Goal: Task Accomplishment & Management: Complete application form

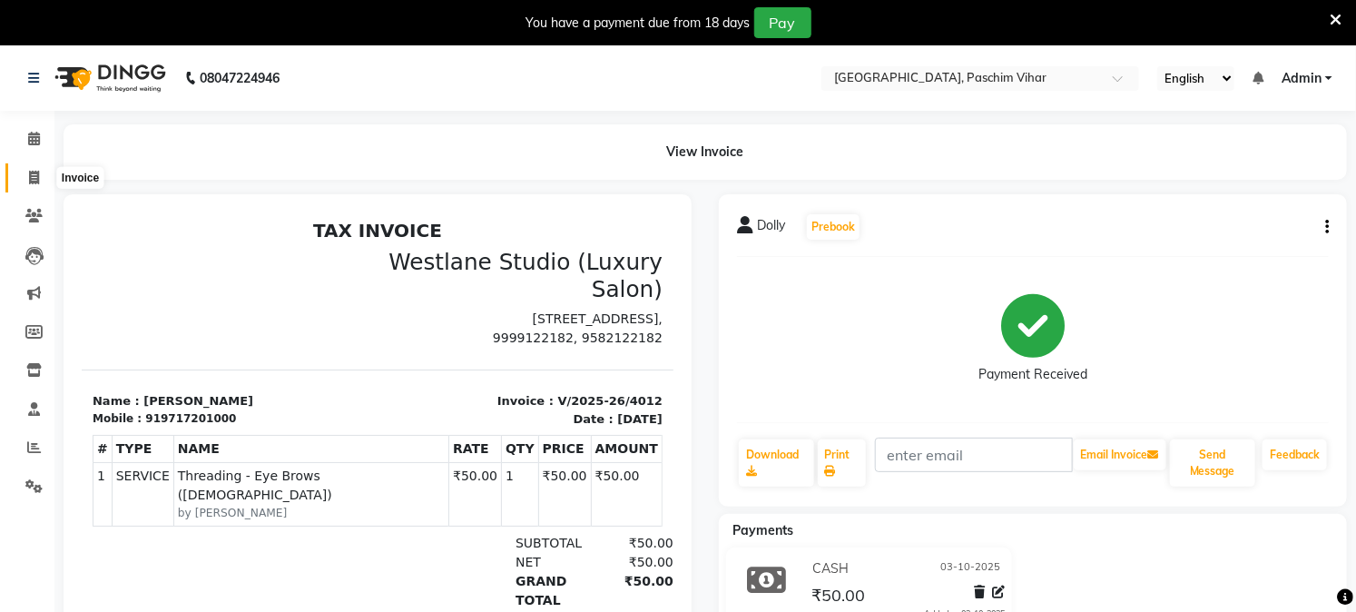
click at [36, 184] on icon at bounding box center [34, 178] width 10 height 14
select select "service"
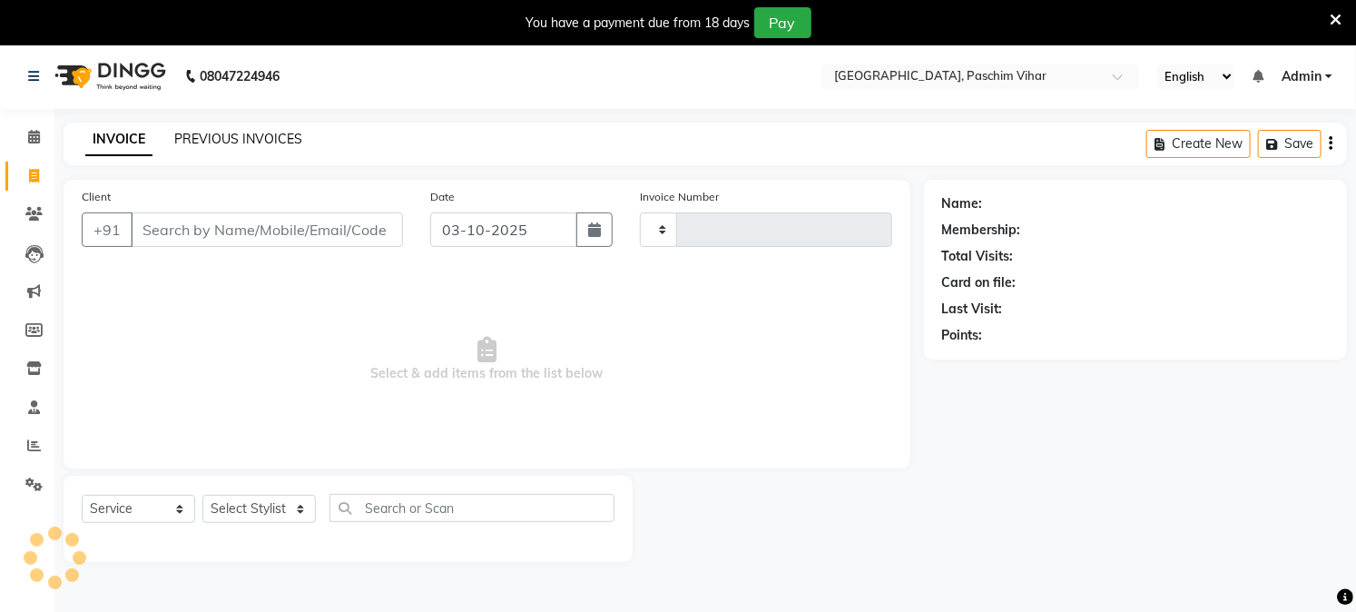
scroll to position [45, 0]
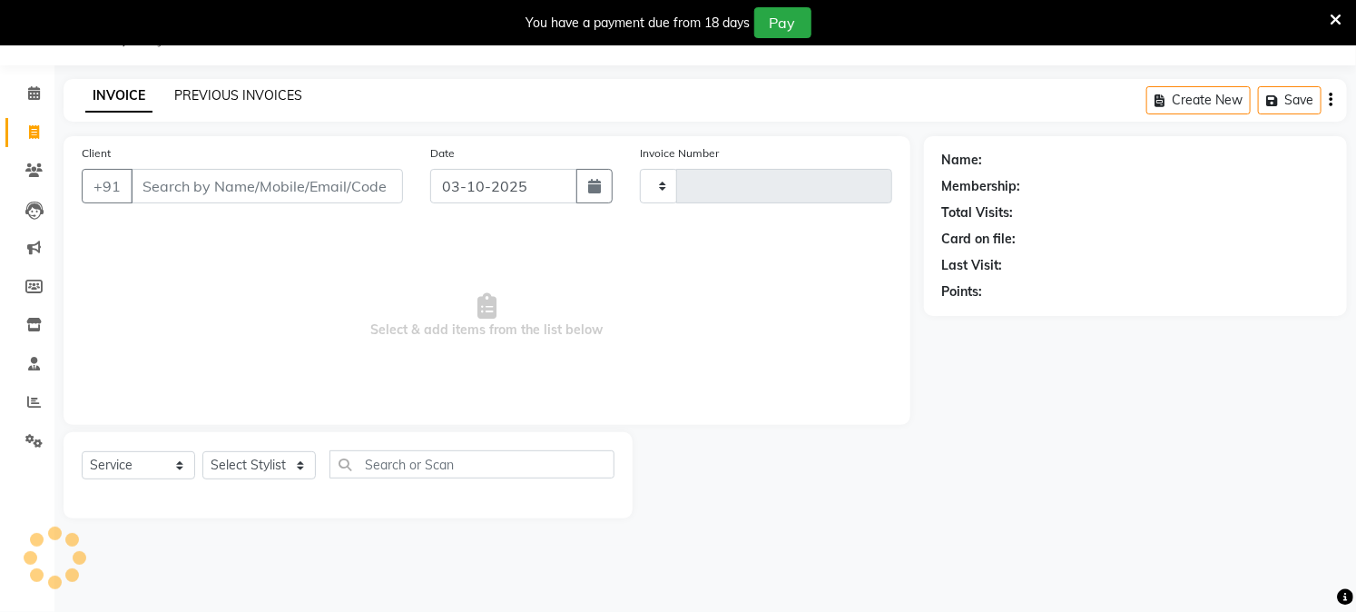
click at [240, 92] on link "PREVIOUS INVOICES" at bounding box center [238, 95] width 128 height 16
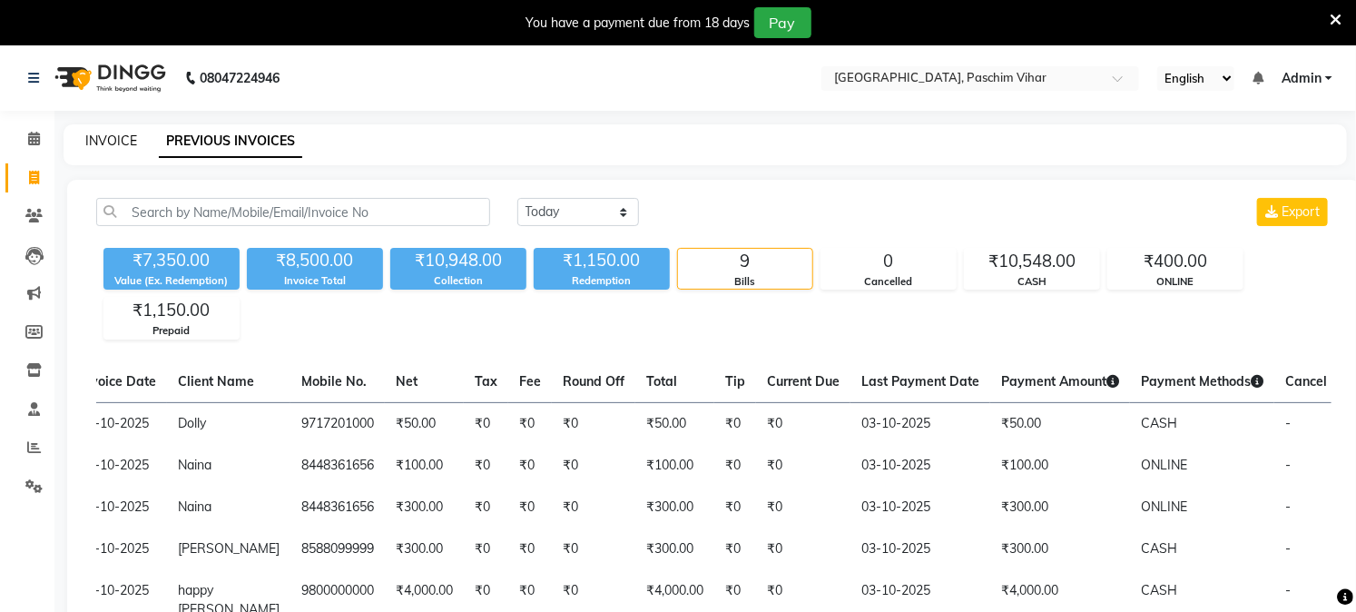
click at [100, 141] on link "INVOICE" at bounding box center [111, 141] width 52 height 16
select select "service"
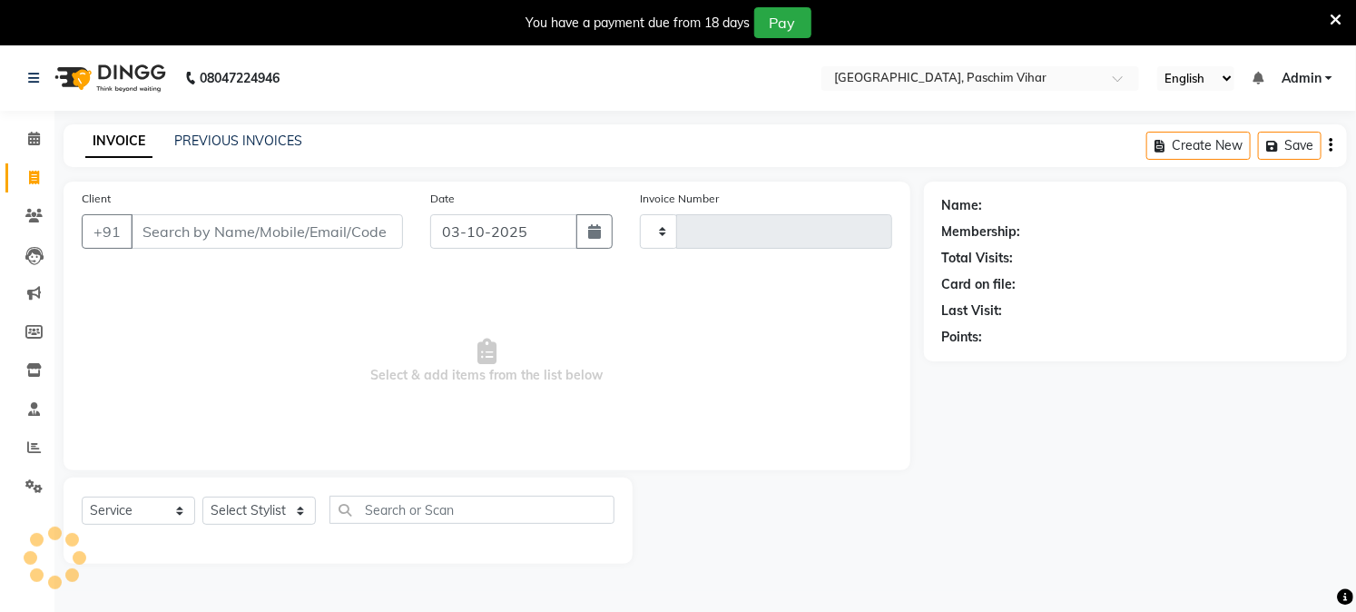
scroll to position [45, 0]
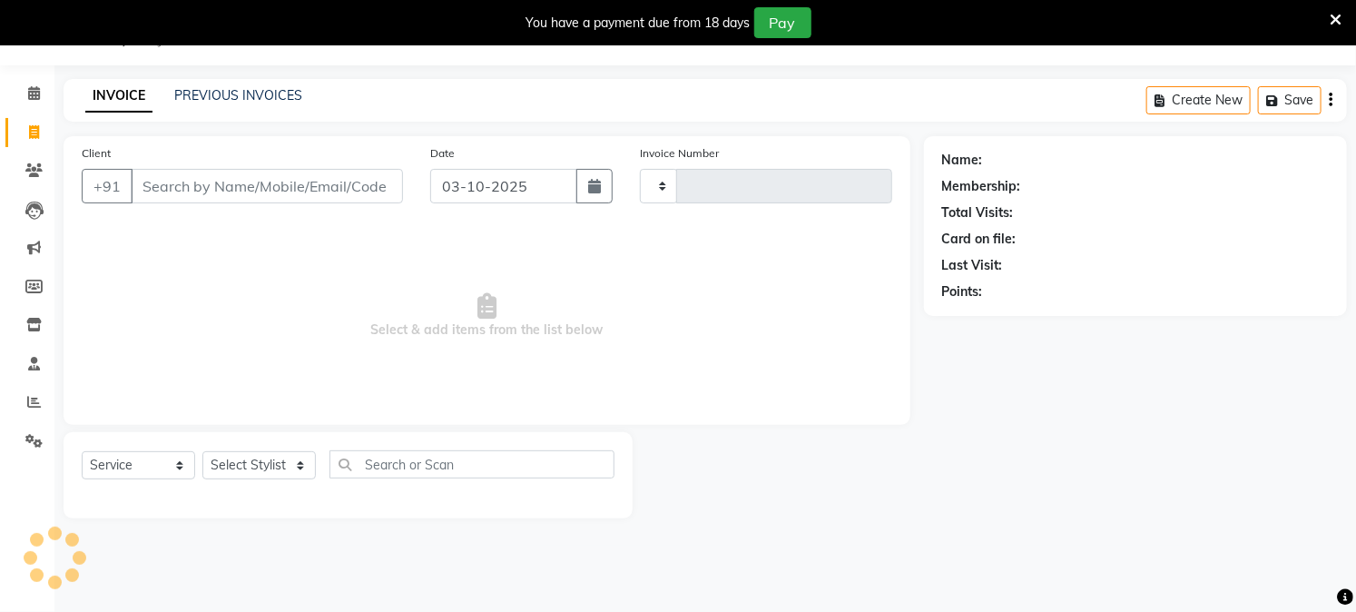
type input "4013"
select select "223"
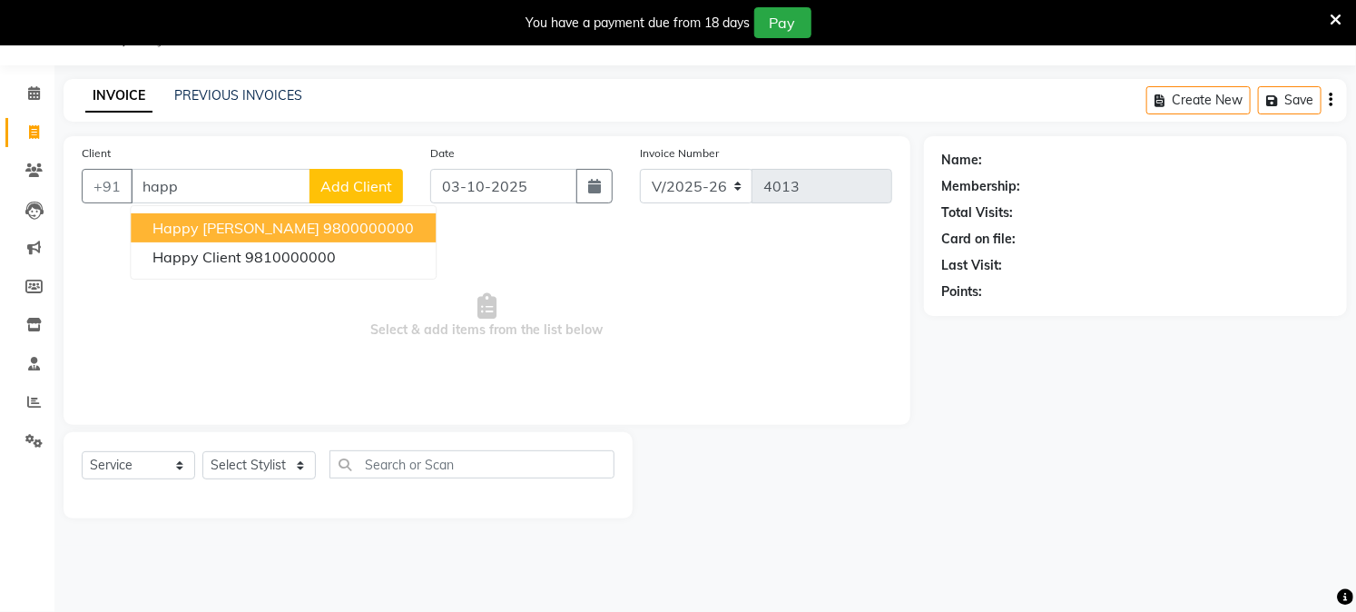
click at [211, 229] on span "happy [PERSON_NAME]" at bounding box center [235, 228] width 167 height 18
type input "9800000000"
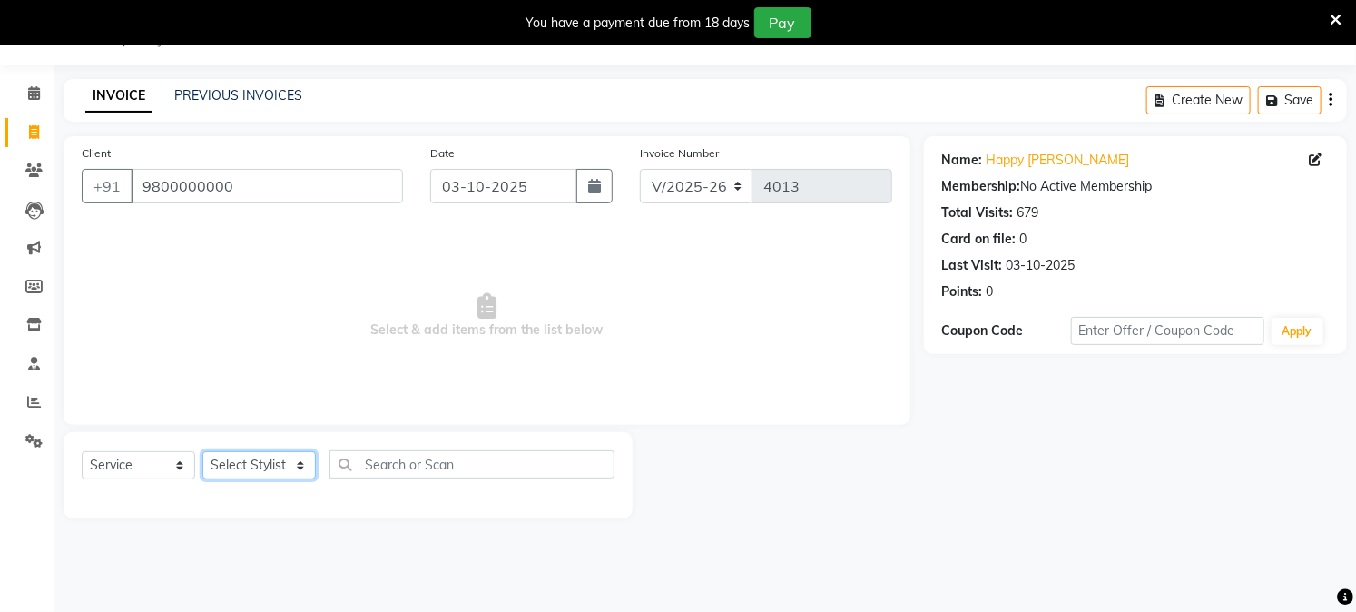
click at [228, 469] on select "Select Stylist Akash Amrita Anu Arun Gaurav [PERSON_NAME] KUNAL MANISH [PERSON_…" at bounding box center [258, 465] width 113 height 28
select select "92380"
click at [202, 452] on select "Select Stylist Akash Amrita Anu Arun Gaurav [PERSON_NAME] KUNAL MANISH [PERSON_…" at bounding box center [258, 465] width 113 height 28
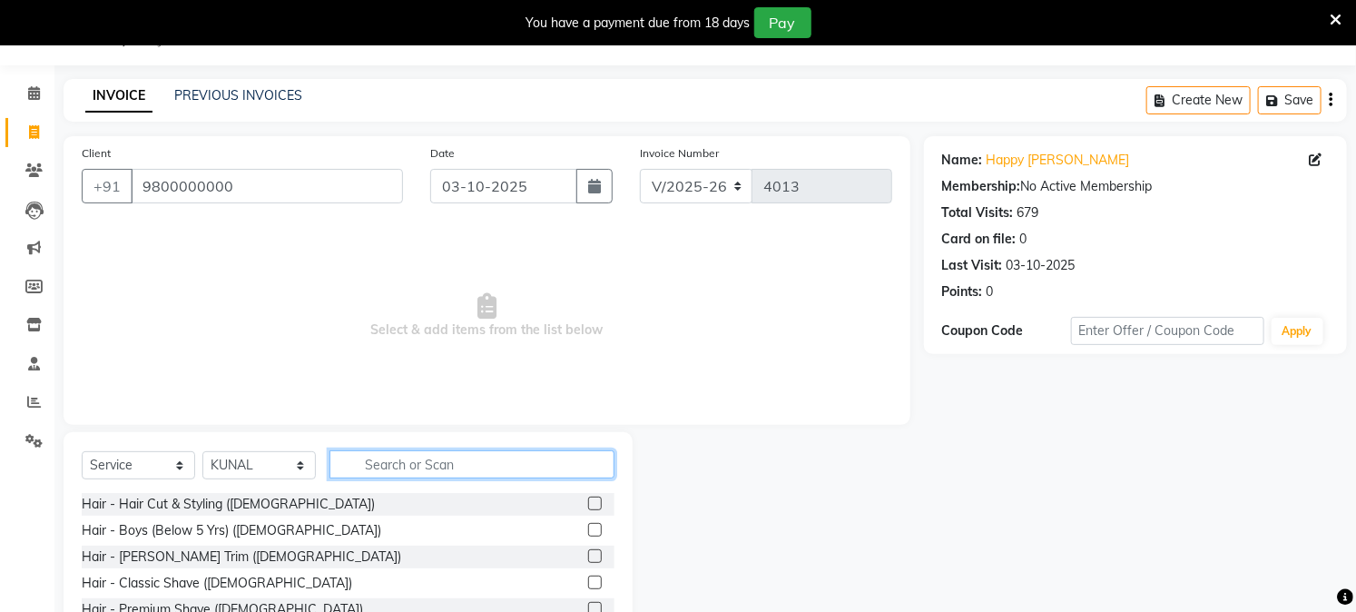
click at [428, 465] on input "text" at bounding box center [471, 464] width 285 height 28
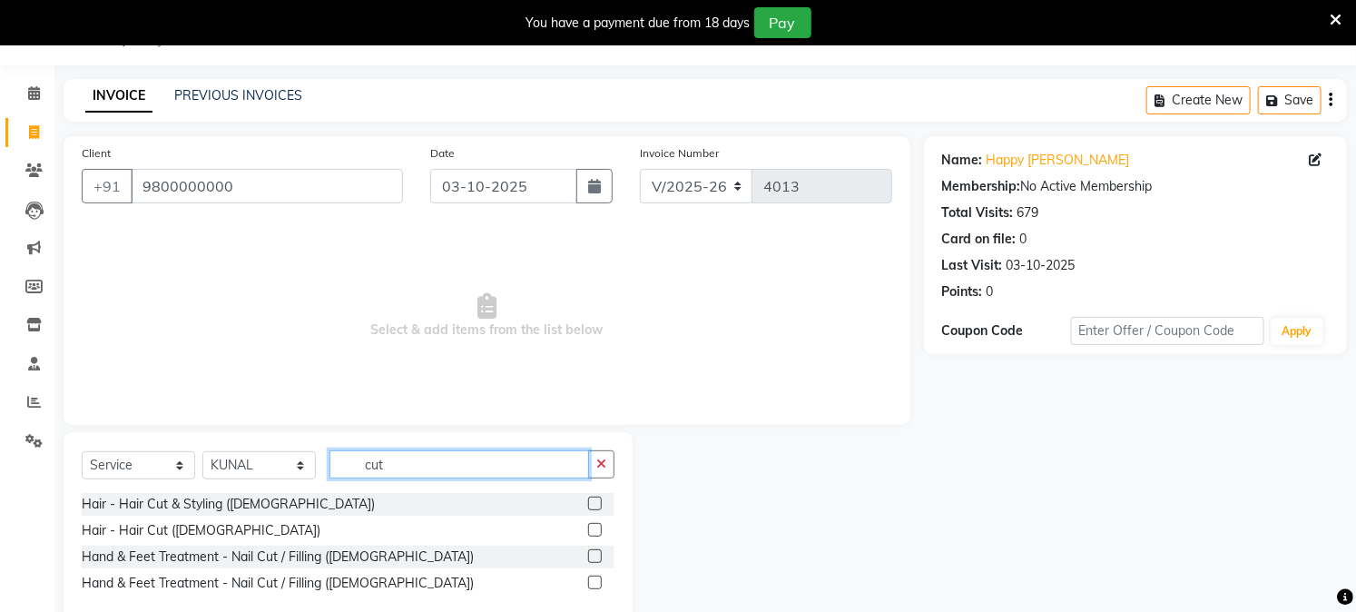
type input "cut"
click at [594, 503] on label at bounding box center [595, 503] width 14 height 14
click at [594, 503] on input "checkbox" at bounding box center [594, 504] width 12 height 12
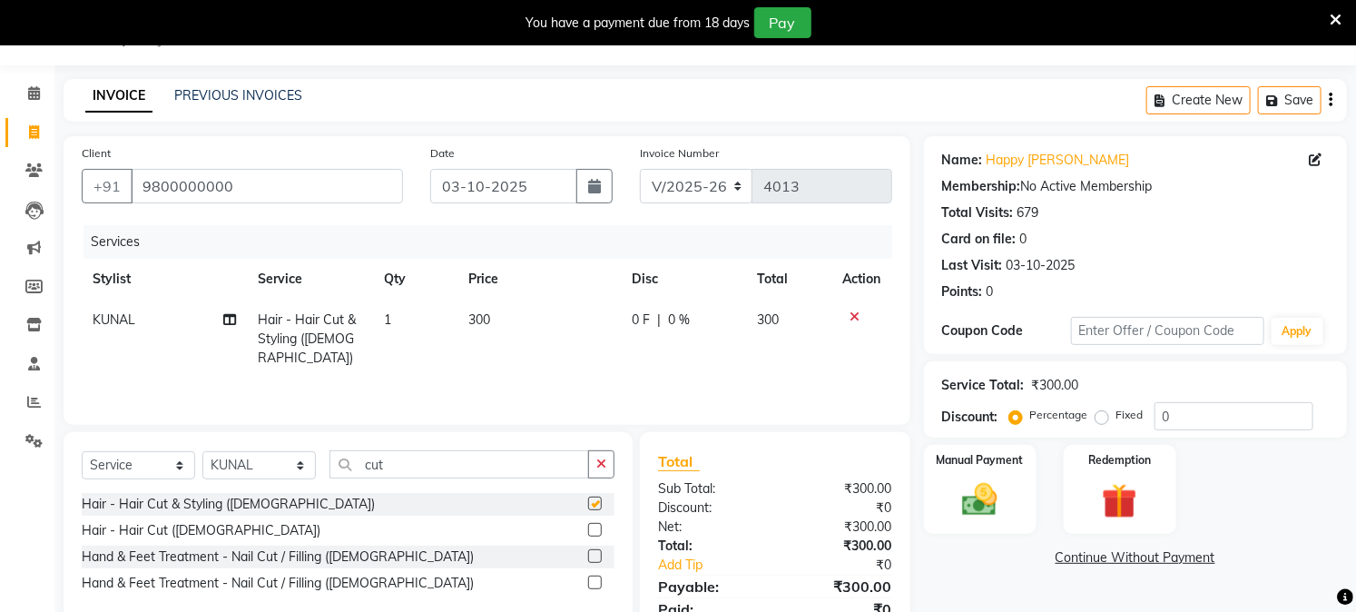
checkbox input "false"
click at [977, 509] on img at bounding box center [980, 500] width 60 height 42
click at [1073, 559] on span "CASH" at bounding box center [1075, 558] width 39 height 21
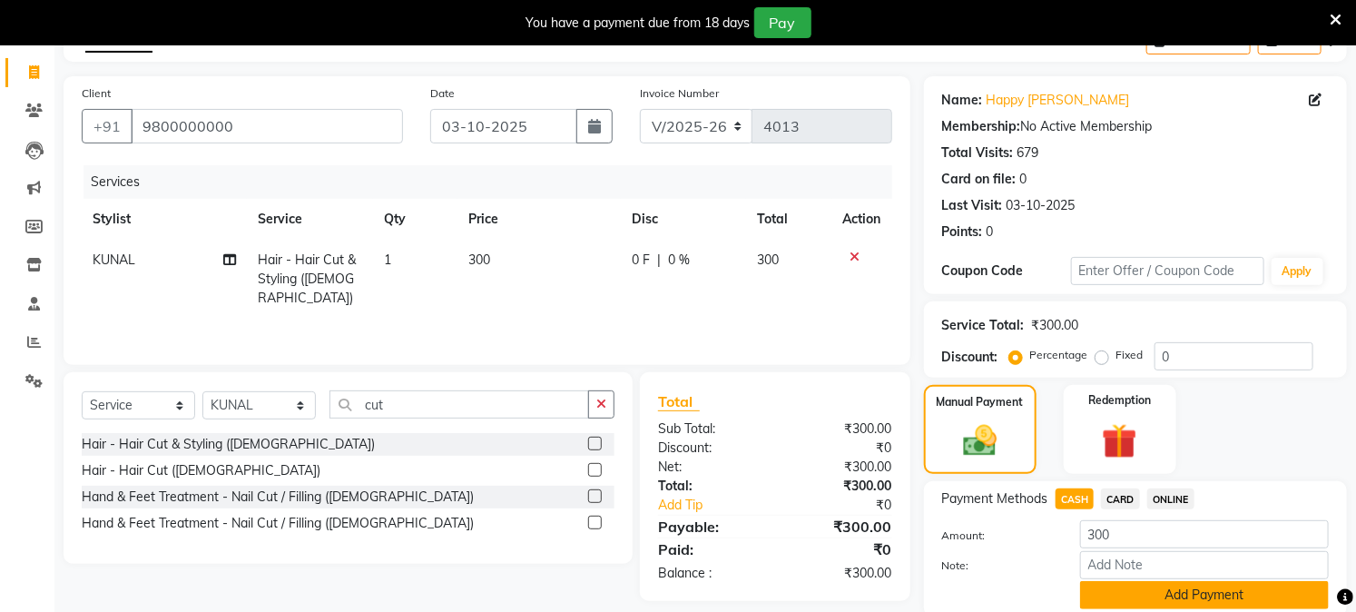
scroll to position [174, 0]
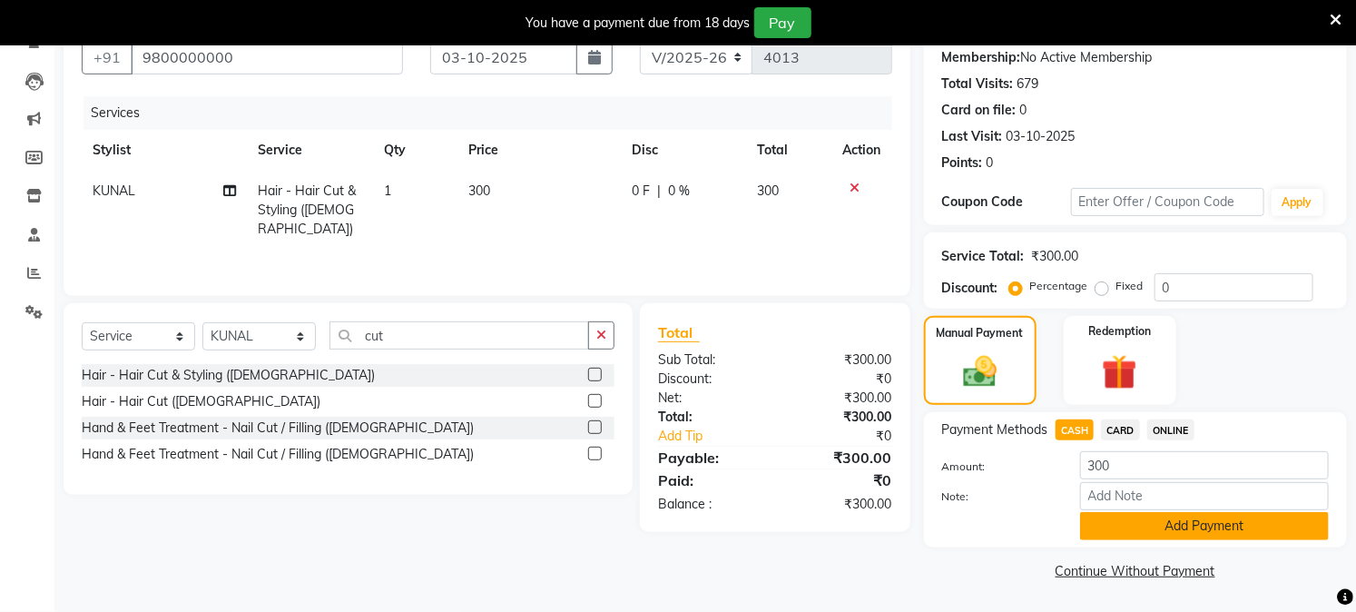
click at [1144, 535] on button "Add Payment" at bounding box center [1204, 526] width 249 height 28
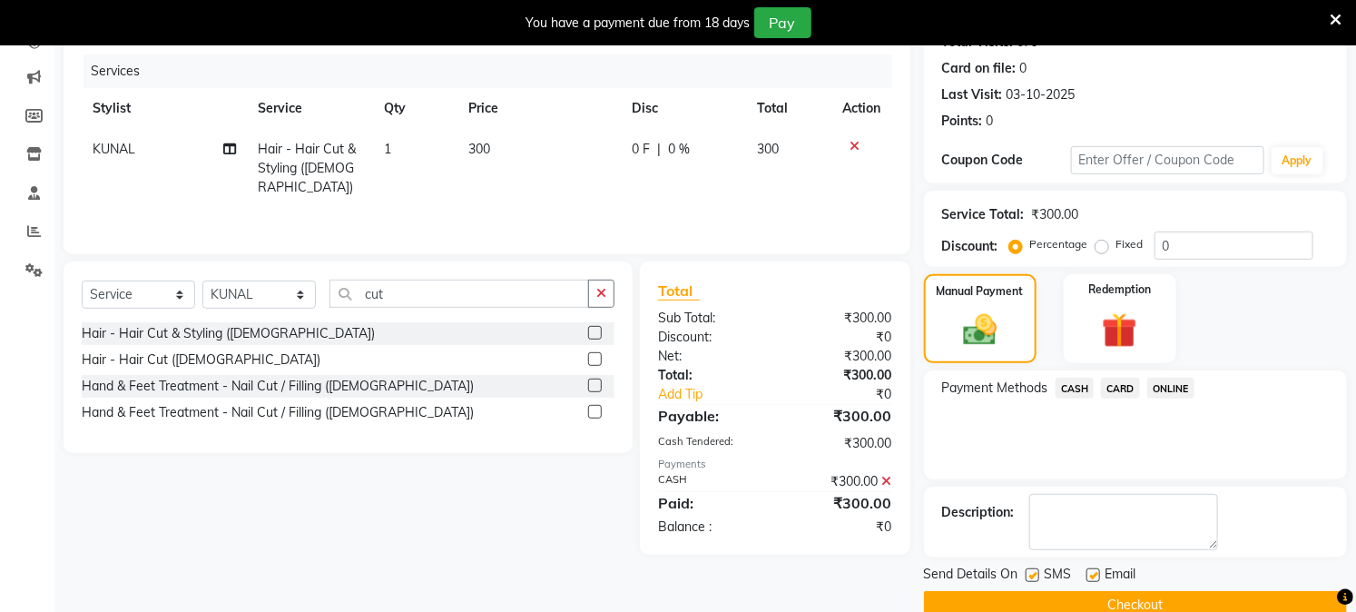
scroll to position [250, 0]
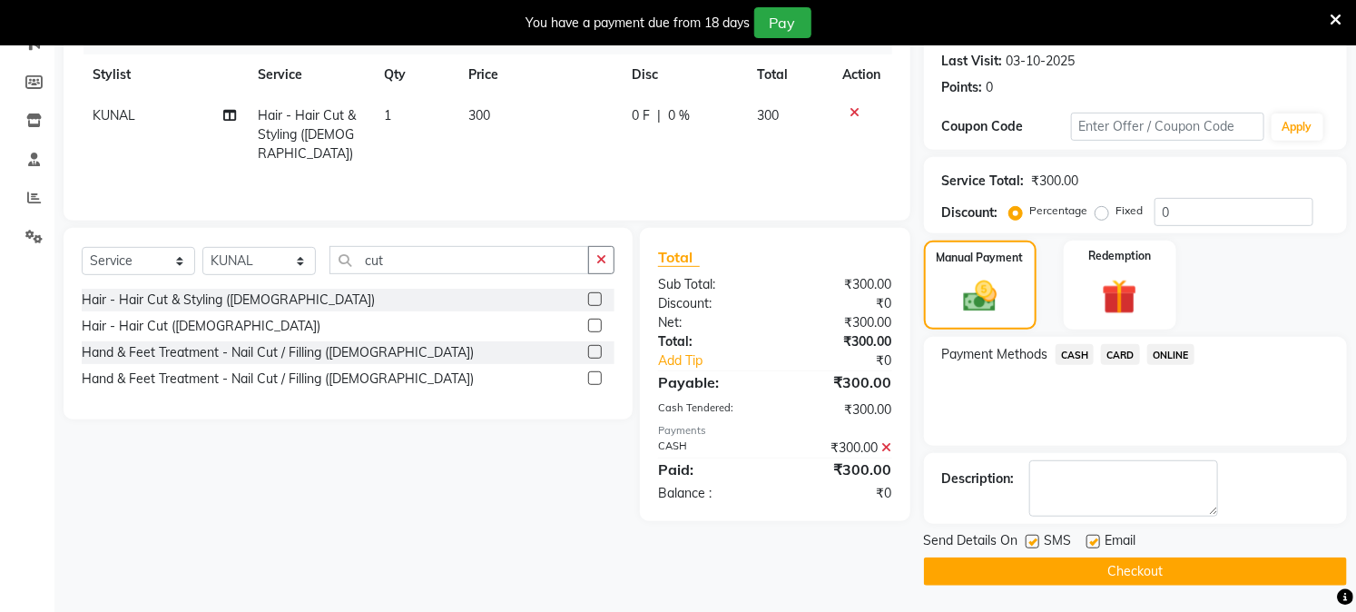
click at [1154, 565] on button "Checkout" at bounding box center [1135, 571] width 423 height 28
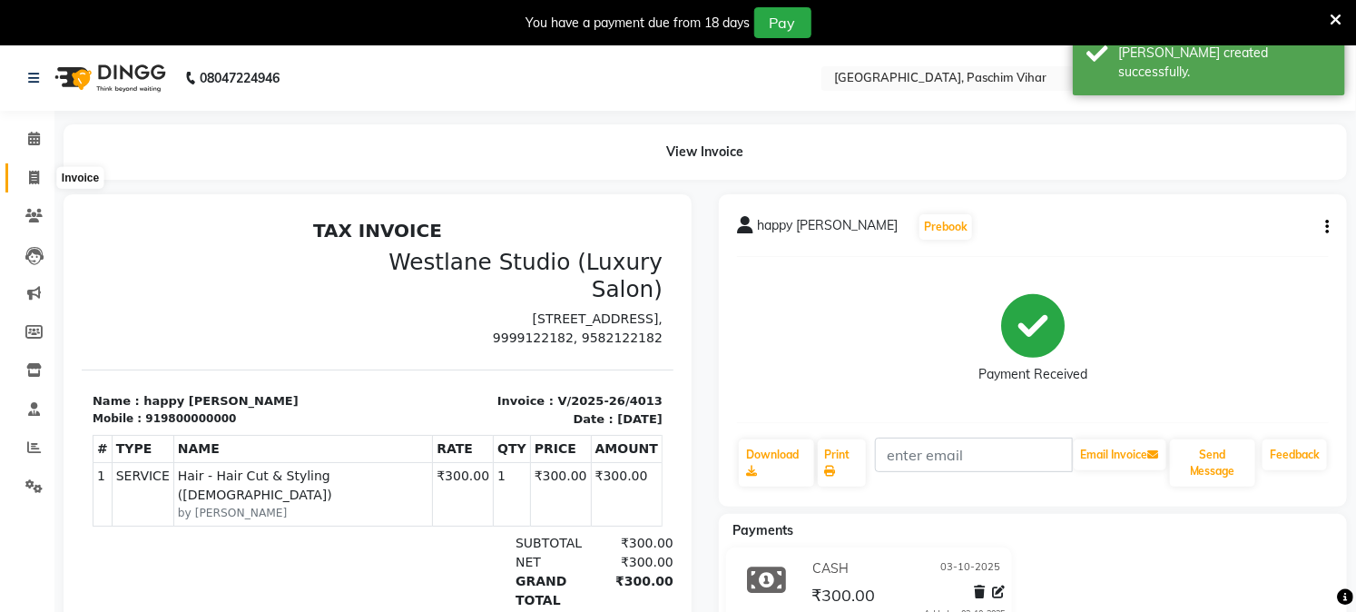
click at [39, 182] on span at bounding box center [34, 178] width 32 height 21
select select "service"
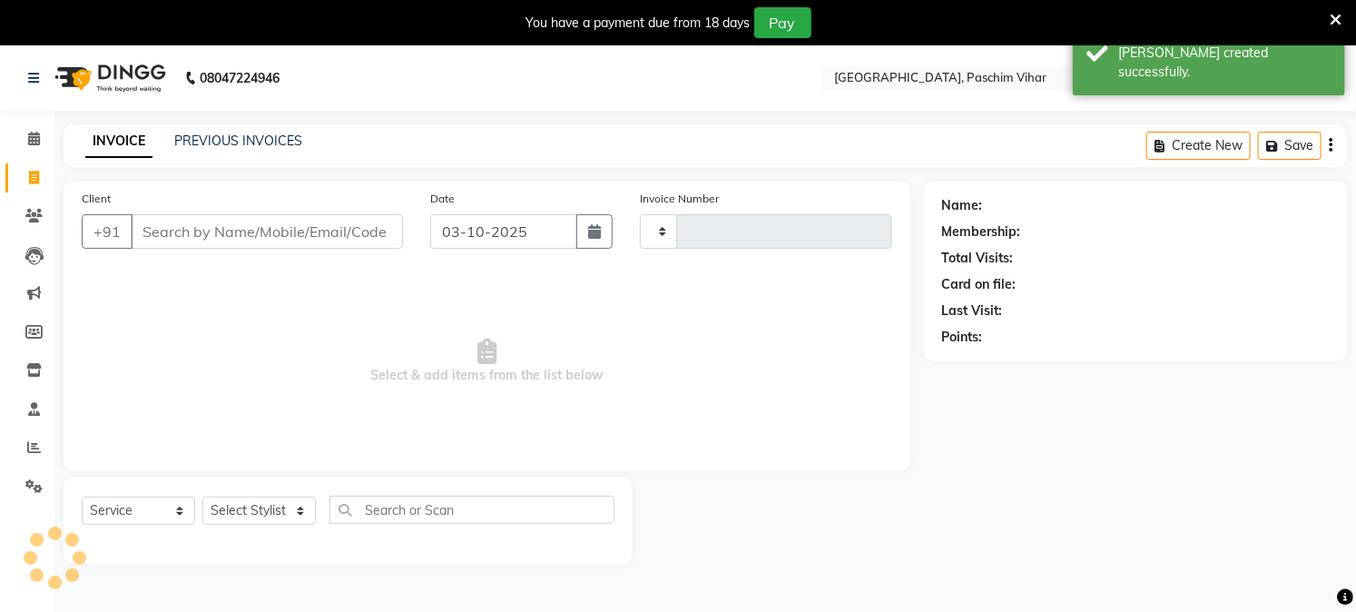
scroll to position [45, 0]
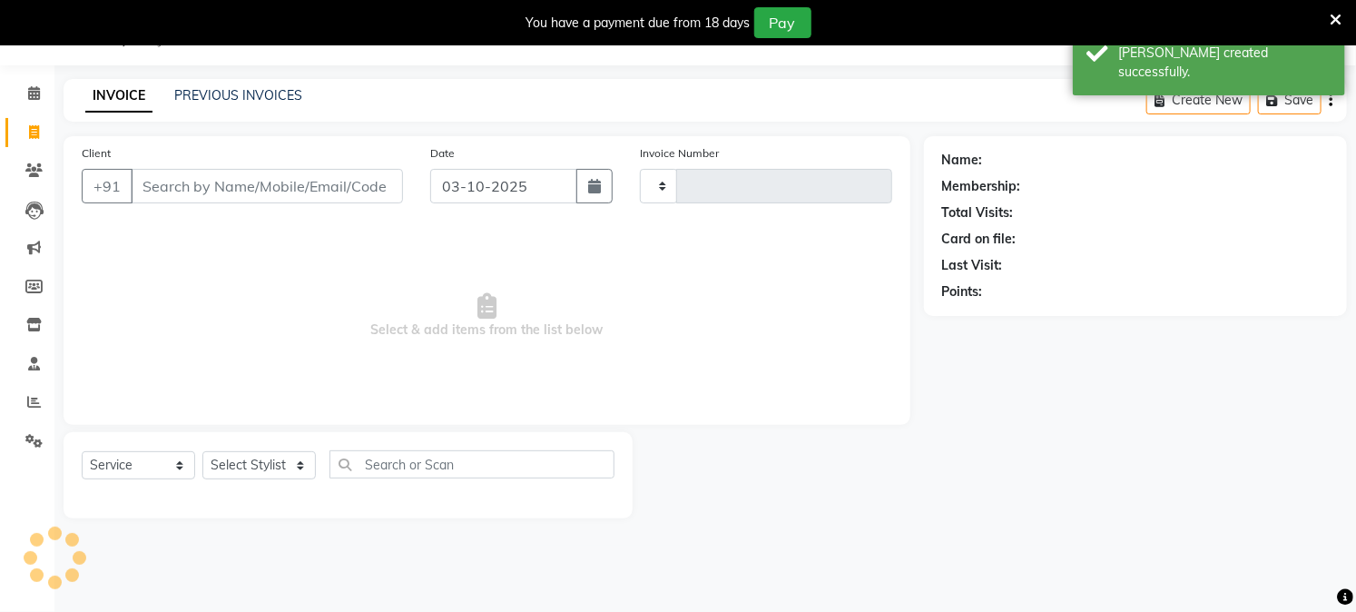
type input "4014"
select select "223"
click at [270, 101] on link "PREVIOUS INVOICES" at bounding box center [238, 95] width 128 height 16
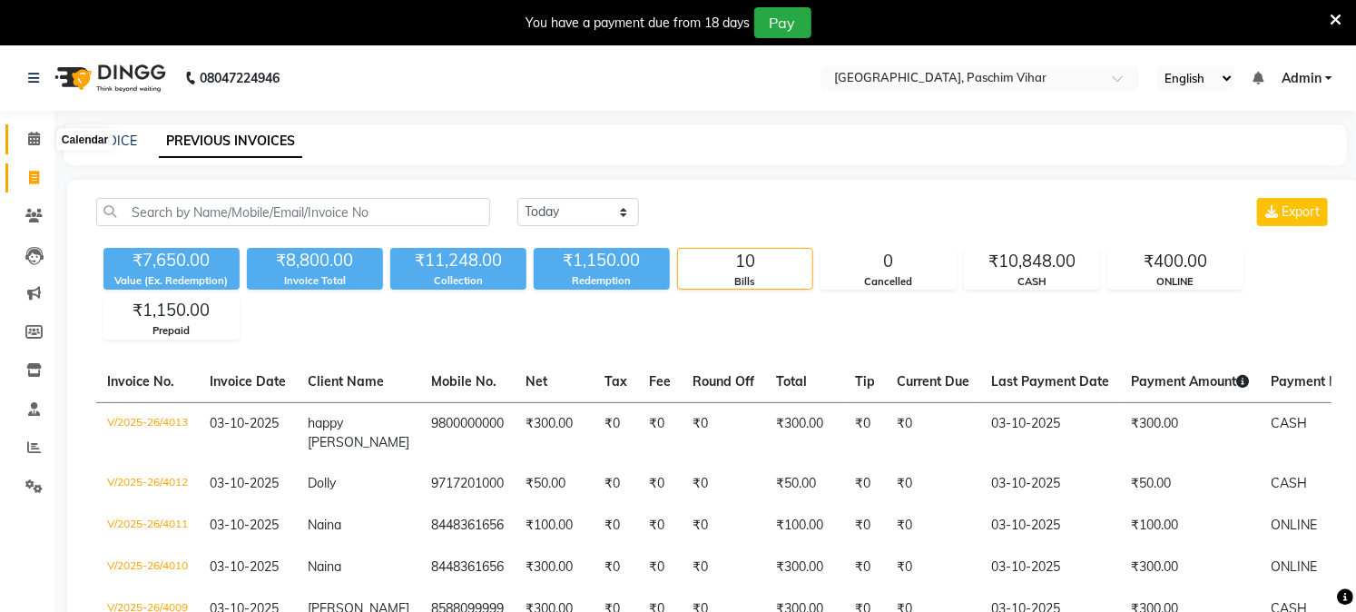
click at [41, 148] on span at bounding box center [34, 139] width 32 height 21
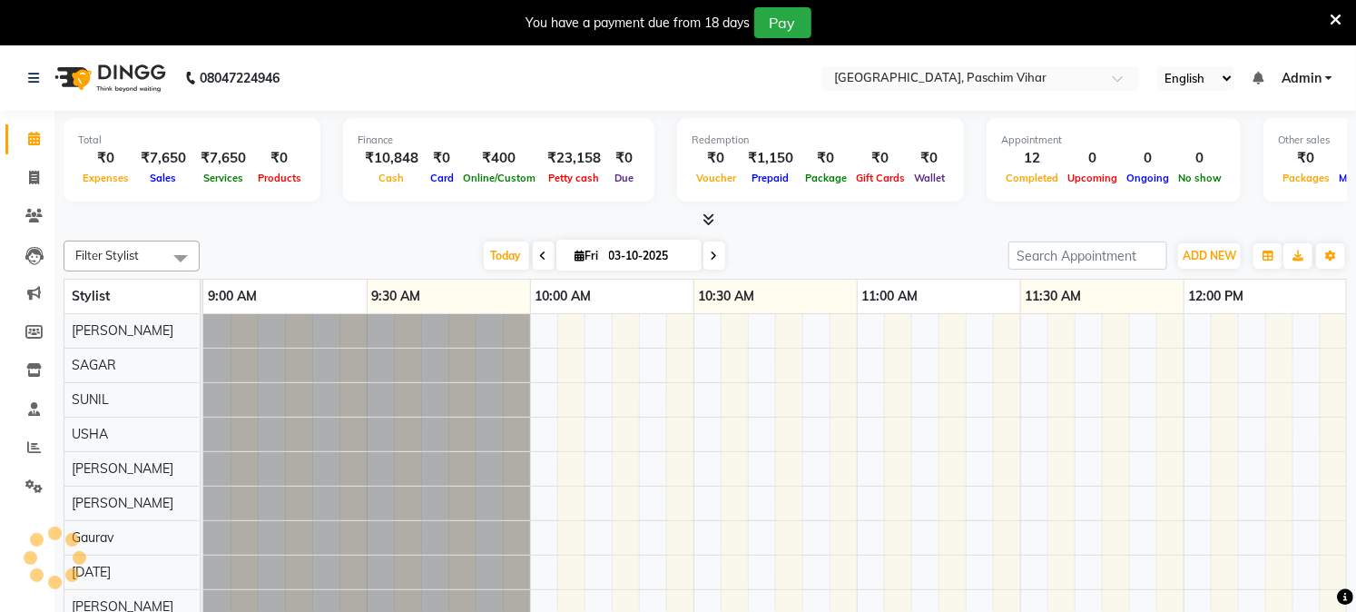
scroll to position [0, 2288]
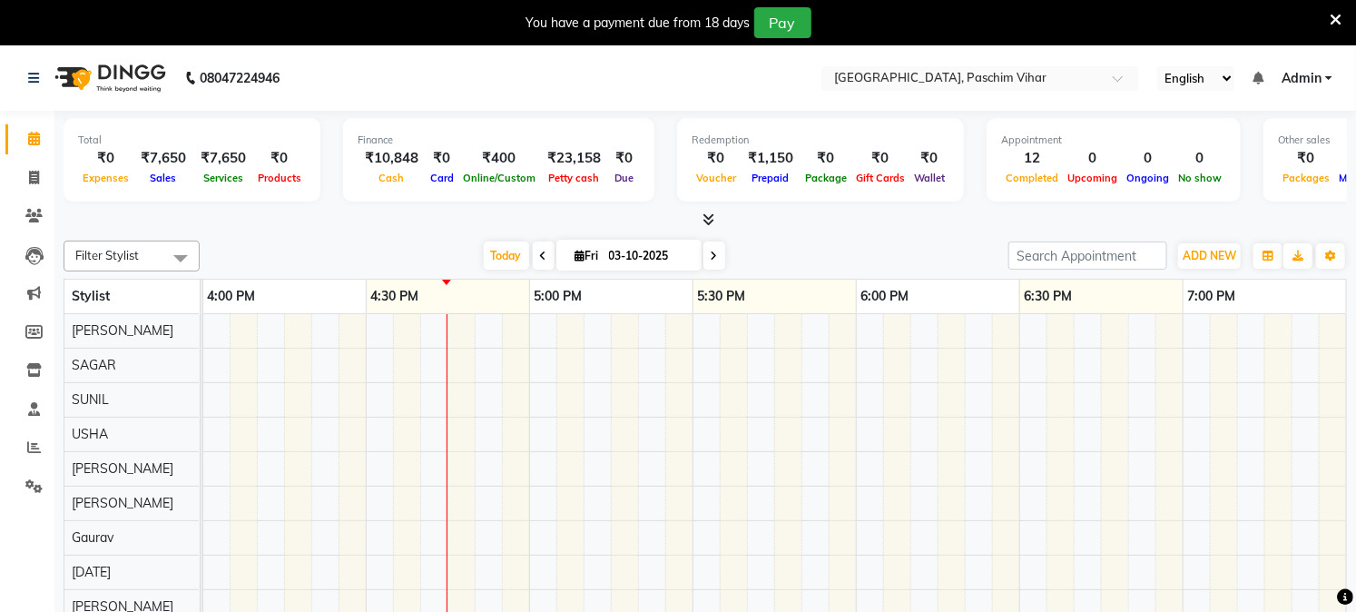
click at [1242, 258] on div "ADD NEW Toggle Dropdown Add Appointment Add Invoice Add Expense Add Attendance …" at bounding box center [1209, 255] width 66 height 29
click at [1223, 258] on span "ADD NEW" at bounding box center [1210, 256] width 54 height 14
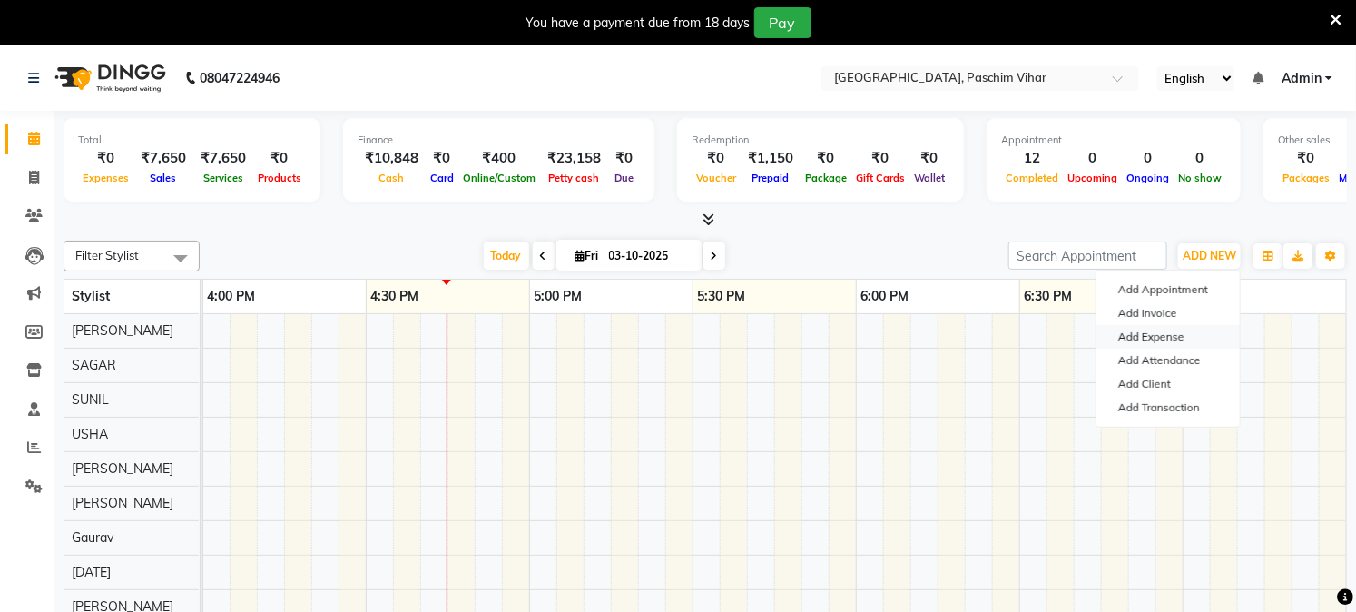
click at [1193, 339] on link "Add Expense" at bounding box center [1167, 337] width 143 height 24
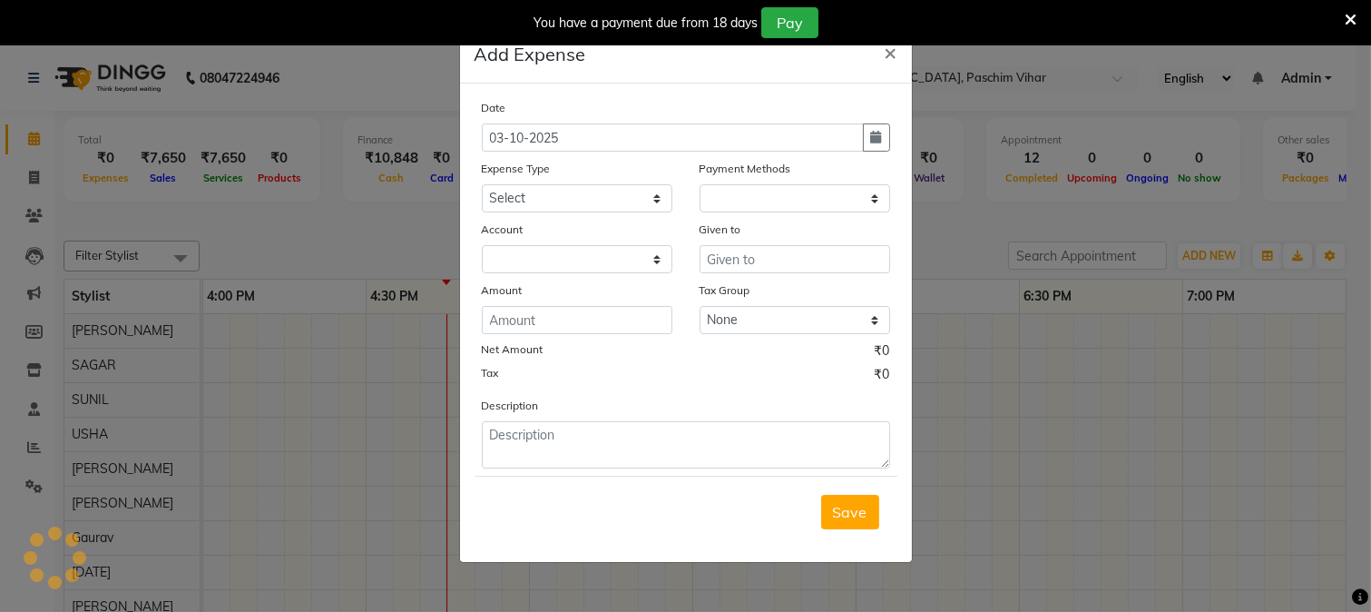
select select "1"
select select "2523"
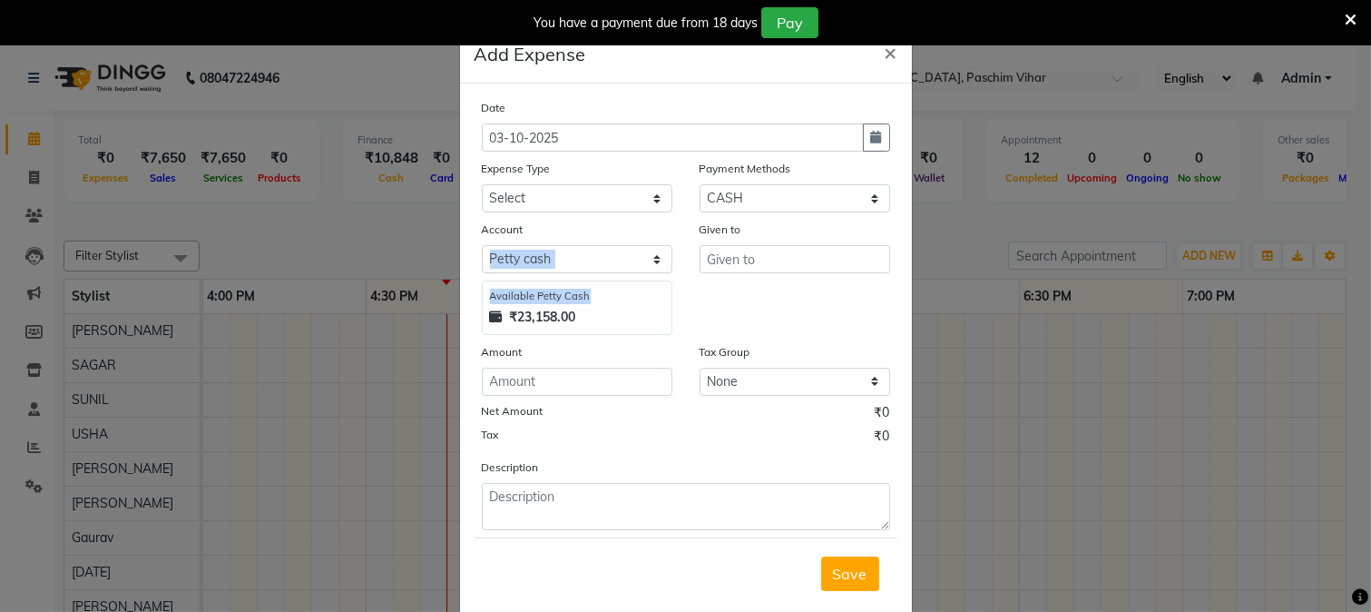
drag, startPoint x: 642, startPoint y: 251, endPoint x: 1002, endPoint y: 576, distance: 485.2
click at [722, 382] on div "Date [DATE] Expense Type Select Advance Salary Bank charges Cash transfer to ba…" at bounding box center [686, 314] width 408 height 432
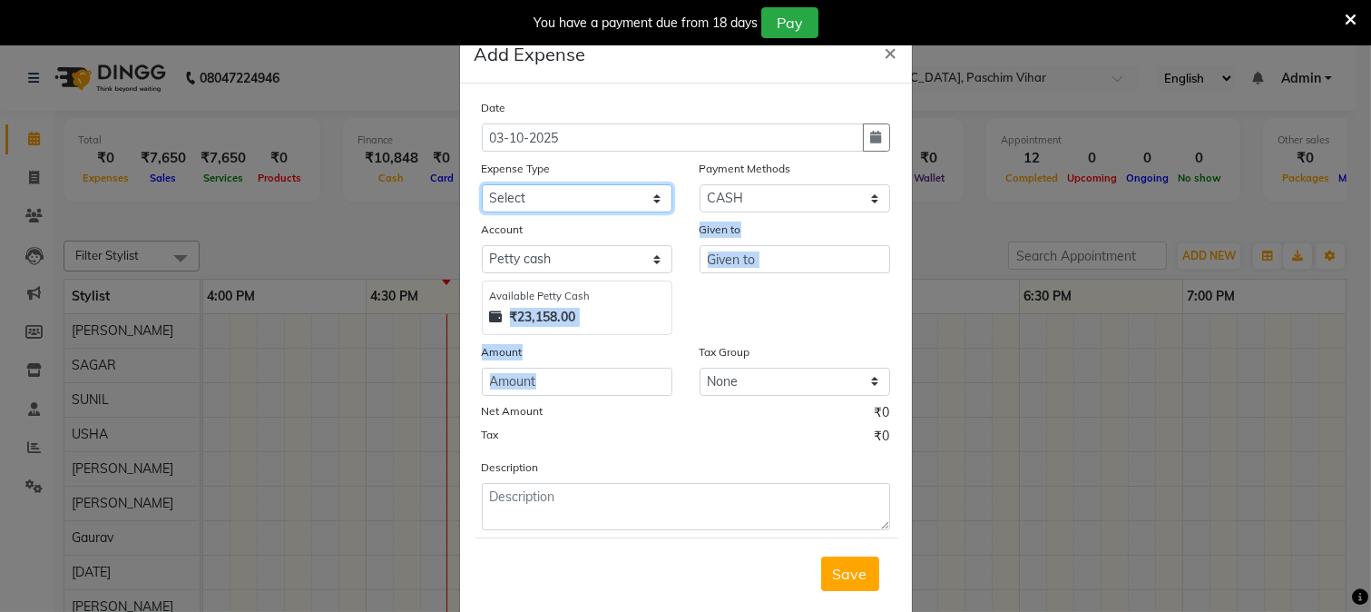
click at [547, 203] on select "Select Advance Salary Bank charges Cash transfer to bank Cash transfer to hub C…" at bounding box center [577, 198] width 191 height 28
select select "100"
click at [482, 184] on select "Select Advance Salary Bank charges Cash transfer to bank Cash transfer to hub C…" at bounding box center [577, 198] width 191 height 28
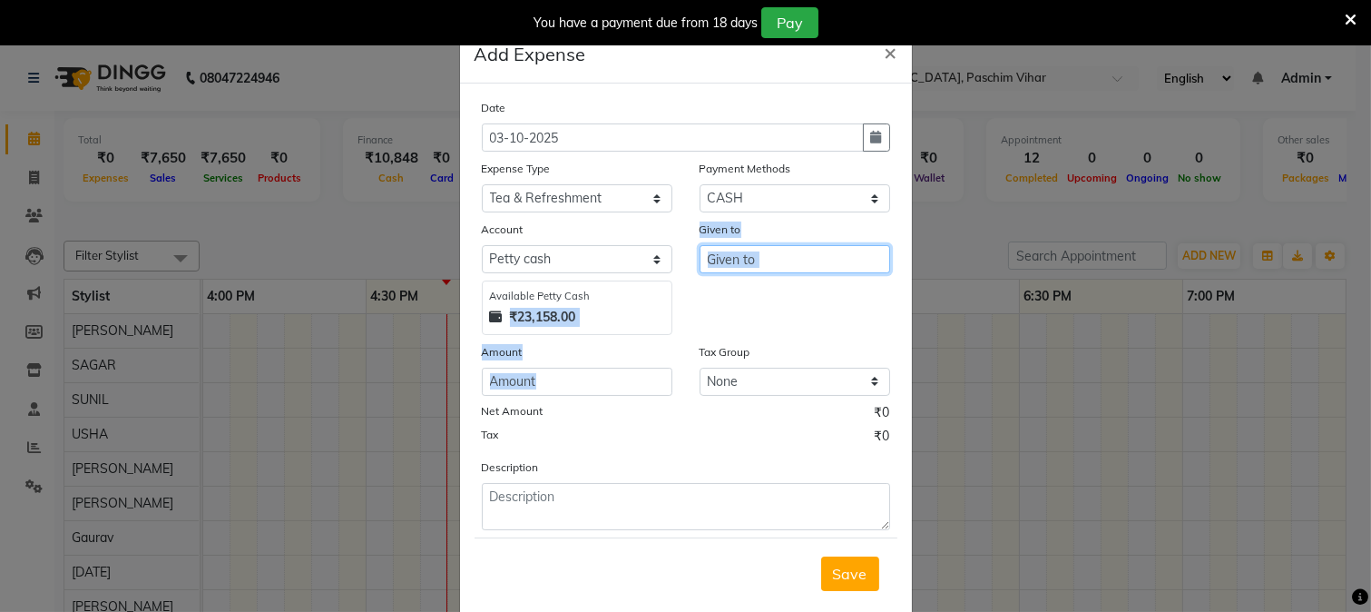
click at [774, 267] on input "text" at bounding box center [795, 259] width 191 height 28
type input "sahil"
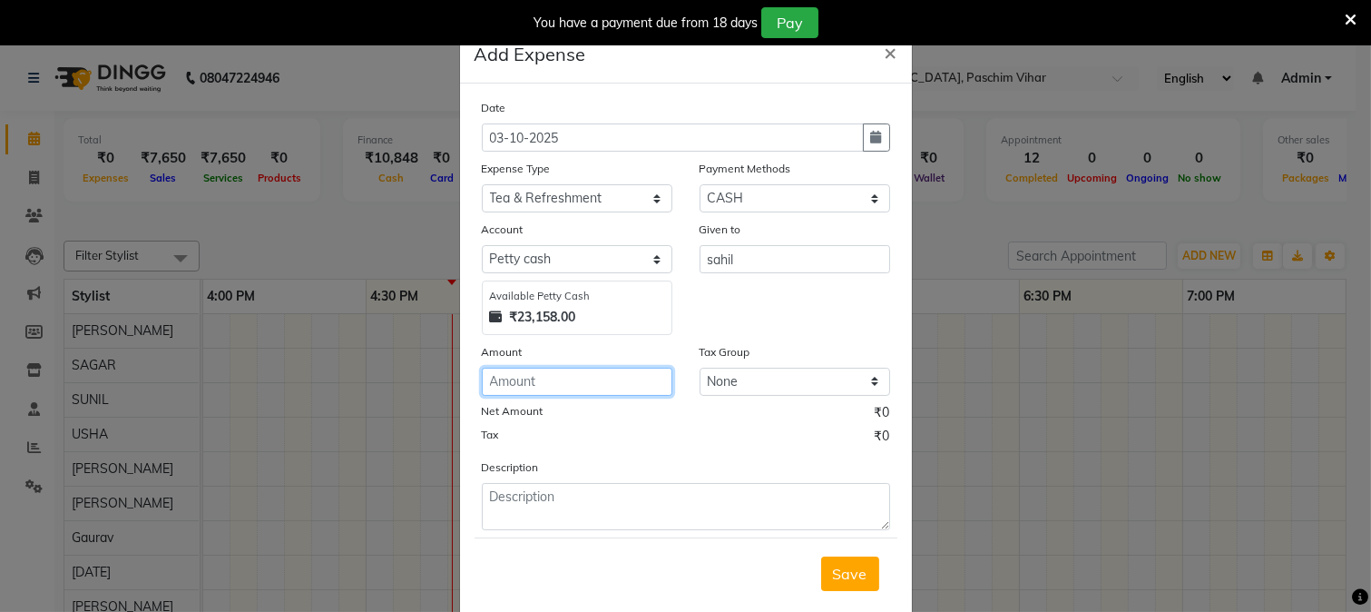
click at [594, 395] on input "number" at bounding box center [577, 382] width 191 height 28
type input "140"
click at [848, 585] on button "Save" at bounding box center [850, 573] width 58 height 34
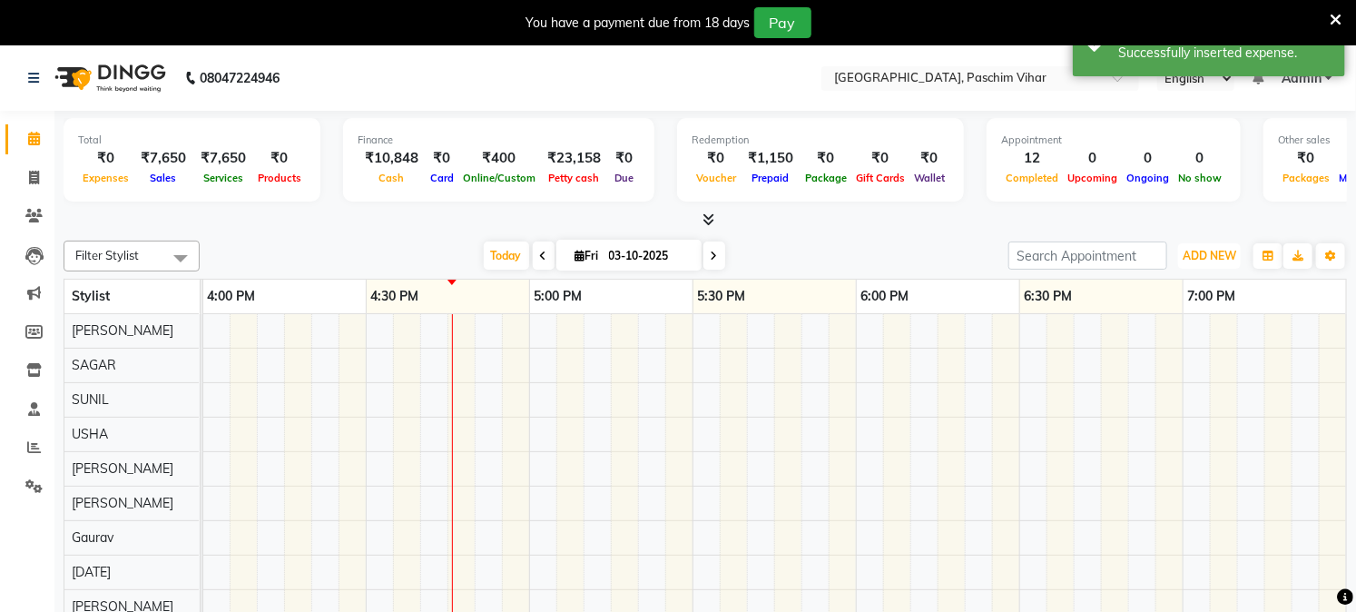
click at [1207, 260] on span "ADD NEW" at bounding box center [1210, 256] width 54 height 14
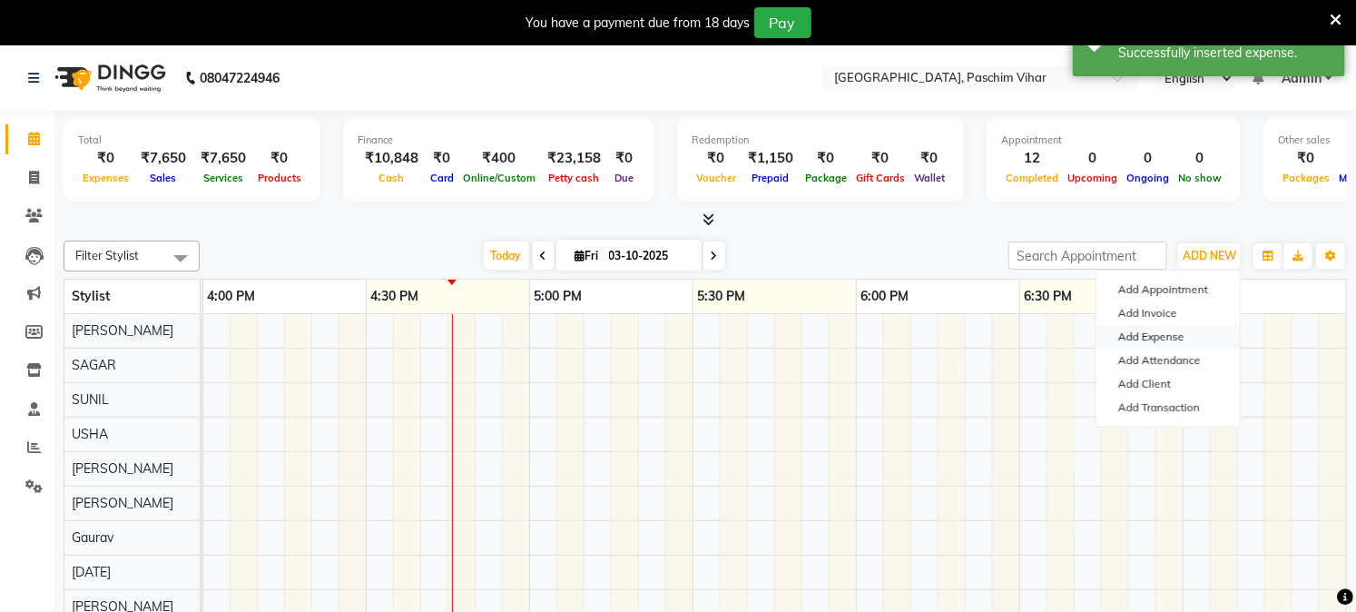
click at [1181, 331] on link "Add Expense" at bounding box center [1167, 337] width 143 height 24
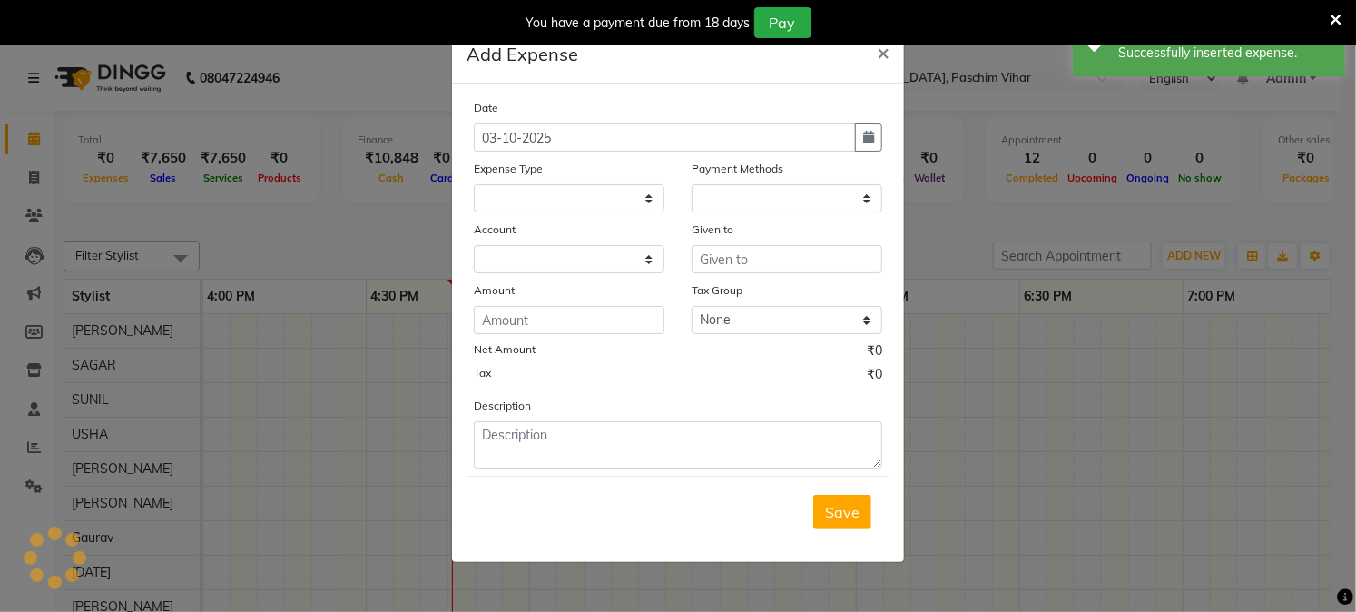
select select
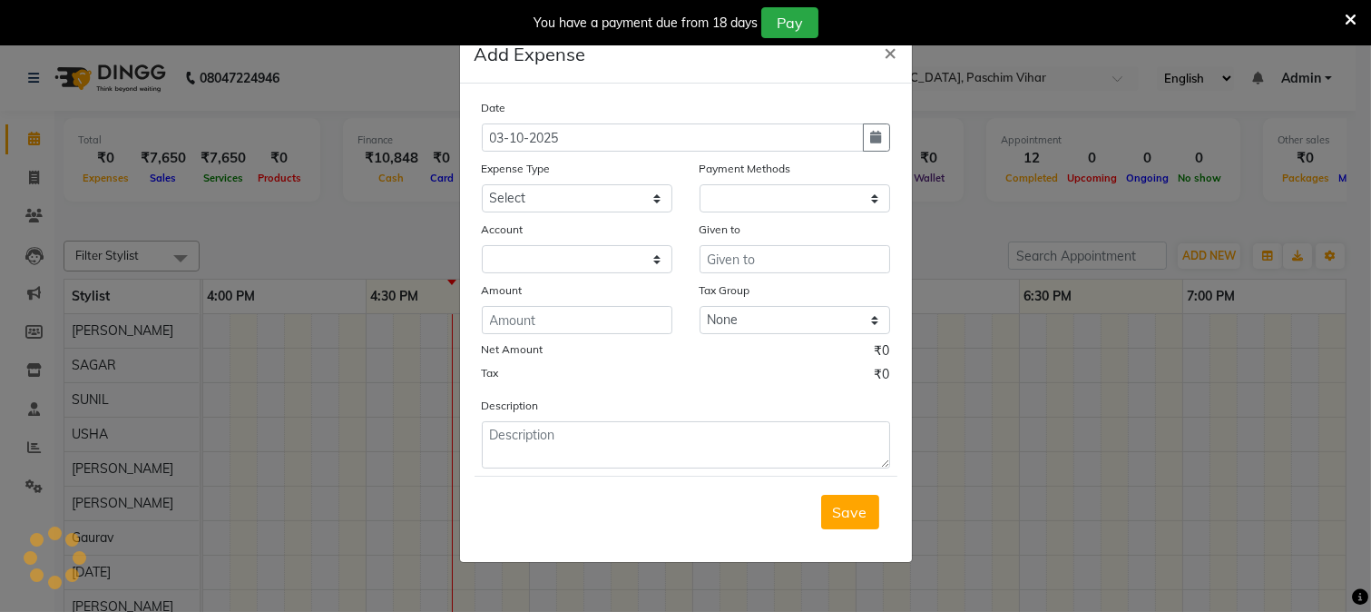
select select "1"
select select "2523"
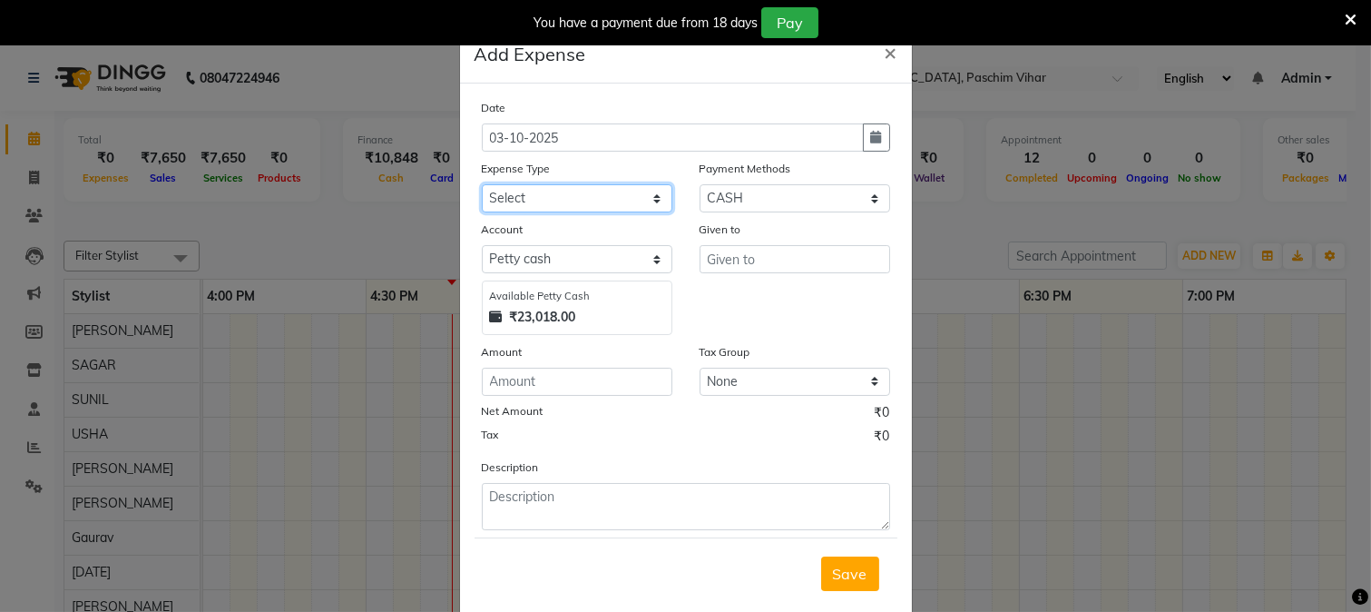
click at [532, 192] on select "Select Advance Salary Bank charges Cash transfer to bank Cash transfer to hub C…" at bounding box center [577, 198] width 191 height 28
select select "2158"
click at [482, 184] on select "Select Advance Salary Bank charges Cash transfer to bank Cash transfer to hub C…" at bounding box center [577, 198] width 191 height 28
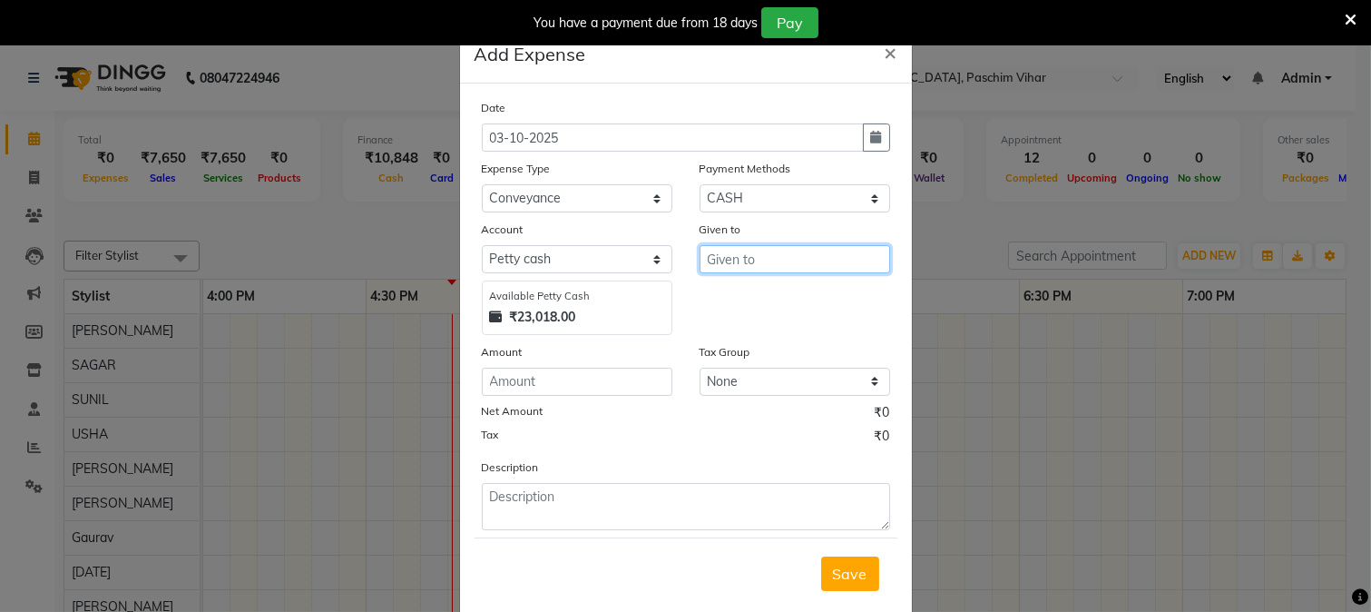
click at [738, 267] on input "text" at bounding box center [795, 259] width 191 height 28
type input "sahil"
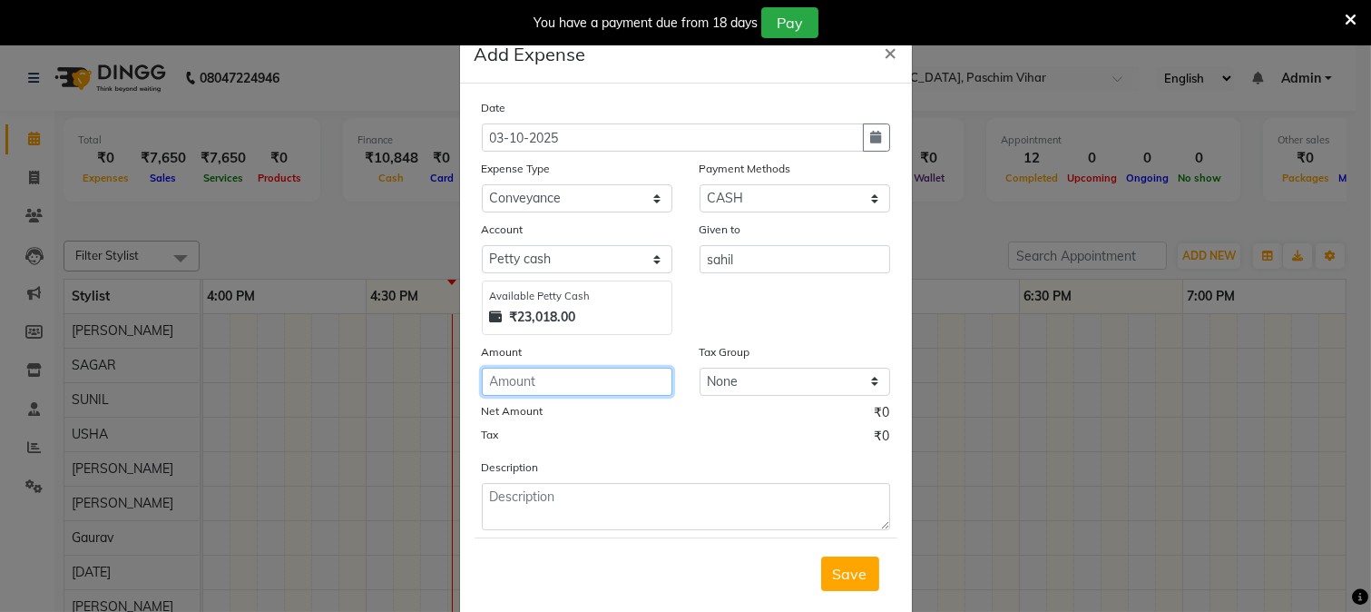
click at [643, 386] on input "number" at bounding box center [577, 382] width 191 height 28
type input "100"
click at [837, 582] on span "Save" at bounding box center [850, 574] width 34 height 18
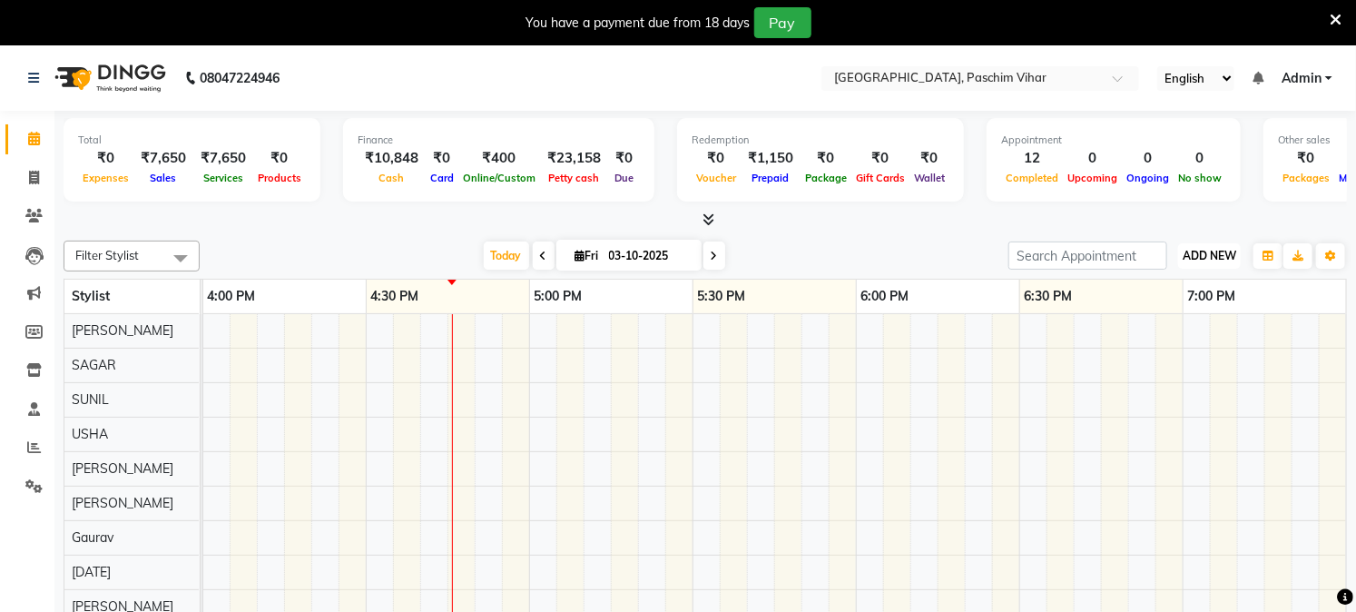
click at [1217, 254] on span "ADD NEW" at bounding box center [1210, 256] width 54 height 14
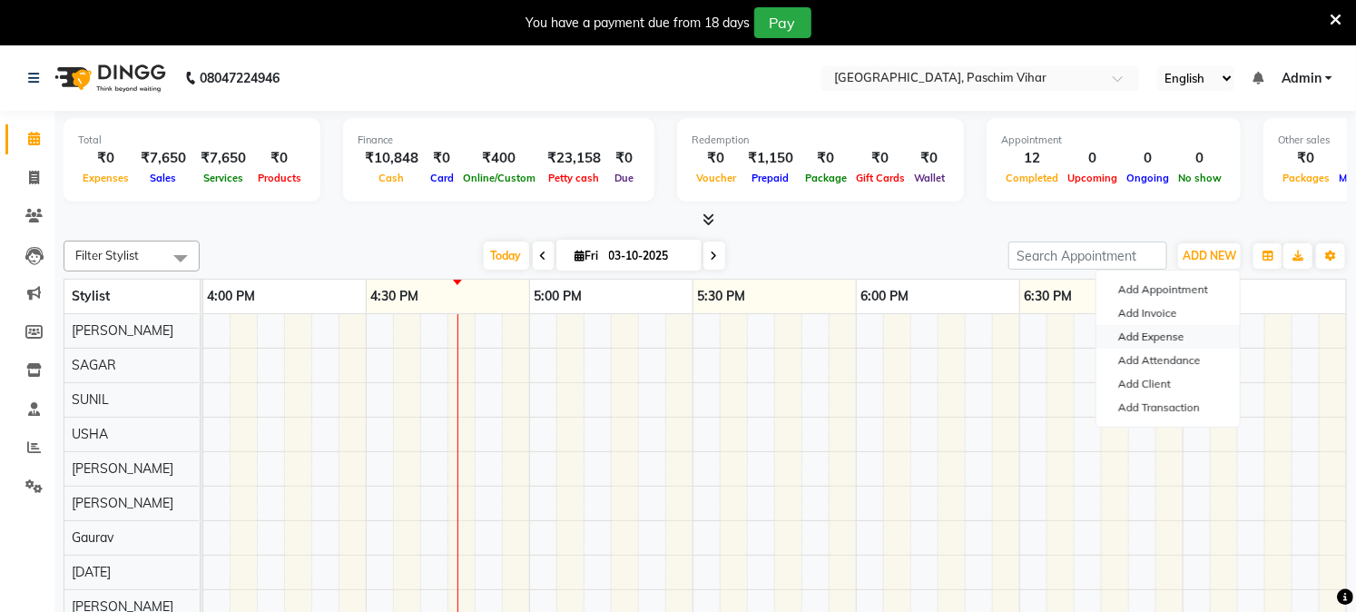
click at [1176, 334] on link "Add Expense" at bounding box center [1167, 337] width 143 height 24
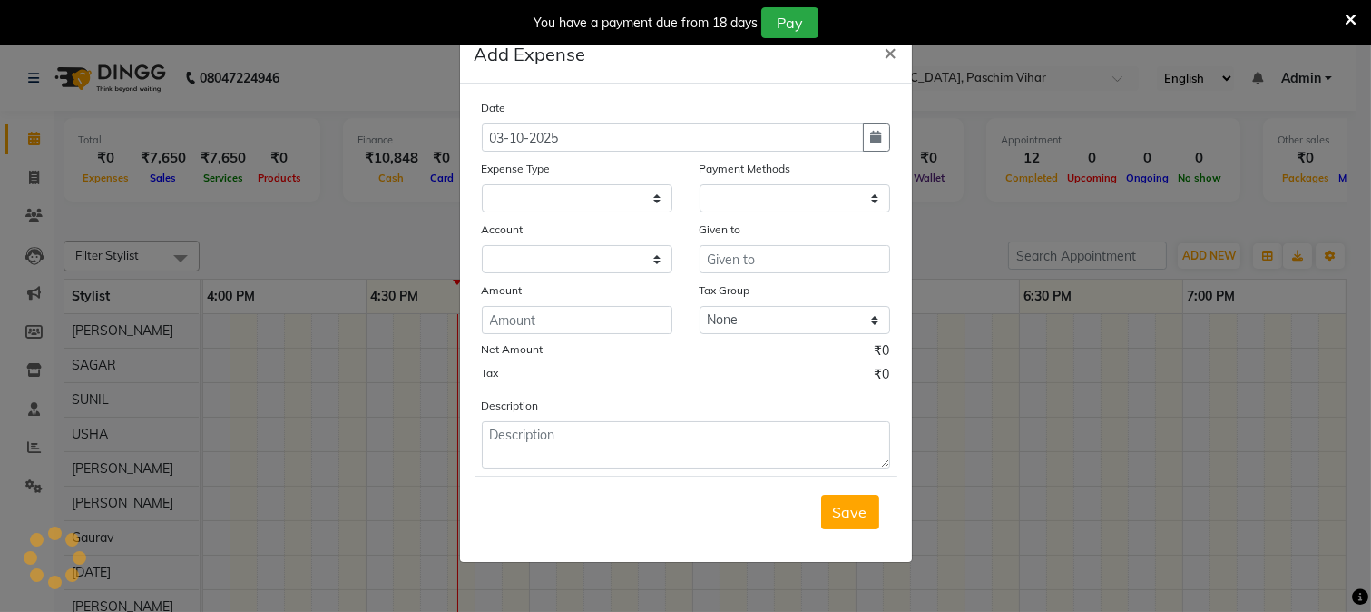
select select
select select "1"
select select "2523"
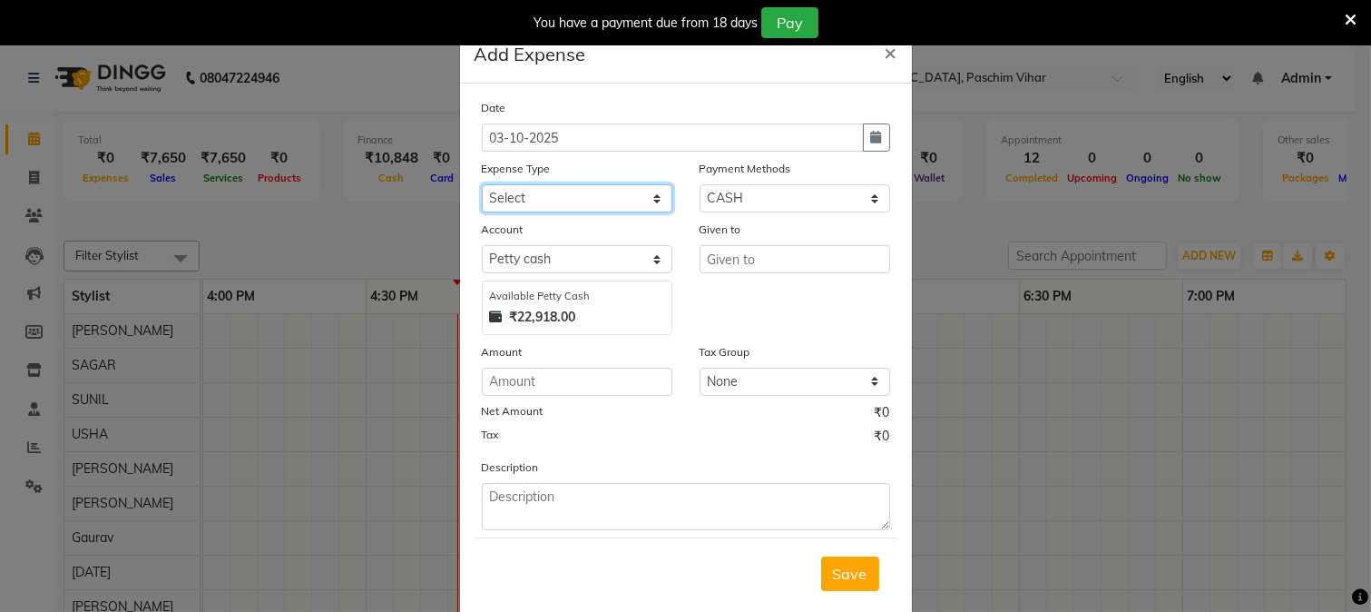
click at [595, 196] on select "Select Advance Salary Bank charges Cash transfer to bank Cash transfer to hub C…" at bounding box center [577, 198] width 191 height 28
select select "98"
click at [482, 184] on select "Select Advance Salary Bank charges Cash transfer to bank Cash transfer to hub C…" at bounding box center [577, 198] width 191 height 28
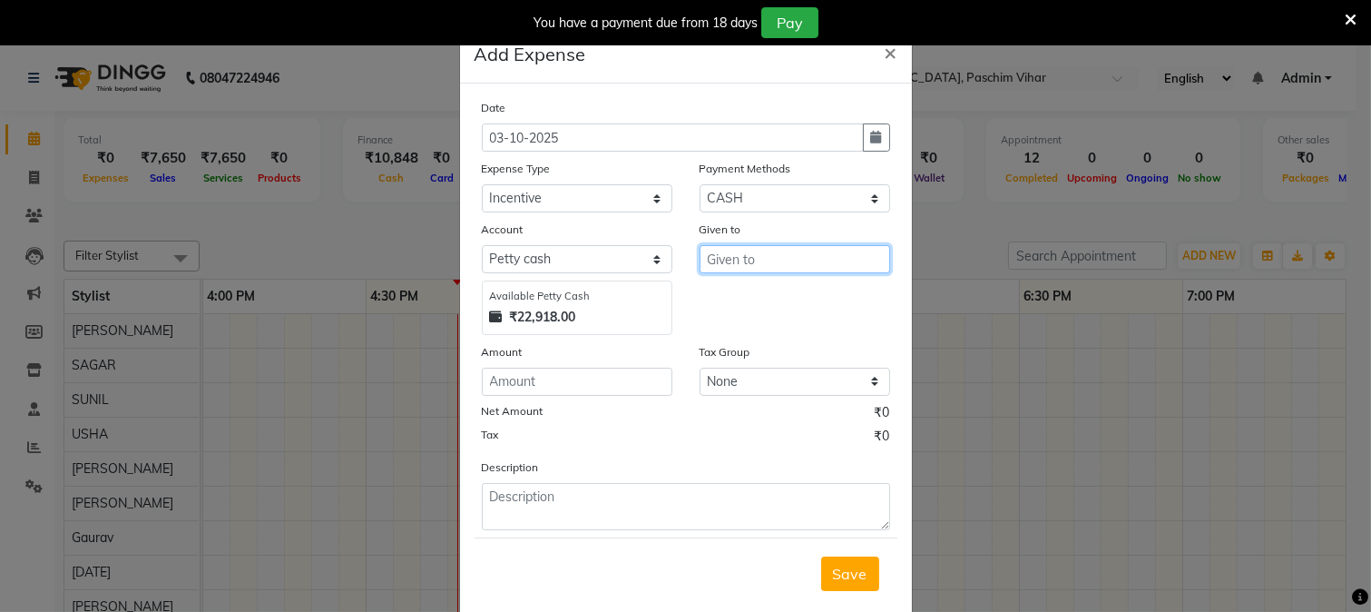
click at [767, 254] on input "text" at bounding box center [795, 259] width 191 height 28
click at [741, 295] on ngb-highlight "RE NU" at bounding box center [742, 298] width 41 height 18
type input "[PERSON_NAME]"
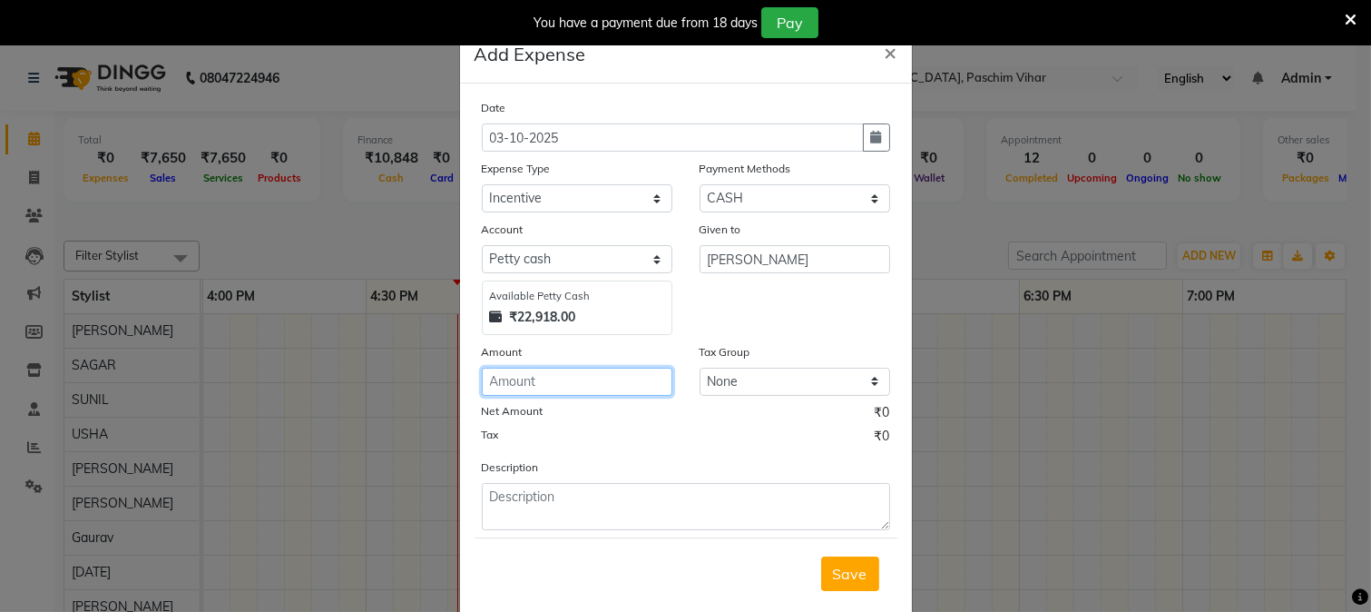
click at [600, 395] on input "number" at bounding box center [577, 382] width 191 height 28
type input "400"
click at [840, 563] on button "Save" at bounding box center [850, 573] width 58 height 34
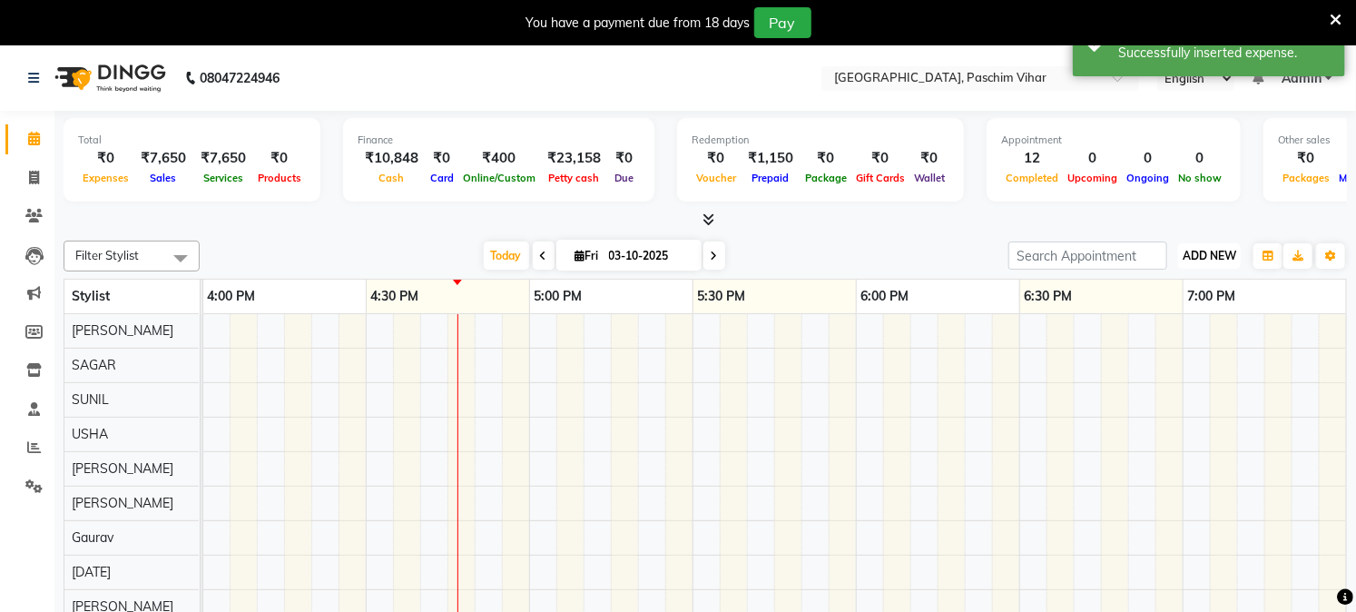
click at [1235, 251] on span "ADD NEW" at bounding box center [1210, 256] width 54 height 14
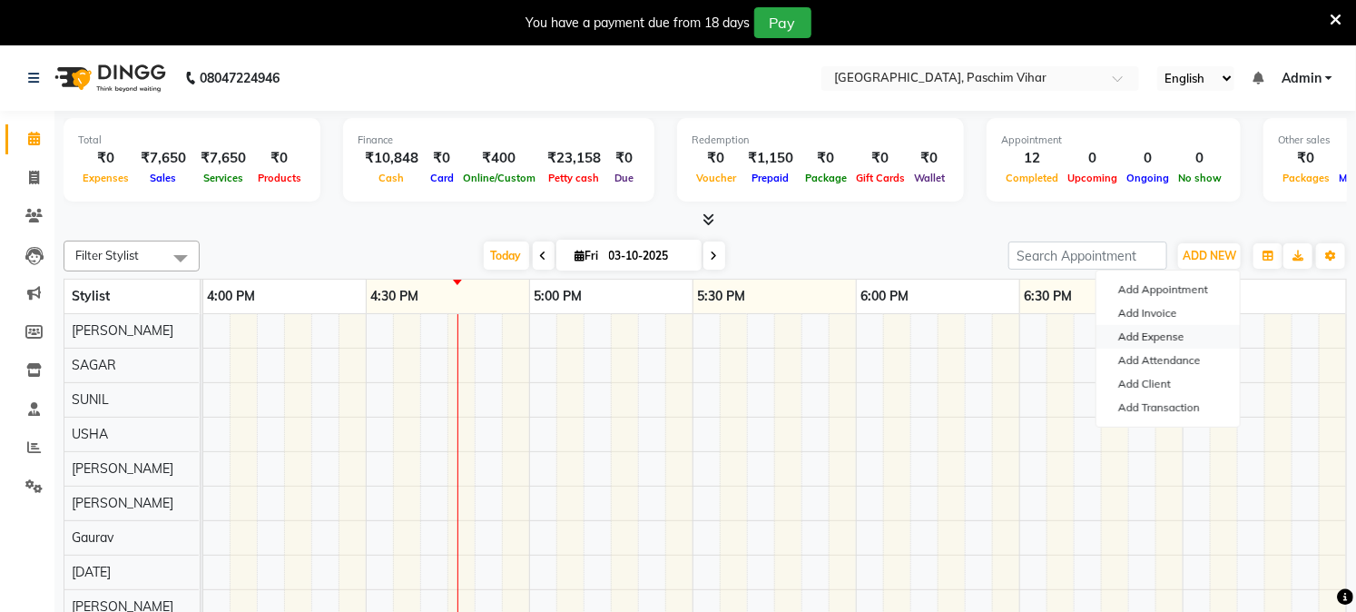
click at [1169, 337] on link "Add Expense" at bounding box center [1167, 337] width 143 height 24
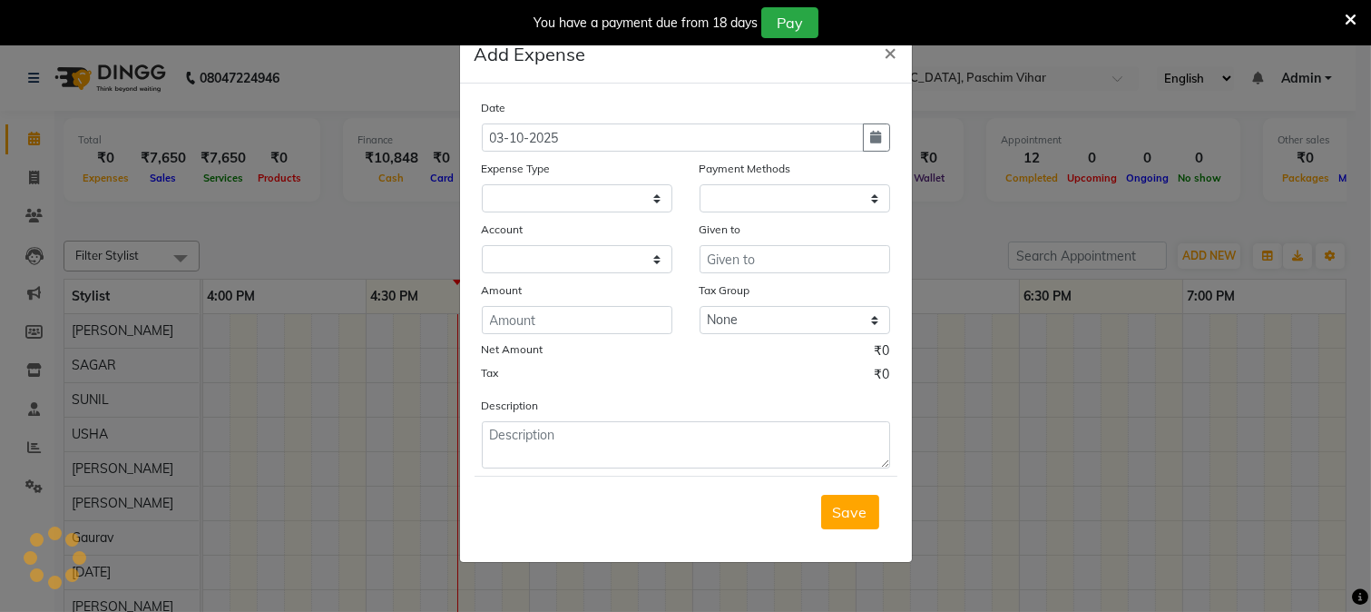
select select
select select "1"
select select "2523"
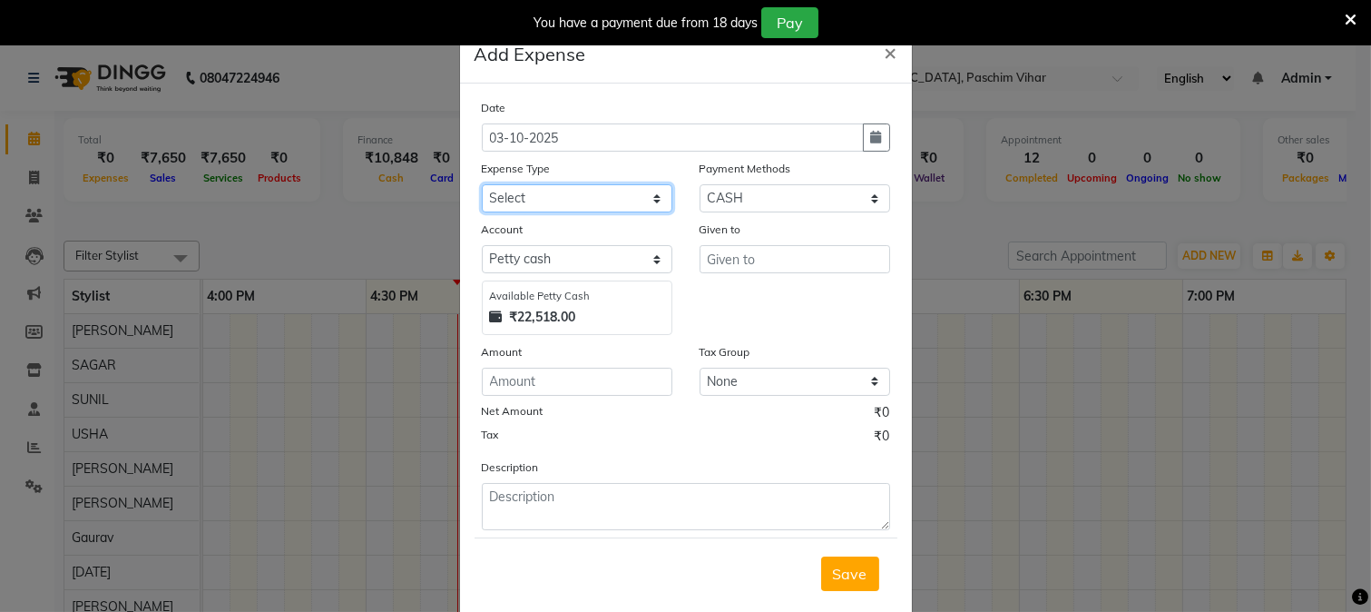
click at [522, 201] on select "Select Advance Salary Bank charges Cash transfer to bank Cash transfer to hub C…" at bounding box center [577, 198] width 191 height 28
select select "91"
click at [482, 184] on select "Select Advance Salary Bank charges Cash transfer to bank Cash transfer to hub C…" at bounding box center [577, 198] width 191 height 28
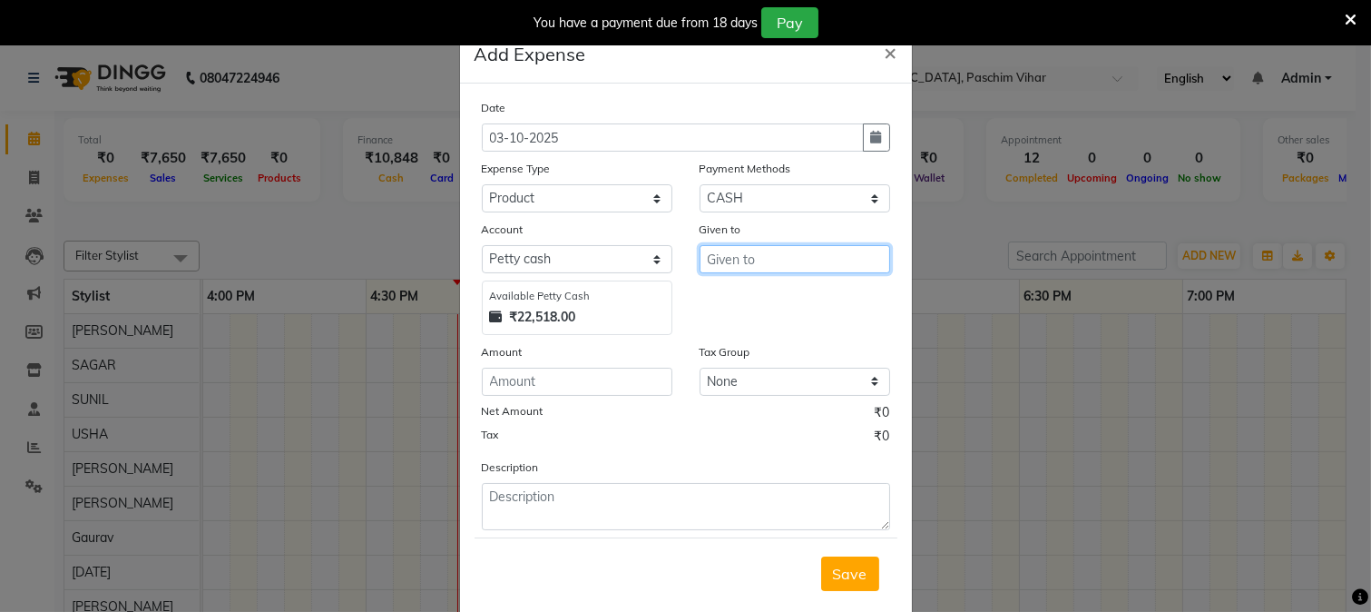
click at [720, 249] on input "text" at bounding box center [795, 259] width 191 height 28
type input "[PERSON_NAME]"
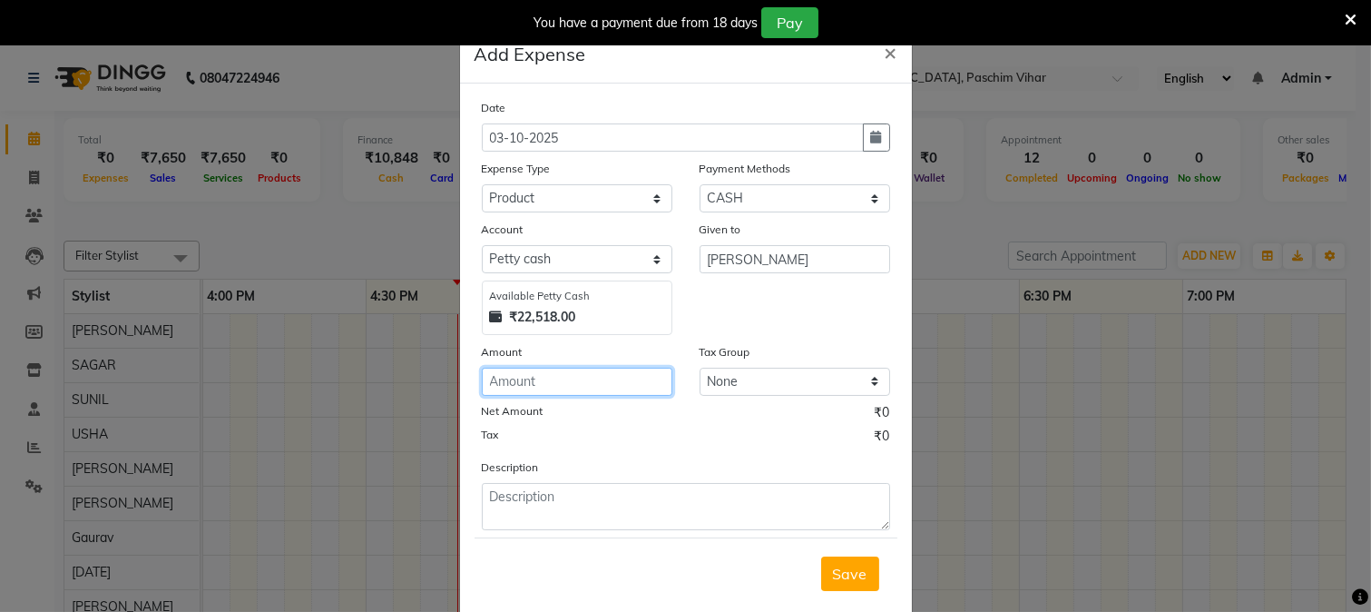
click at [652, 378] on input "number" at bounding box center [577, 382] width 191 height 28
type input "1410"
click at [835, 565] on span "Save" at bounding box center [850, 574] width 34 height 18
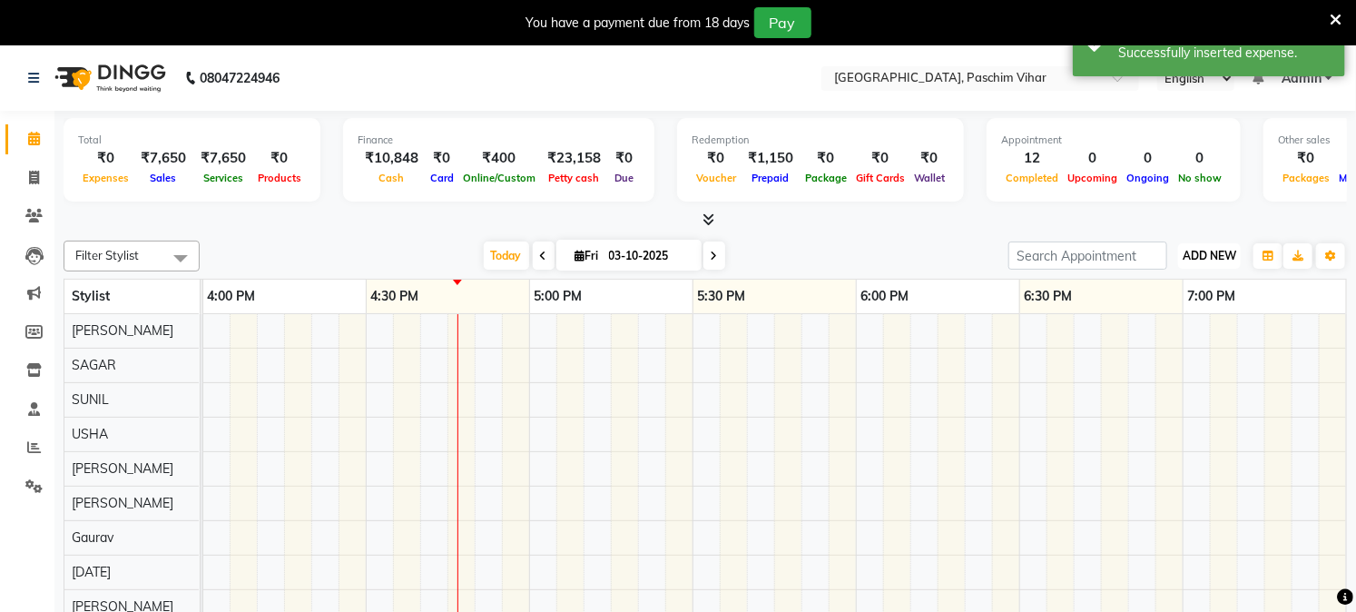
click at [1196, 259] on span "ADD NEW" at bounding box center [1210, 256] width 54 height 14
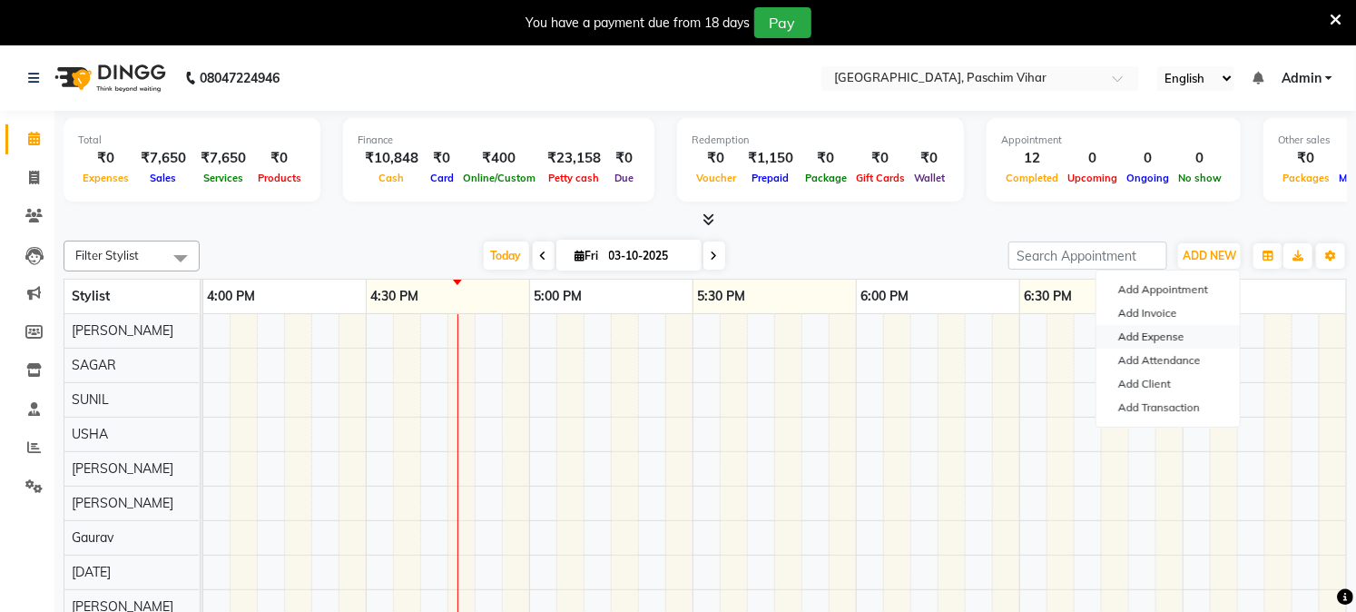
click at [1190, 334] on link "Add Expense" at bounding box center [1167, 337] width 143 height 24
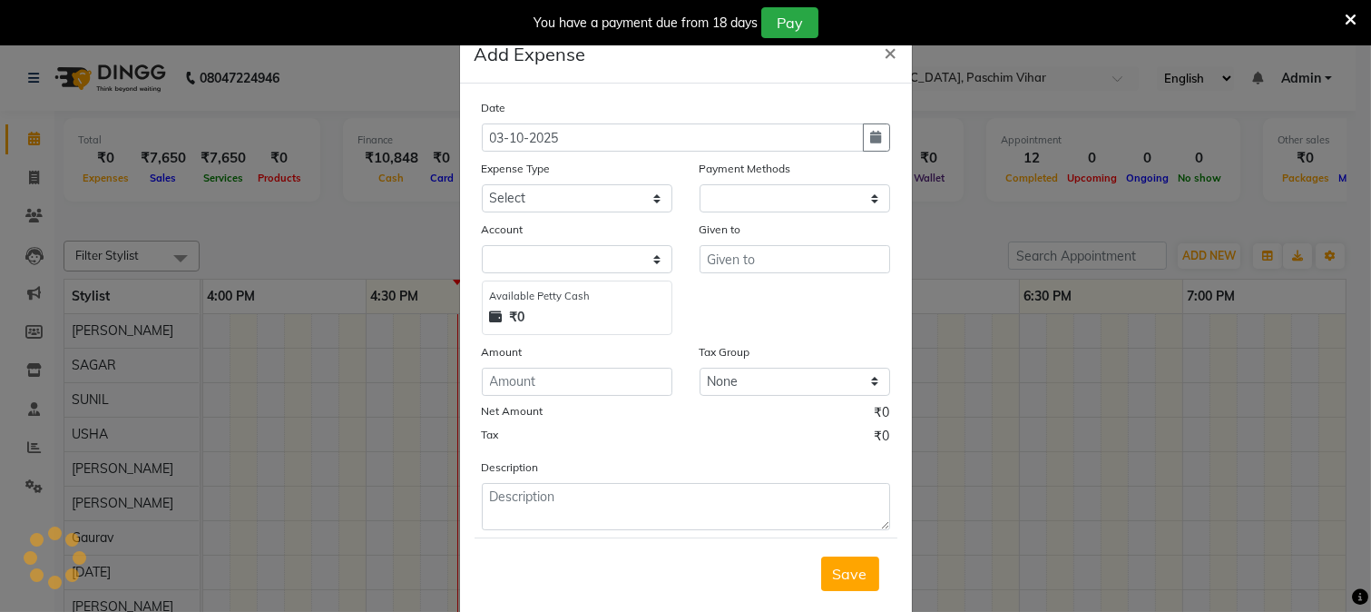
select select
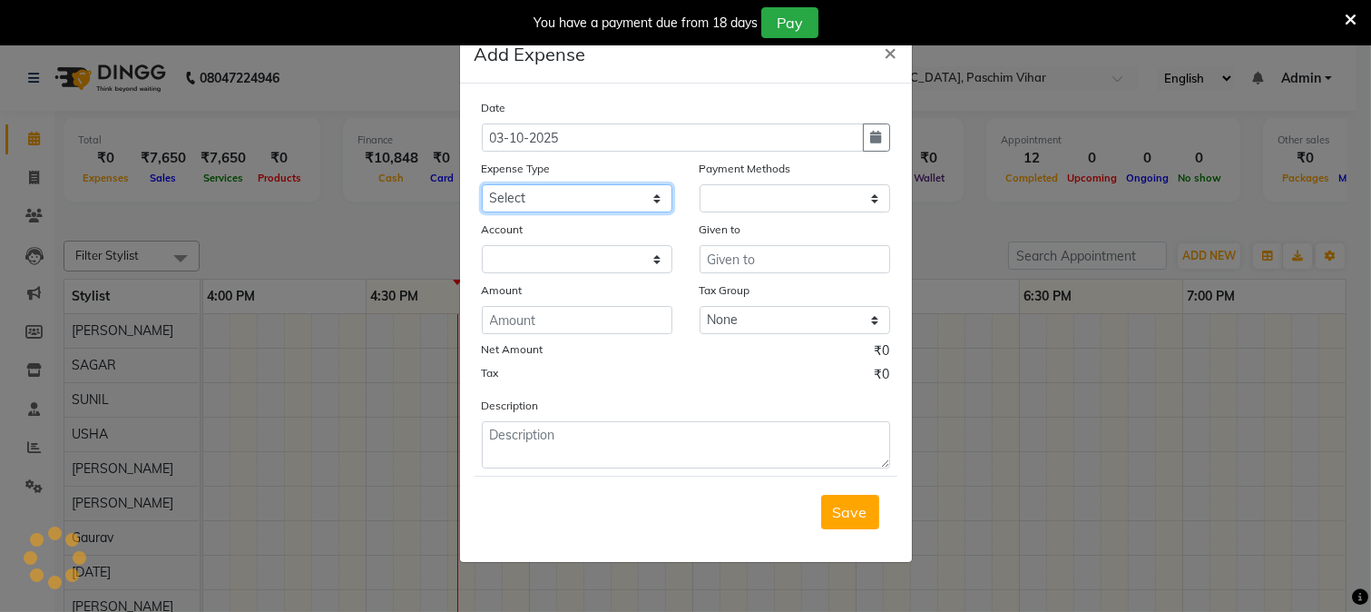
select select "1"
select select "2523"
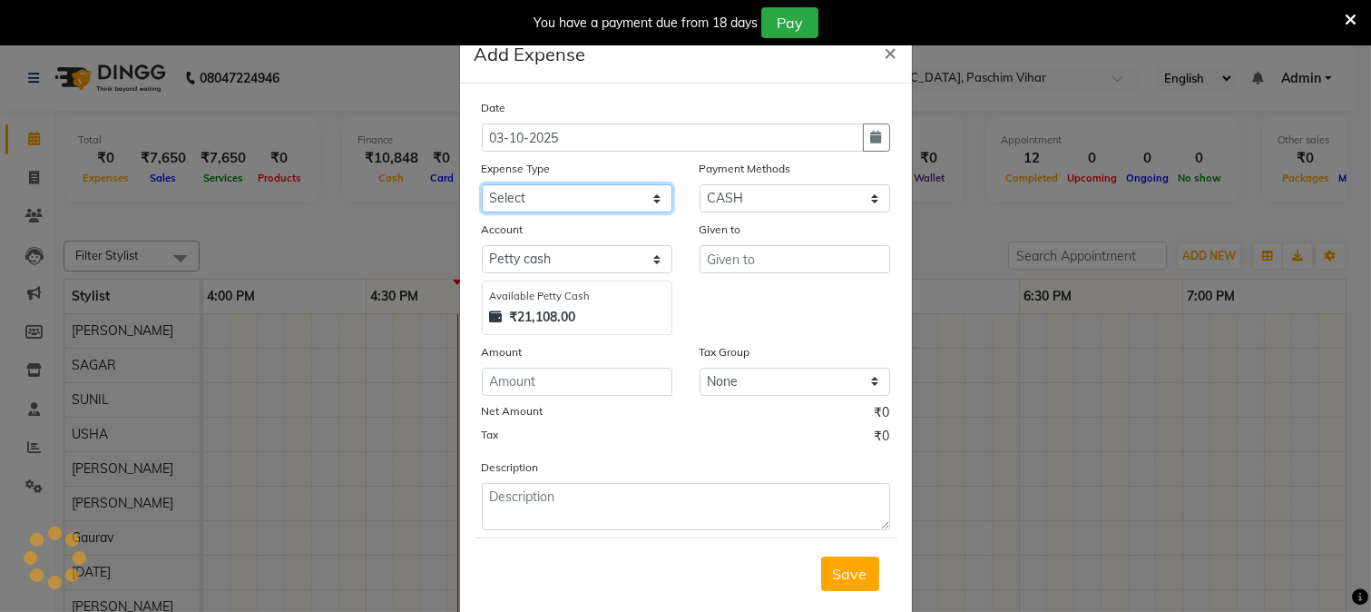
drag, startPoint x: 614, startPoint y: 194, endPoint x: 638, endPoint y: 211, distance: 29.2
click at [614, 194] on select "Select Advance Salary Bank charges Cash transfer to bank Cash transfer to hub C…" at bounding box center [577, 198] width 191 height 28
select select "87"
click at [482, 184] on select "Select Advance Salary Bank charges Cash transfer to bank Cash transfer to hub C…" at bounding box center [577, 198] width 191 height 28
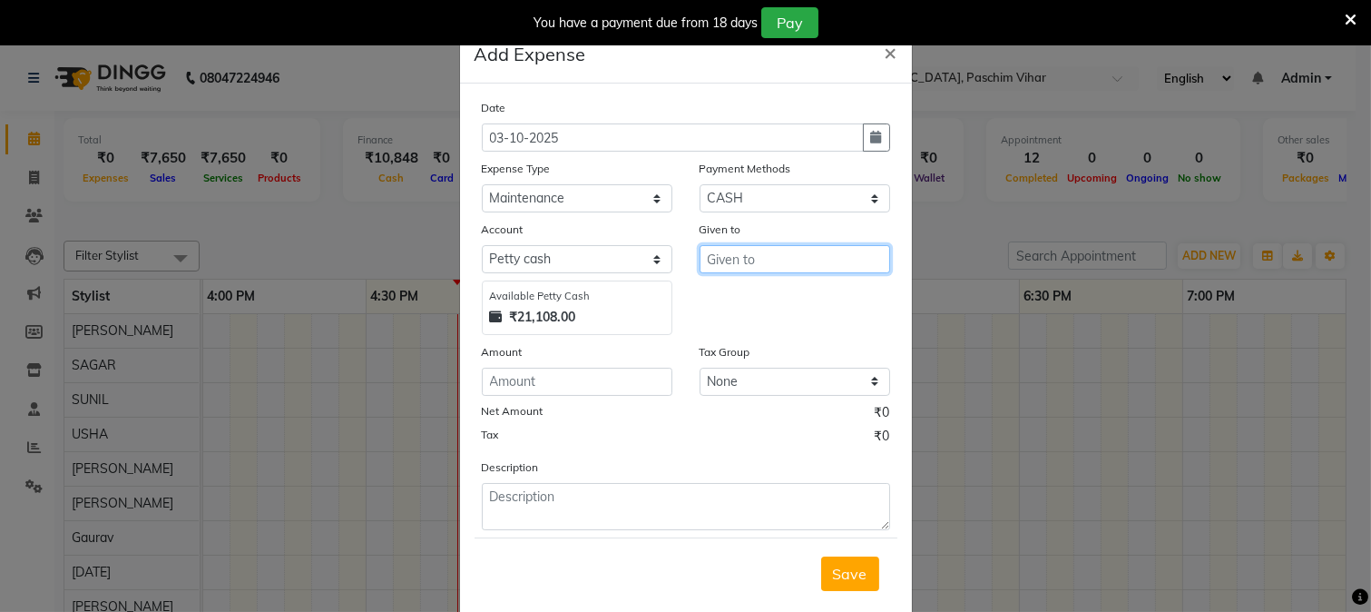
click at [778, 256] on input "text" at bounding box center [795, 259] width 191 height 28
type input "pulmber"
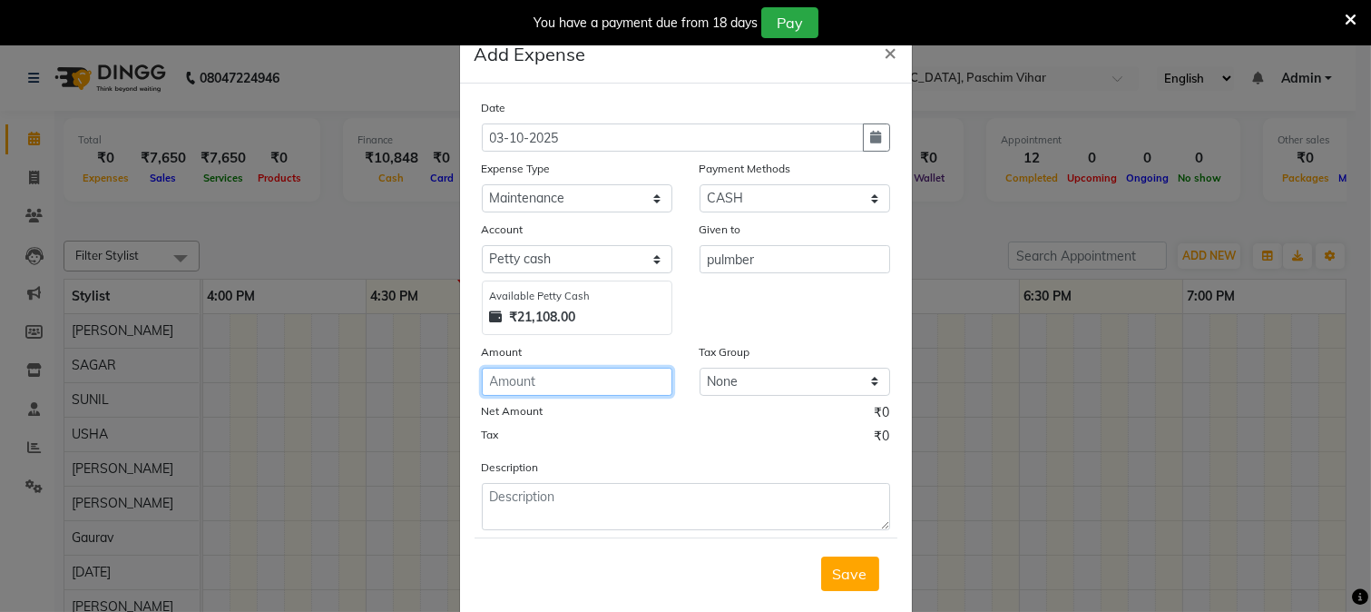
click at [595, 368] on input "number" at bounding box center [577, 382] width 191 height 28
type input "350"
click at [838, 579] on span "Save" at bounding box center [850, 574] width 34 height 18
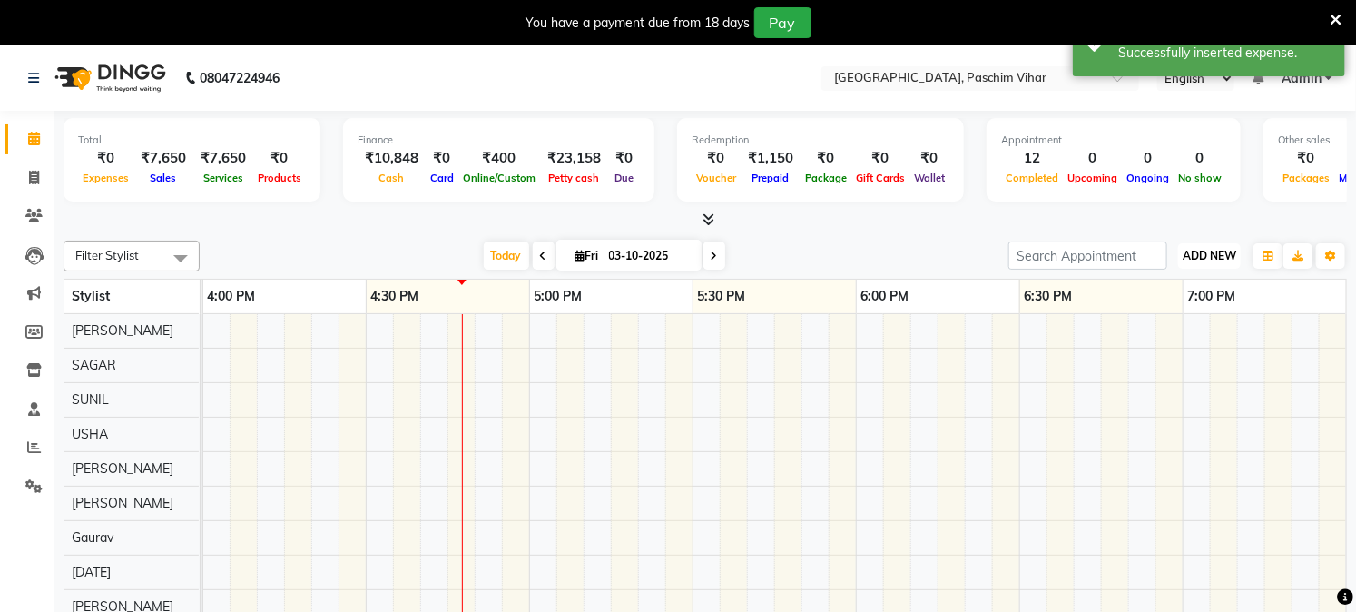
click at [1211, 257] on span "ADD NEW" at bounding box center [1210, 256] width 54 height 14
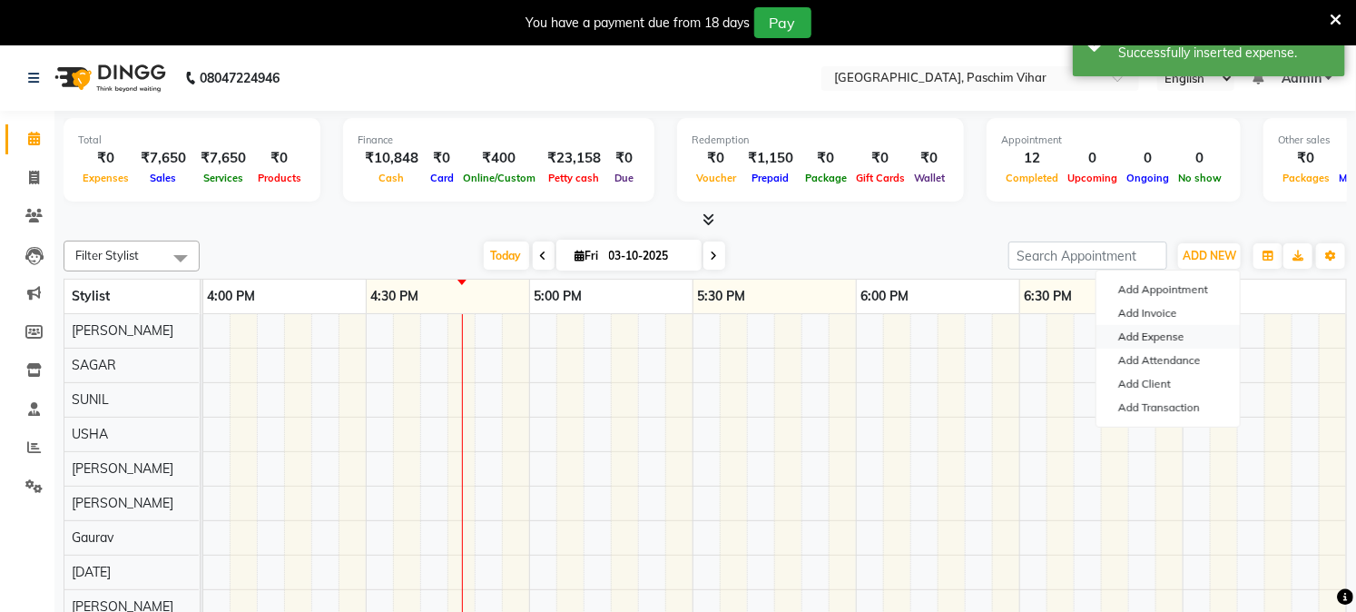
click at [1185, 331] on link "Add Expense" at bounding box center [1167, 337] width 143 height 24
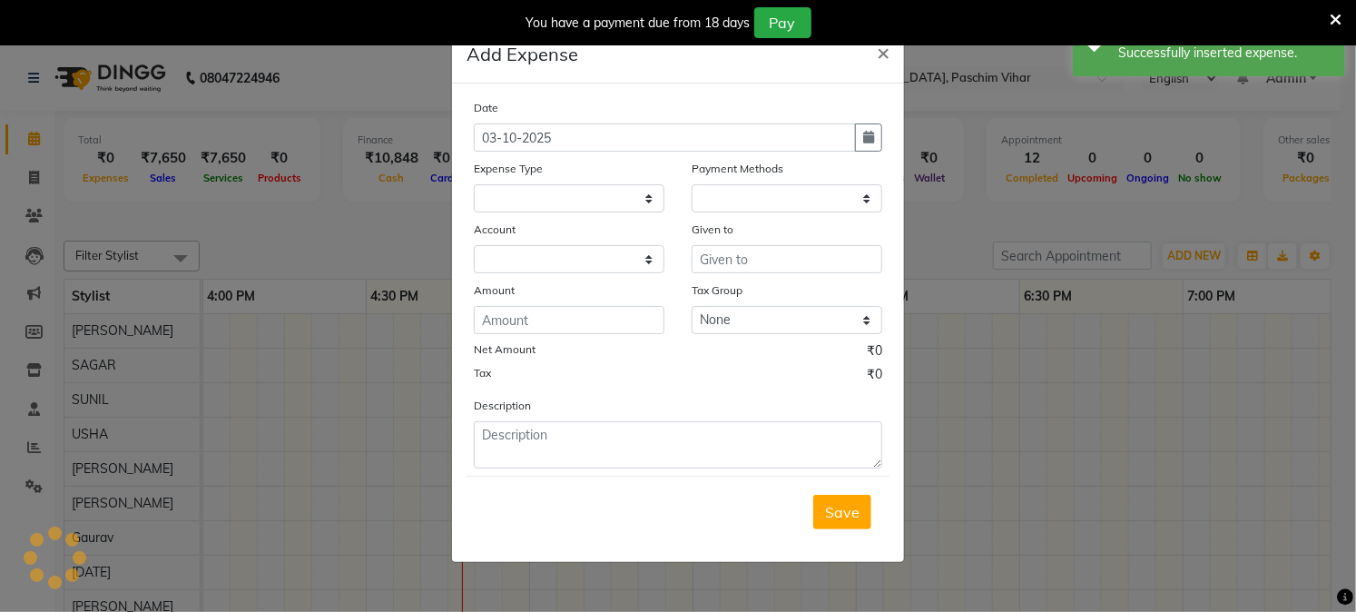
select select
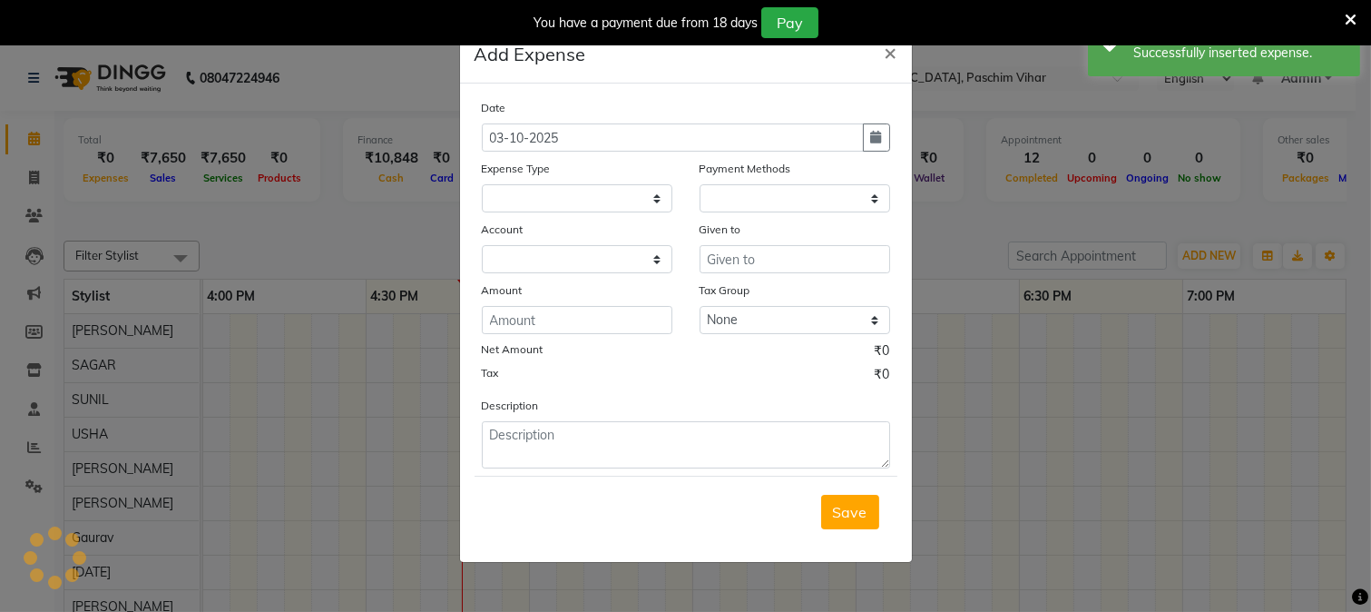
select select "1"
select select "2523"
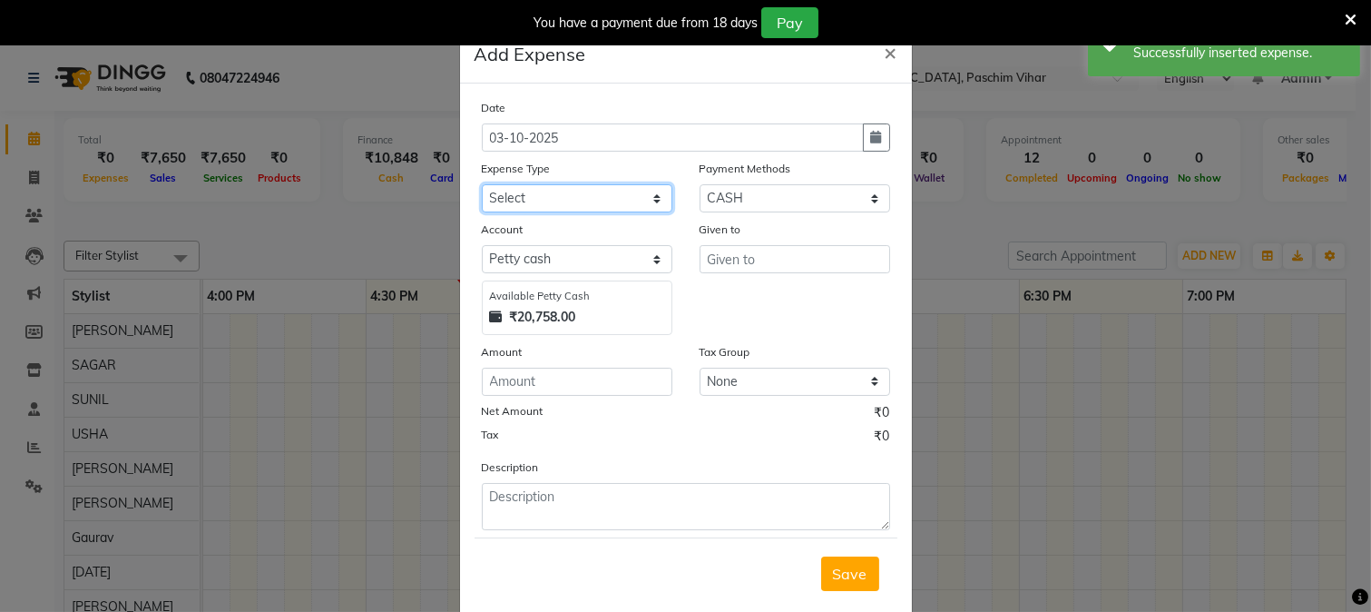
click at [628, 191] on select "Select Advance Salary Bank charges Cash transfer to bank Cash transfer to hub C…" at bounding box center [577, 198] width 191 height 28
select select "2158"
click at [482, 184] on select "Select Advance Salary Bank charges Cash transfer to bank Cash transfer to hub C…" at bounding box center [577, 198] width 191 height 28
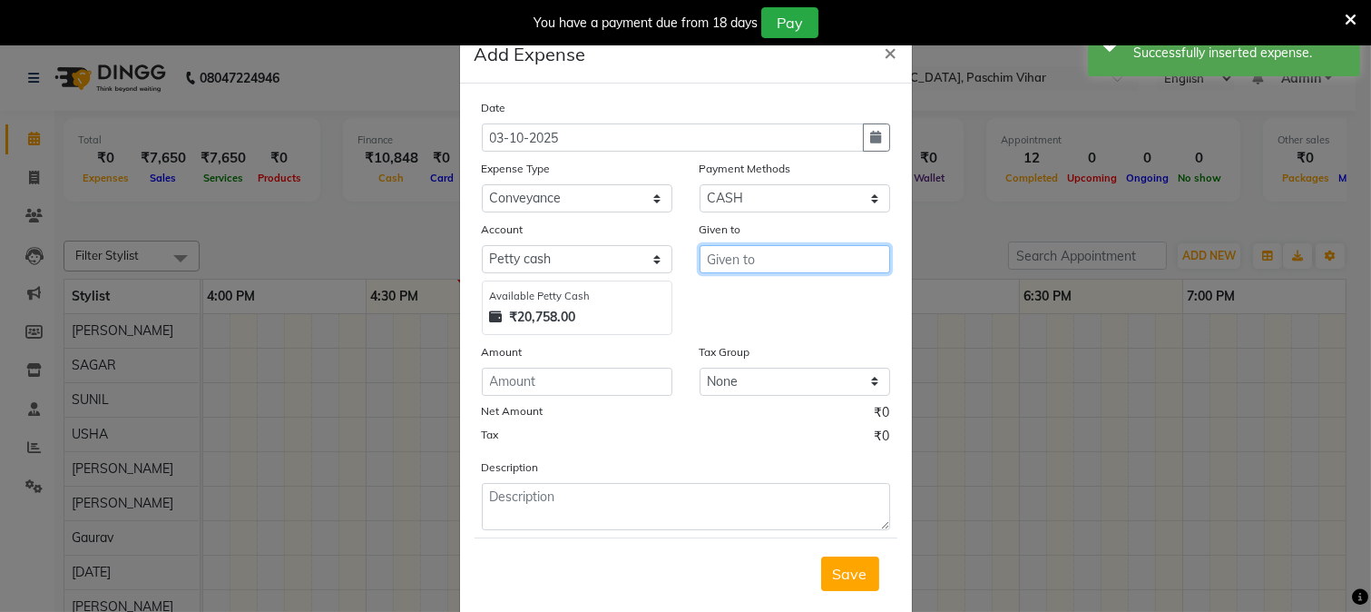
click at [859, 259] on input "text" at bounding box center [795, 259] width 191 height 28
click at [794, 307] on button "Arun" at bounding box center [771, 297] width 143 height 29
type input "Arun"
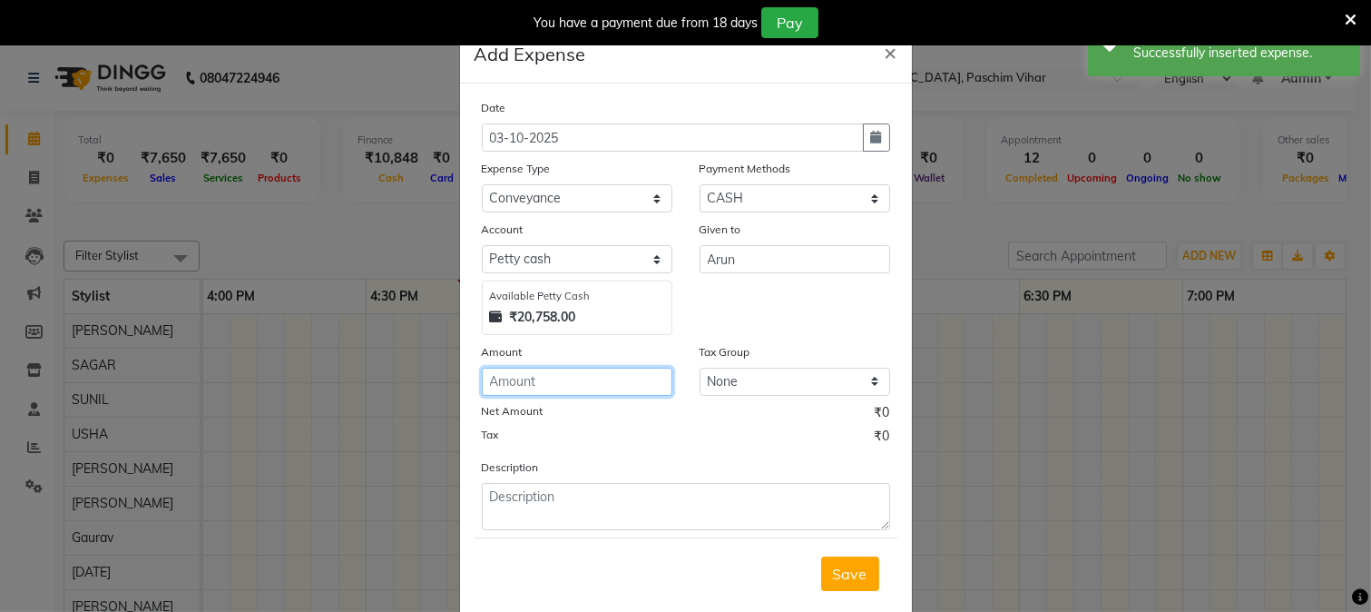
click at [604, 384] on input "number" at bounding box center [577, 382] width 191 height 28
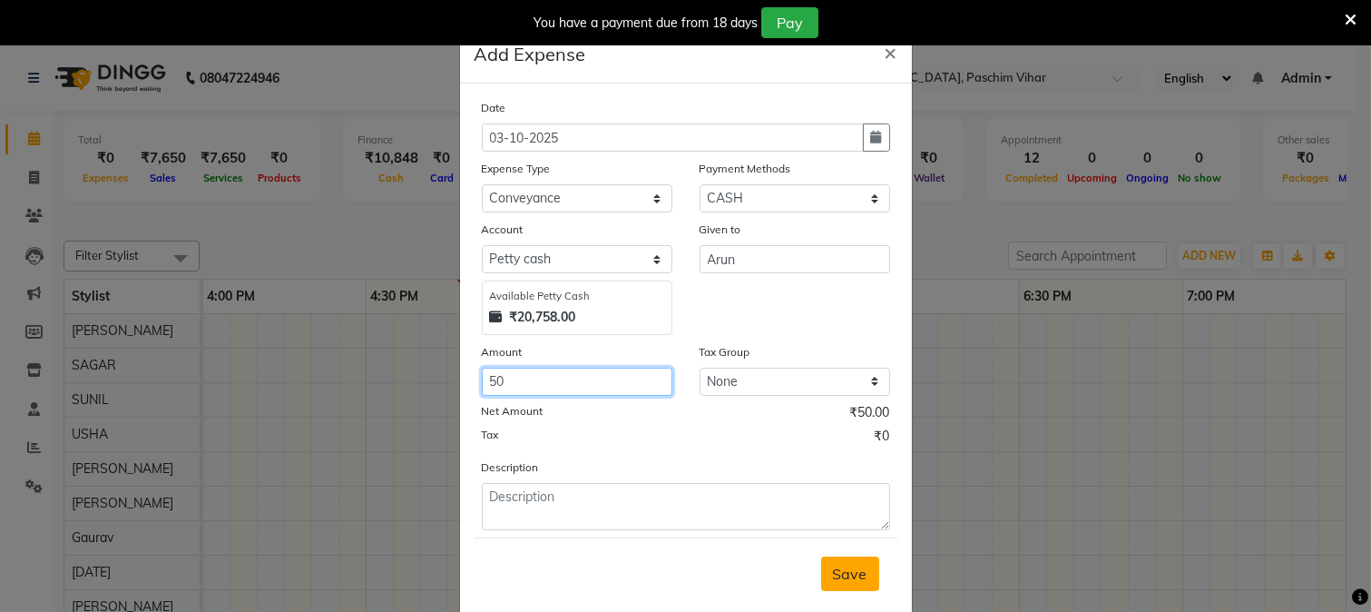
type input "50"
click at [859, 576] on span "Save" at bounding box center [850, 574] width 34 height 18
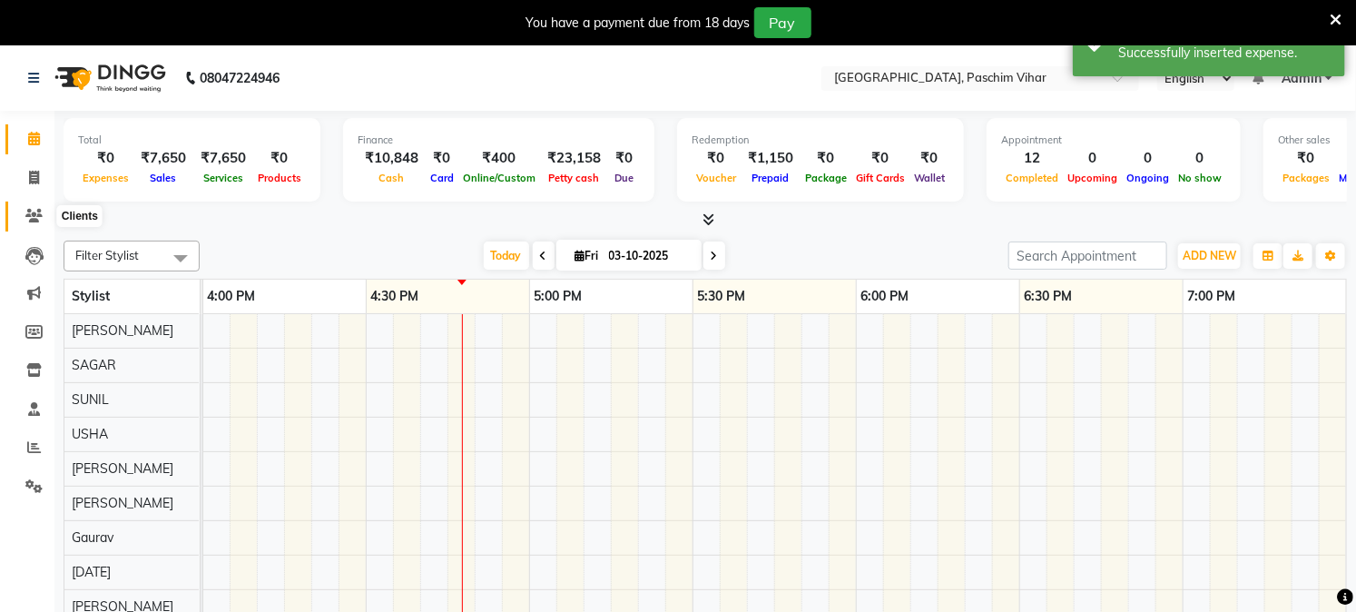
click at [39, 220] on icon at bounding box center [33, 216] width 17 height 14
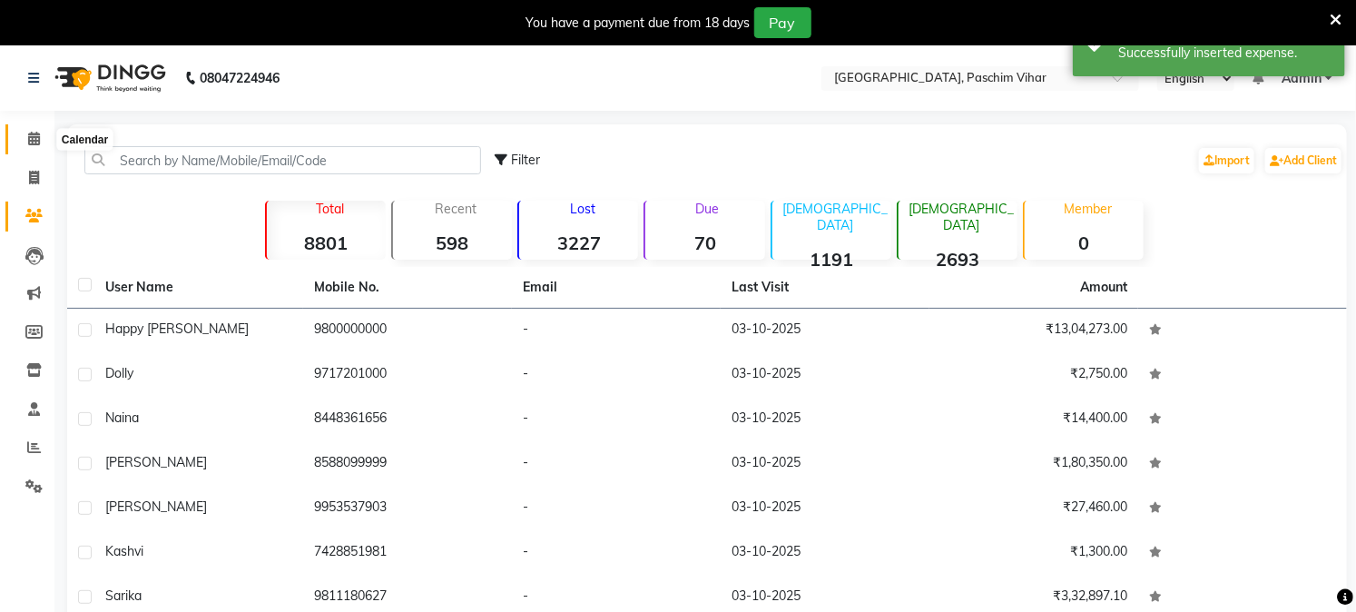
click at [43, 145] on span at bounding box center [34, 139] width 32 height 21
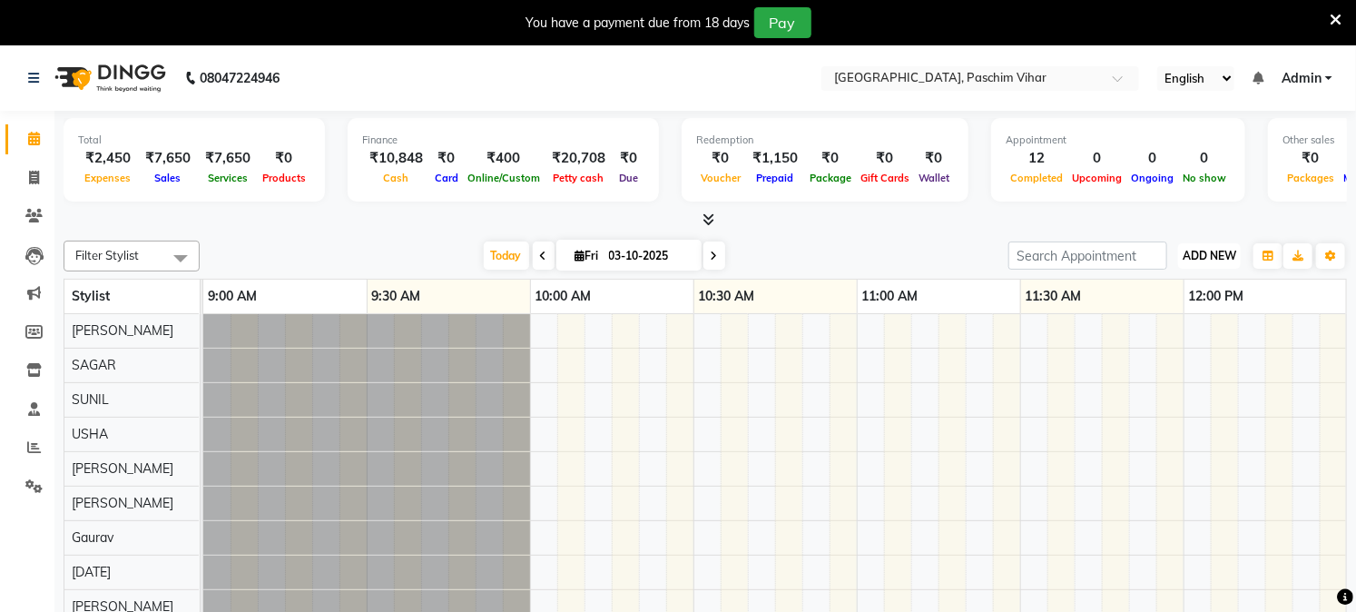
click at [1193, 260] on span "ADD NEW" at bounding box center [1210, 256] width 54 height 14
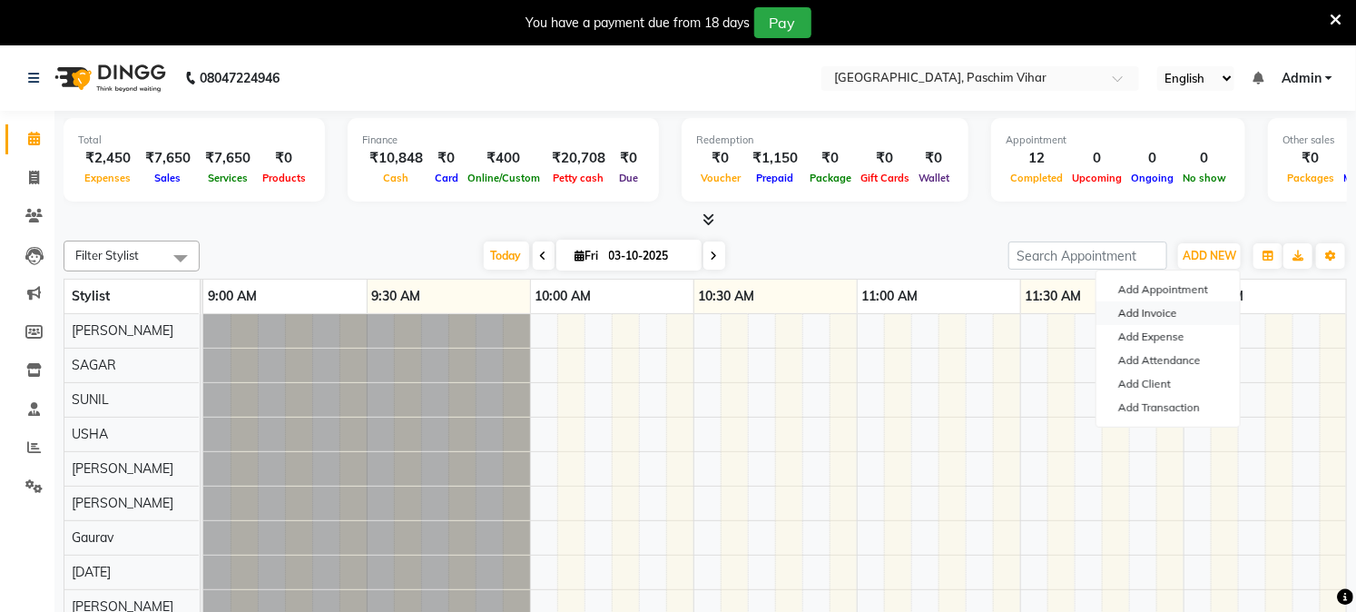
click at [1125, 313] on link "Add Invoice" at bounding box center [1167, 313] width 143 height 24
select select "service"
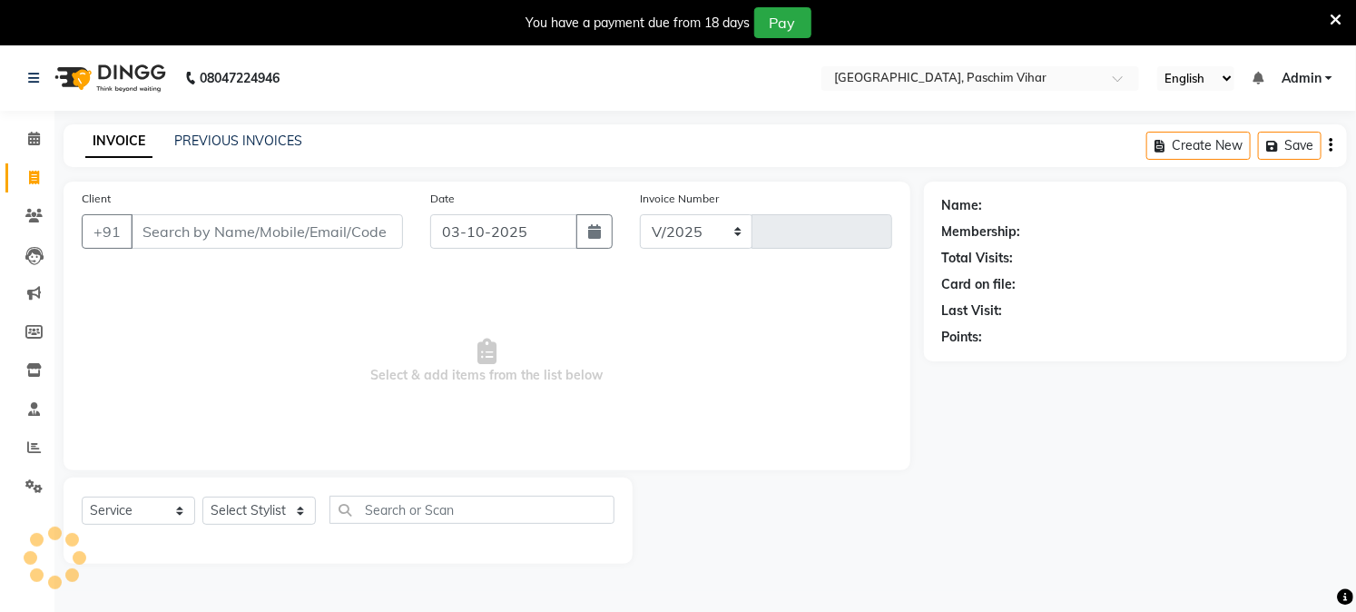
select select "223"
type input "4014"
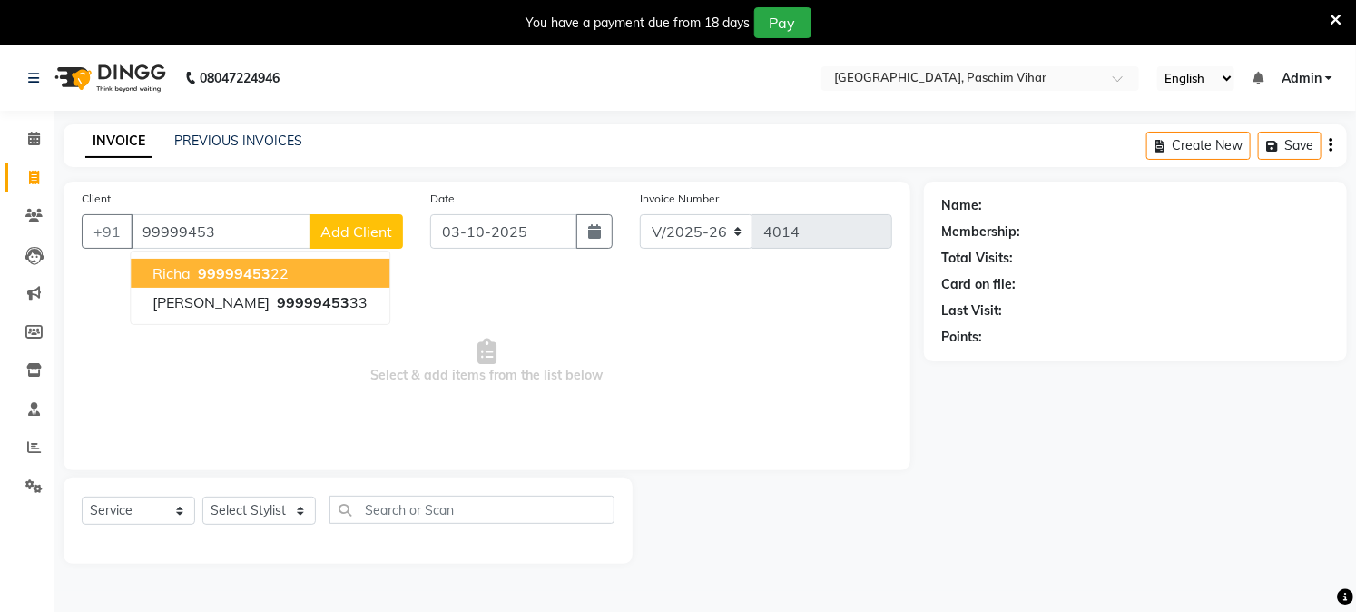
click at [295, 269] on button "[PERSON_NAME] 99999453 22" at bounding box center [260, 273] width 259 height 29
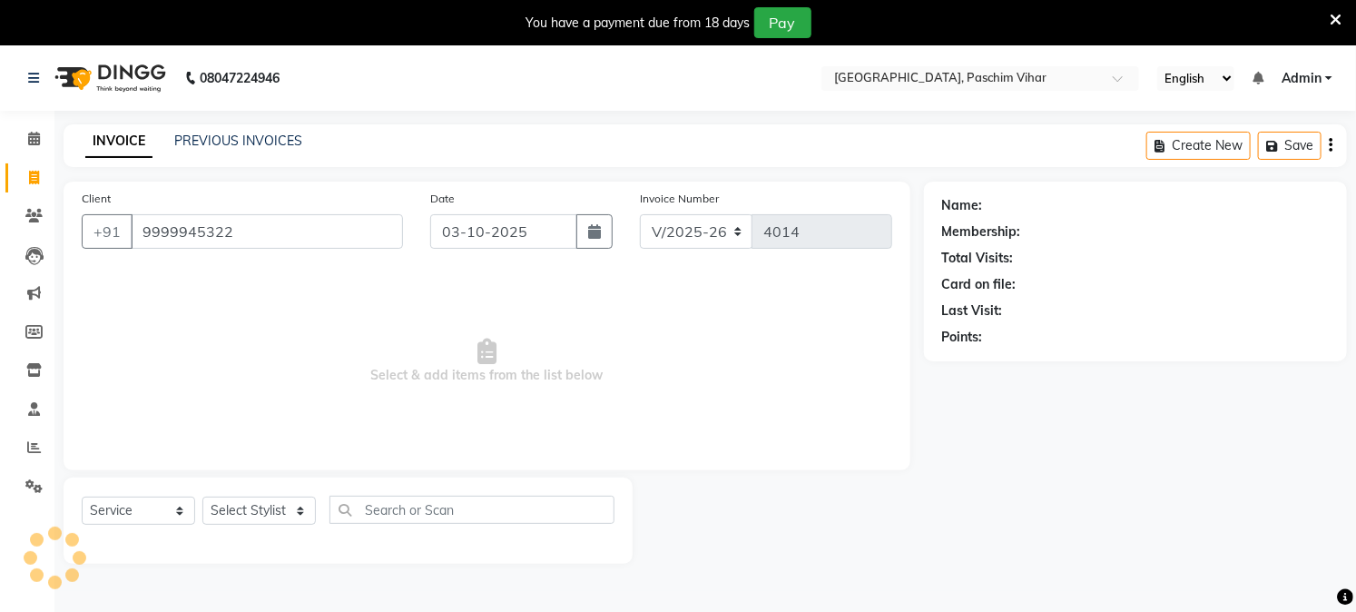
type input "9999945322"
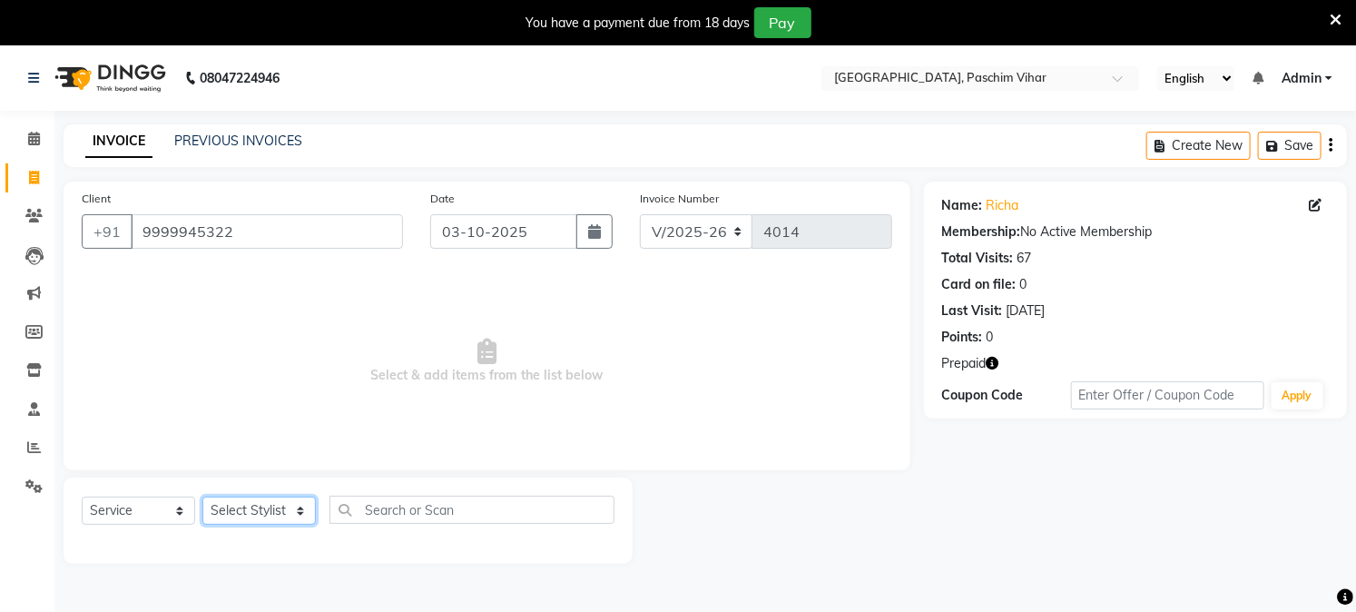
click at [258, 522] on select "Select Stylist Akash Amrita Anu Arun Gaurav [PERSON_NAME] KUNAL MANISH [PERSON_…" at bounding box center [258, 510] width 113 height 28
select select "59702"
click at [202, 497] on select "Select Stylist Akash Amrita Anu Arun Gaurav [PERSON_NAME] KUNAL MANISH [PERSON_…" at bounding box center [258, 510] width 113 height 28
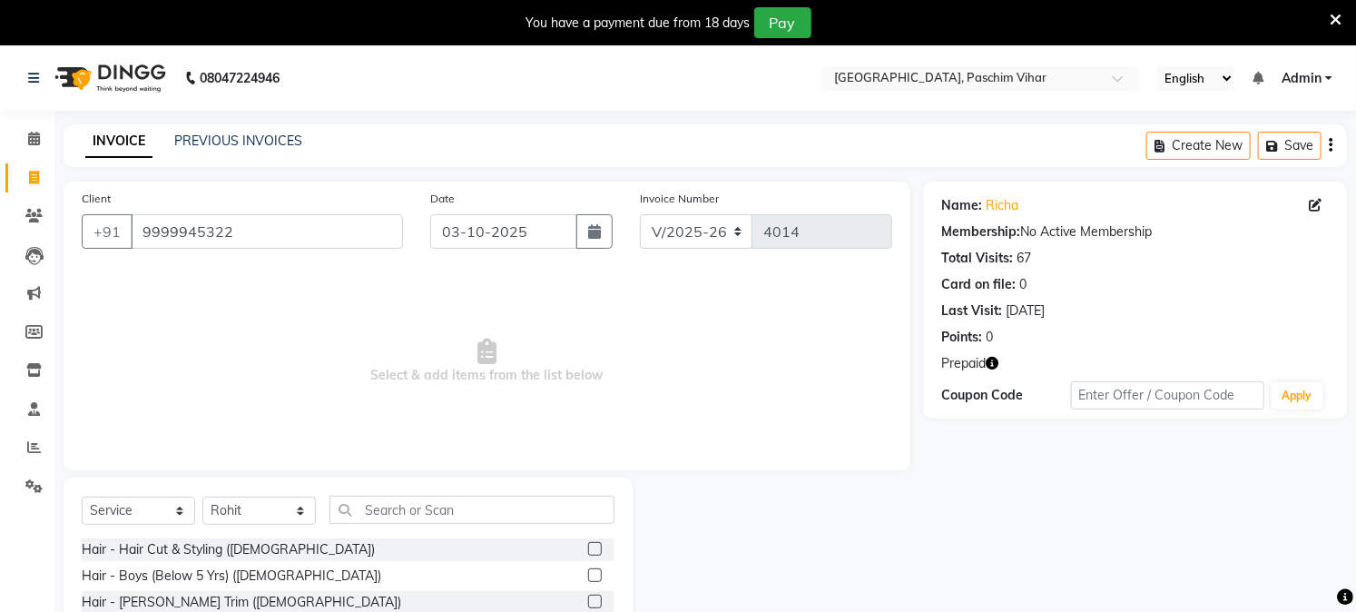
click at [423, 527] on div "Select Service Product Membership Package Voucher Prepaid Gift Card Select Styl…" at bounding box center [348, 517] width 533 height 43
click at [425, 506] on input "text" at bounding box center [471, 510] width 285 height 28
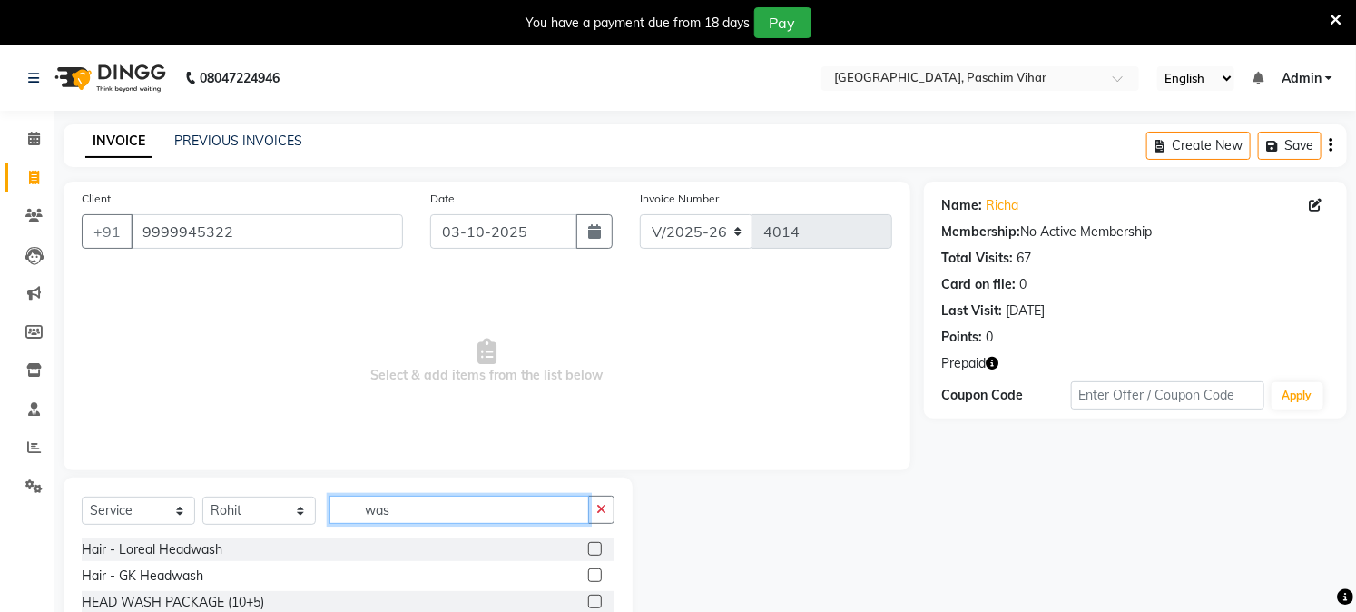
type input "was"
click at [594, 537] on div "Select Service Product Membership Package Voucher Prepaid Gift Card Select Styl…" at bounding box center [348, 517] width 533 height 43
click at [594, 545] on label at bounding box center [595, 549] width 14 height 14
click at [594, 545] on input "checkbox" at bounding box center [594, 550] width 12 height 12
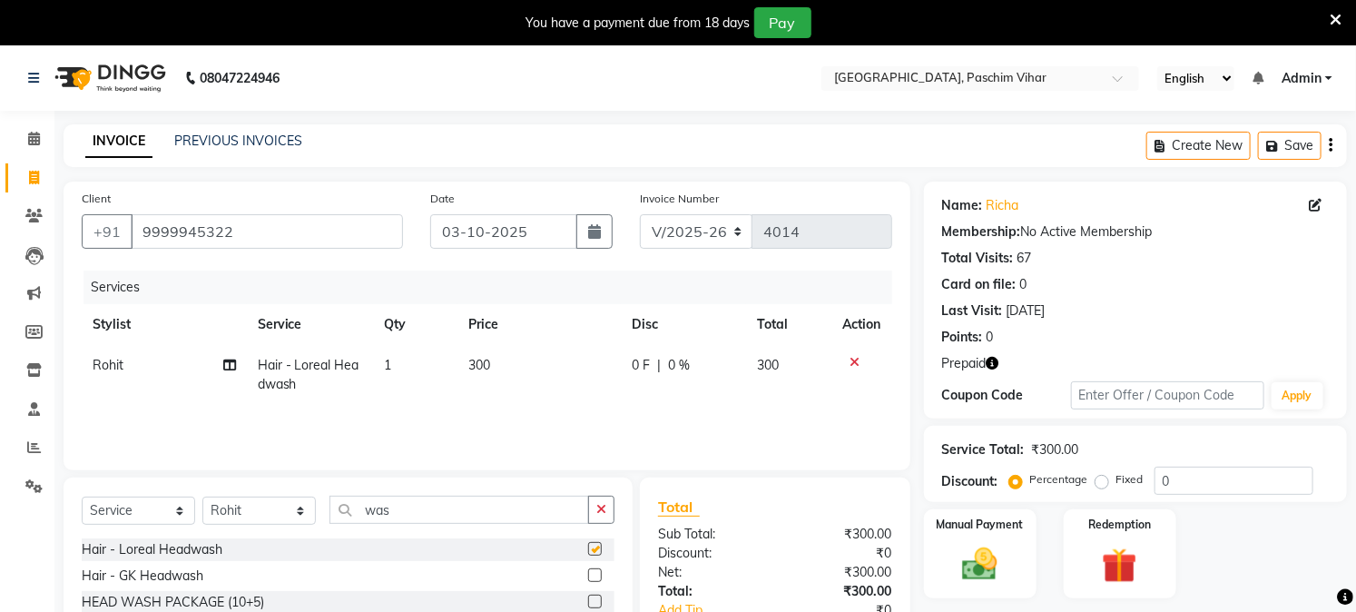
checkbox input "false"
click at [264, 513] on select "Select Stylist Akash Amrita Anu Arun Gaurav [PERSON_NAME] KUNAL MANISH [PERSON_…" at bounding box center [258, 510] width 113 height 28
select select "15077"
click at [202, 497] on select "Select Stylist Akash Amrita Anu Arun Gaurav [PERSON_NAME] KUNAL MANISH [PERSON_…" at bounding box center [258, 510] width 113 height 28
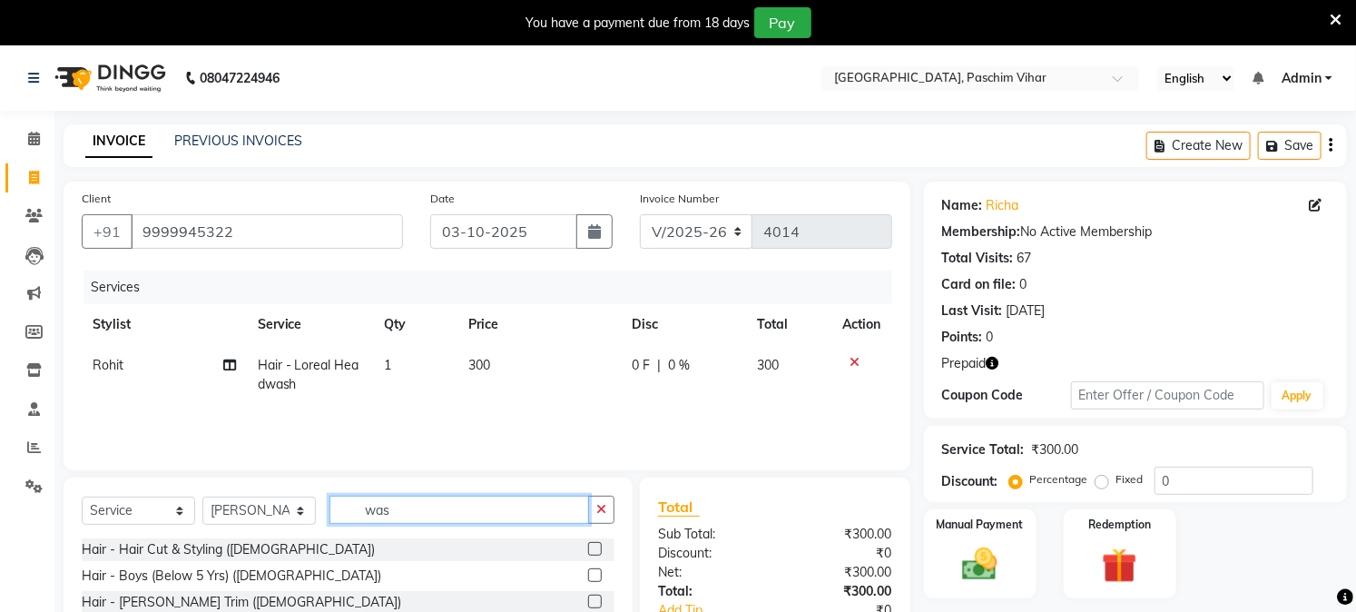
click at [373, 503] on input "was" at bounding box center [459, 510] width 260 height 28
type input "ble"
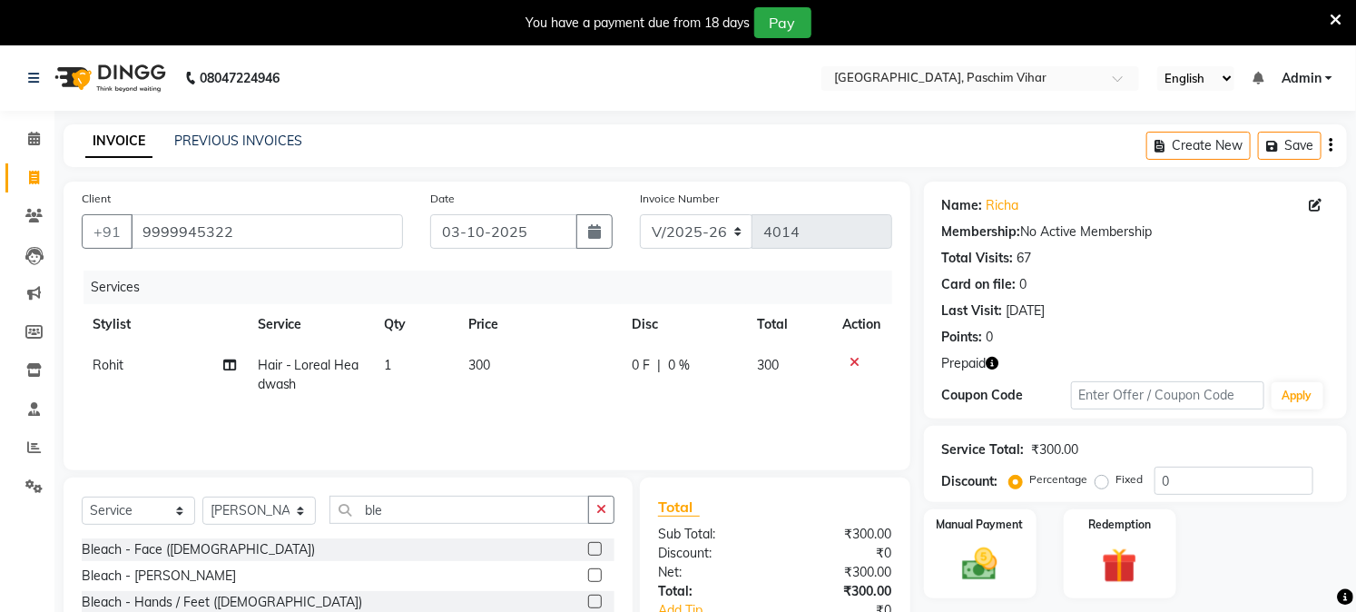
click at [588, 552] on label at bounding box center [595, 549] width 14 height 14
click at [588, 552] on input "checkbox" at bounding box center [594, 550] width 12 height 12
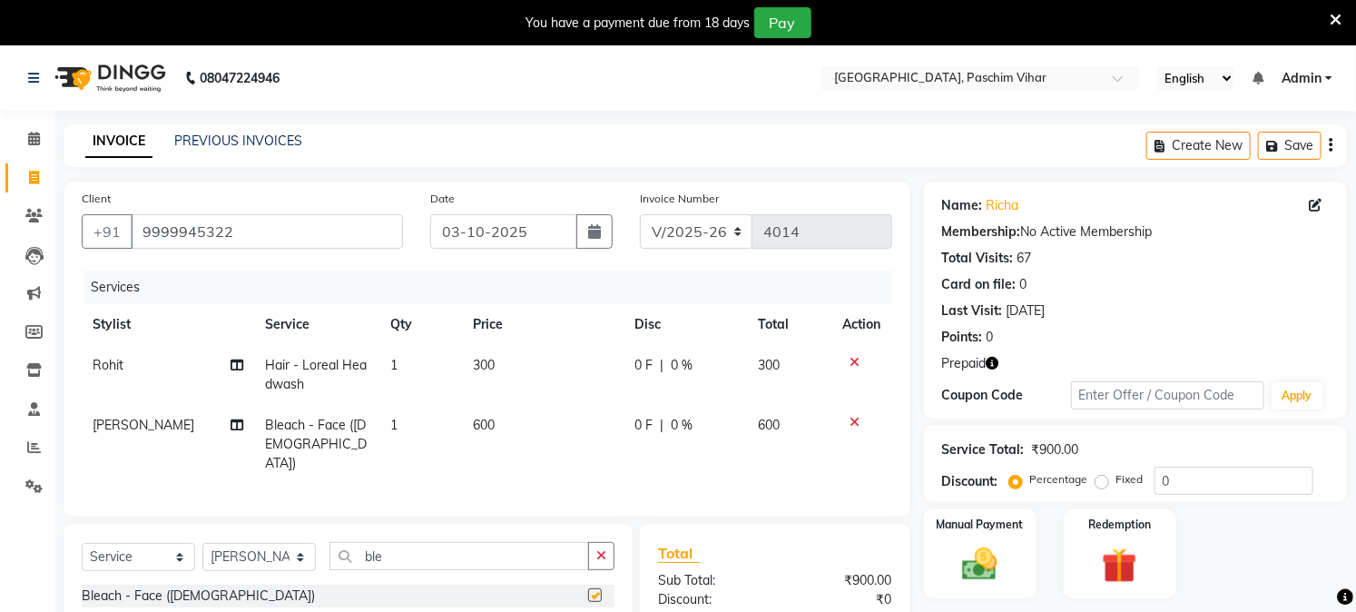
checkbox input "false"
click at [382, 559] on input "ble" at bounding box center [459, 556] width 260 height 28
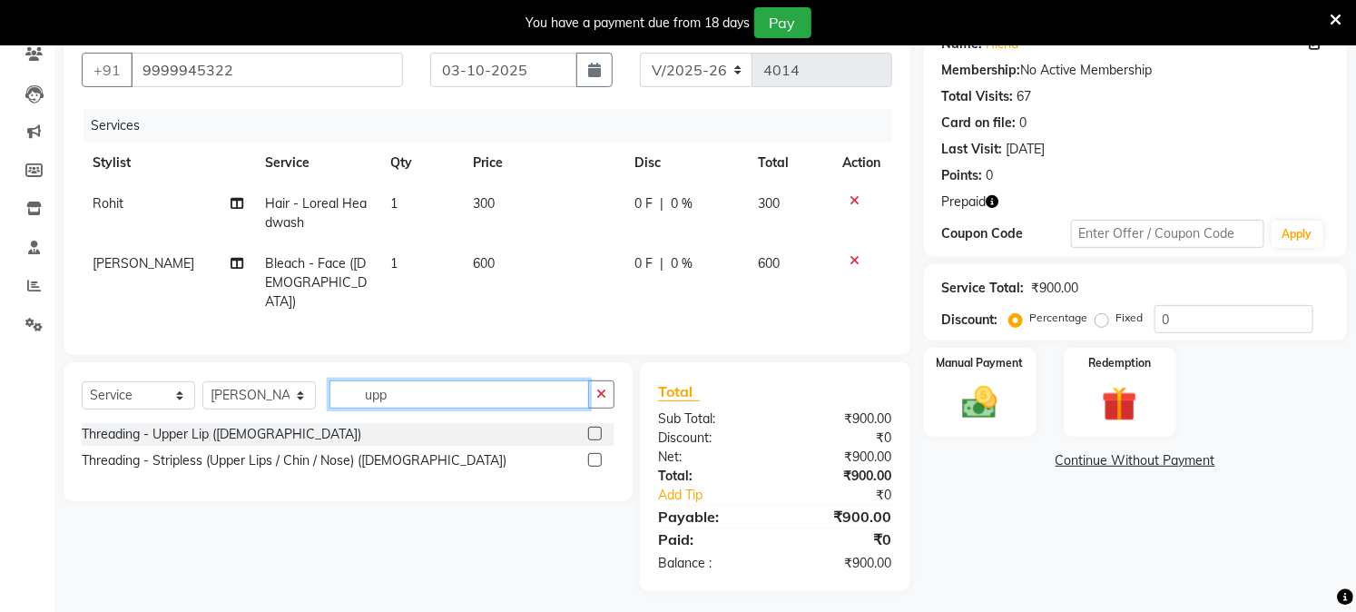
scroll to position [163, 0]
type input "upp"
click at [595, 455] on label at bounding box center [595, 458] width 14 height 14
click at [595, 455] on input "checkbox" at bounding box center [594, 459] width 12 height 12
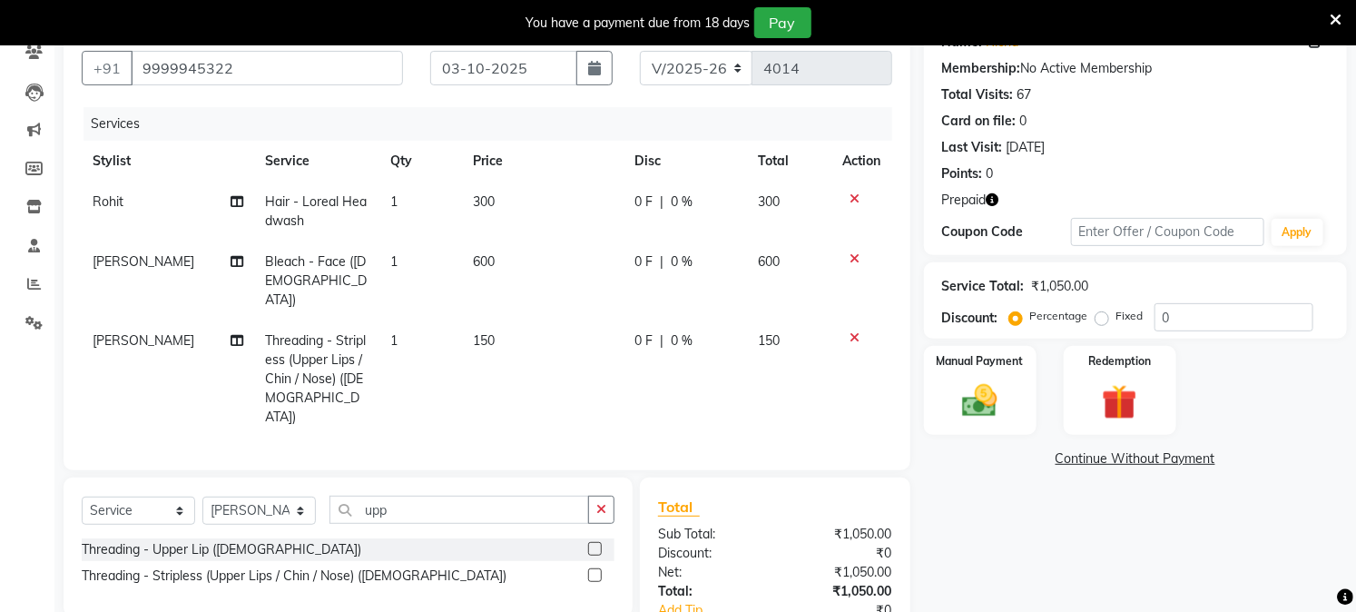
click at [588, 568] on label at bounding box center [595, 575] width 14 height 14
click at [588, 570] on input "checkbox" at bounding box center [594, 576] width 12 height 12
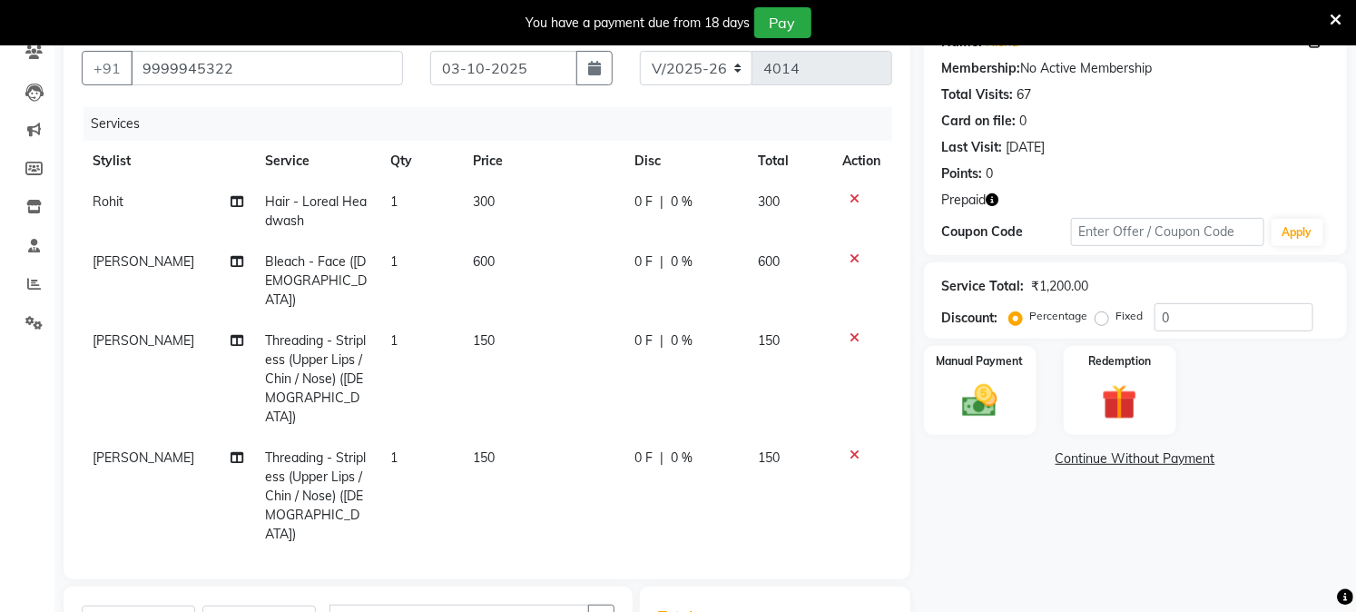
checkbox input "false"
click at [379, 604] on input "upp" at bounding box center [459, 618] width 260 height 28
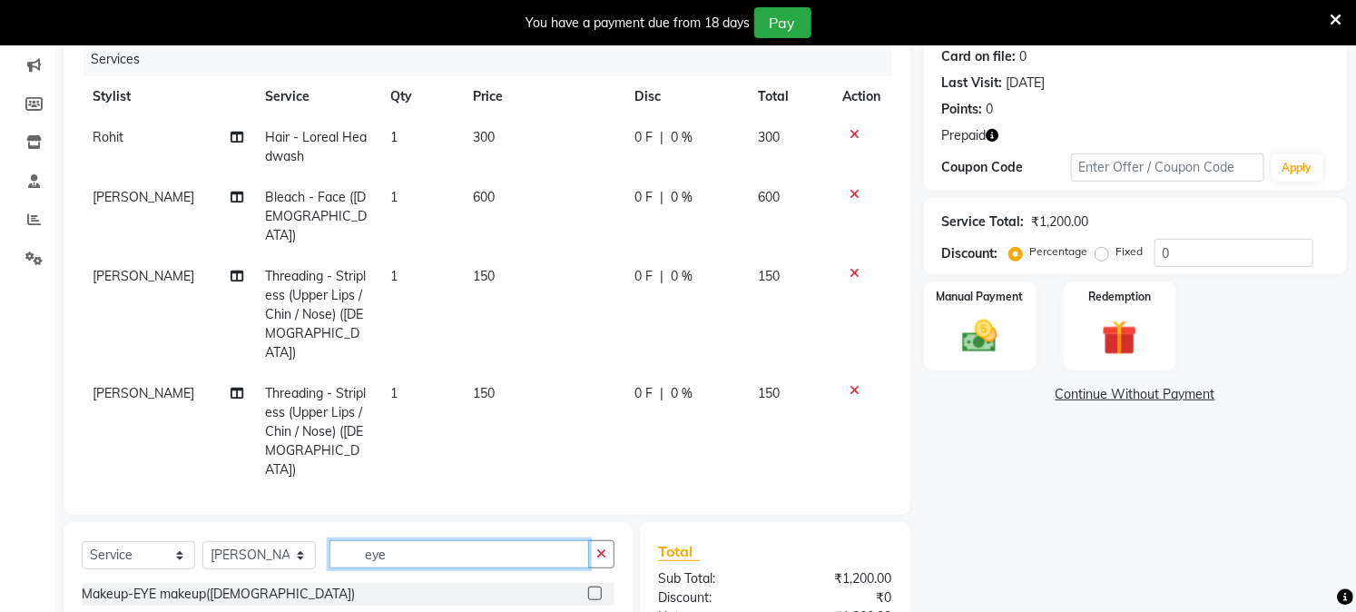
scroll to position [264, 0]
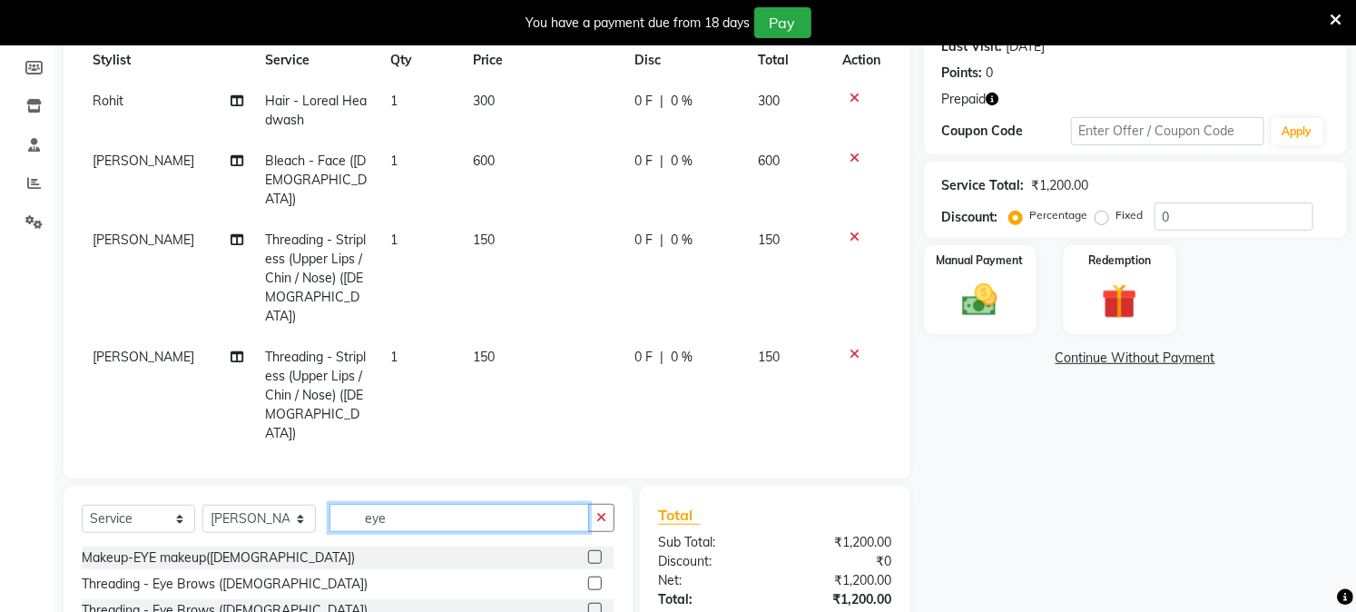
type input "eye"
click at [593, 576] on label at bounding box center [595, 583] width 14 height 14
click at [593, 578] on input "checkbox" at bounding box center [594, 584] width 12 height 12
checkbox input "false"
click at [1108, 311] on img at bounding box center [1120, 302] width 60 height 45
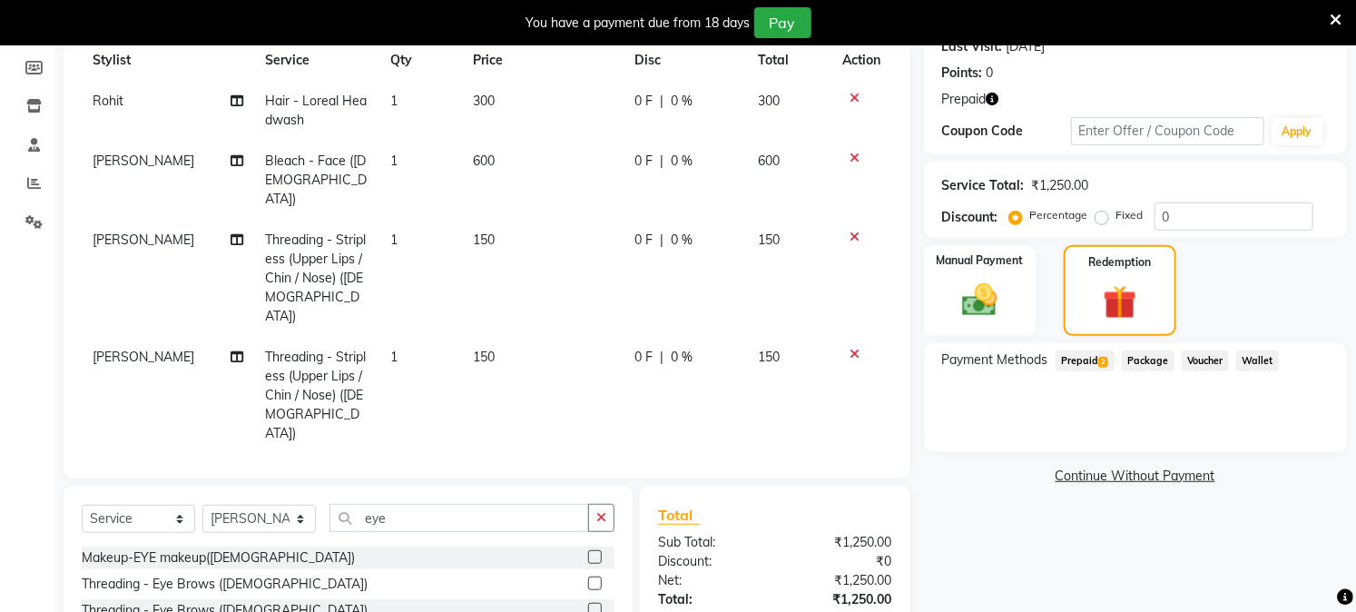
click at [1085, 355] on span "Prepaid 2" at bounding box center [1085, 360] width 59 height 21
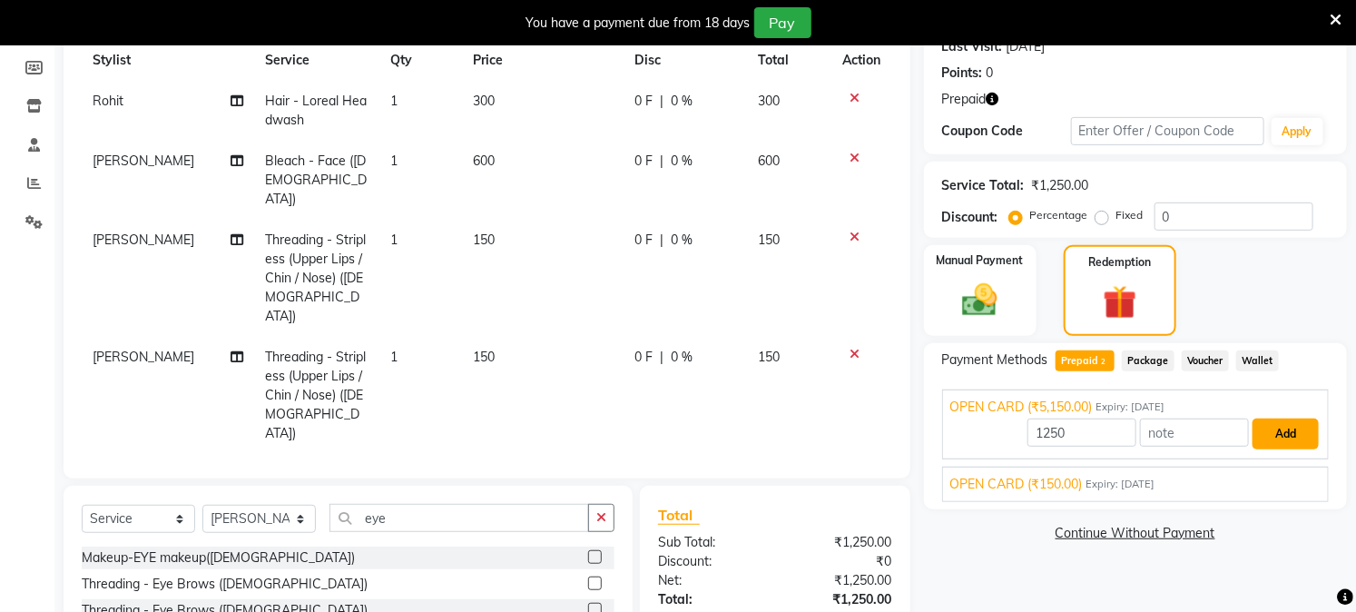
click at [1271, 436] on button "Add" at bounding box center [1285, 433] width 66 height 31
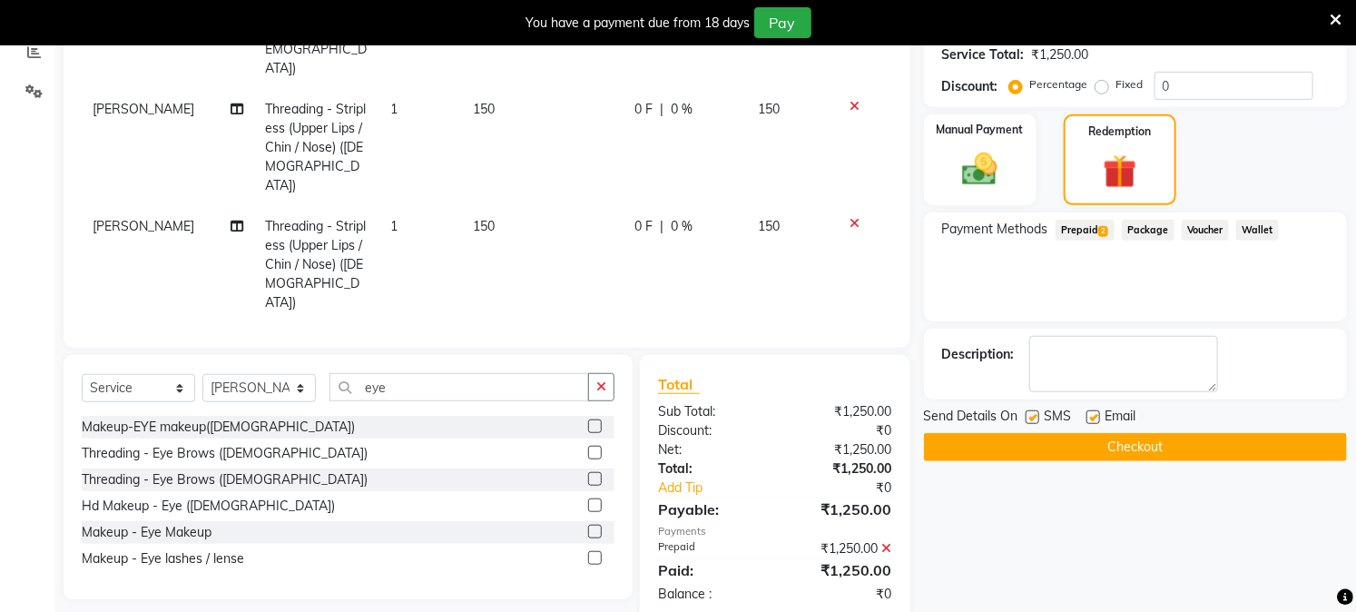
scroll to position [431, 0]
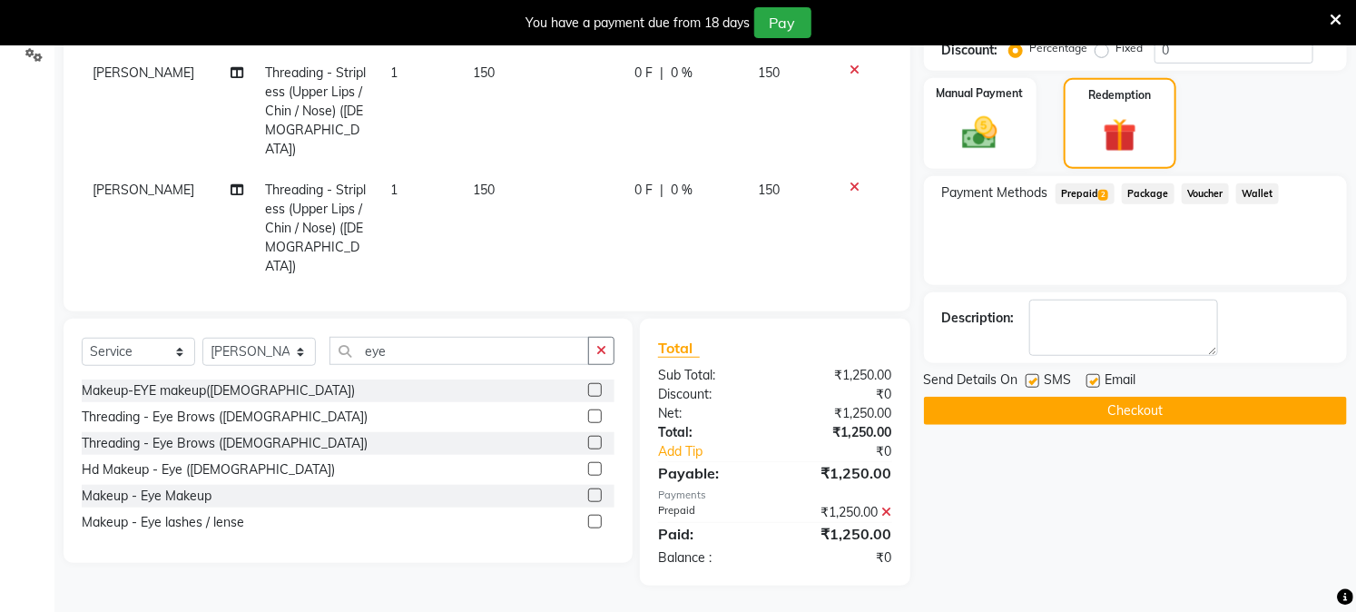
click at [1120, 408] on button "Checkout" at bounding box center [1135, 411] width 423 height 28
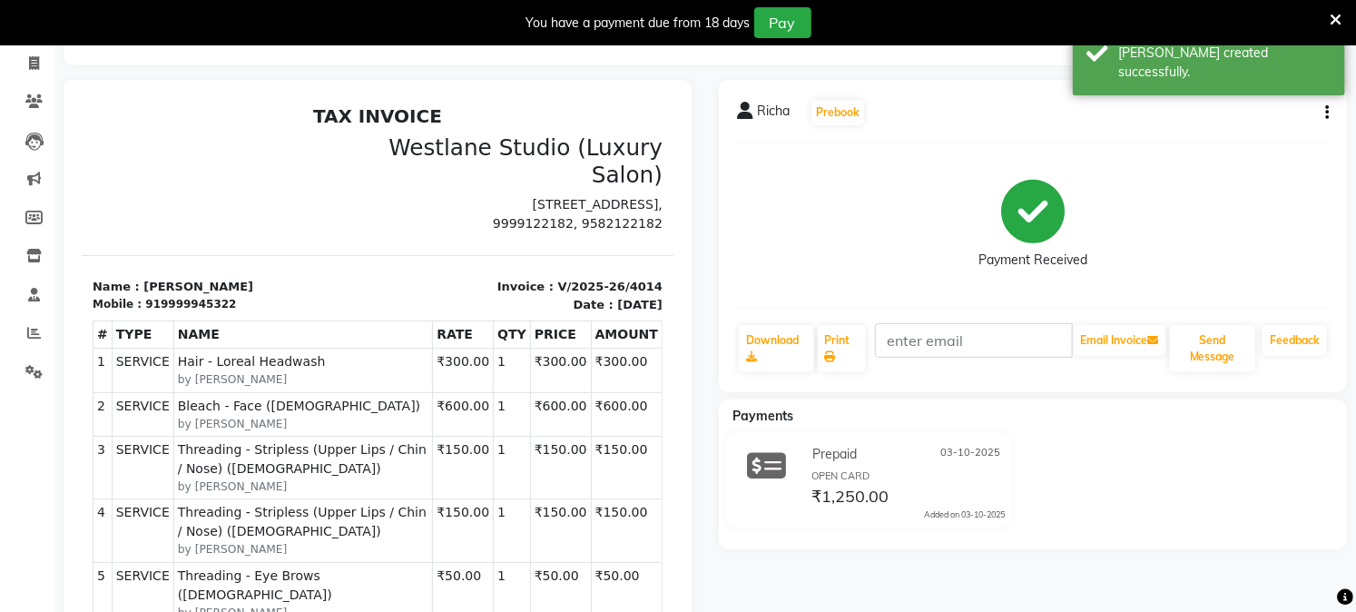
scroll to position [62, 0]
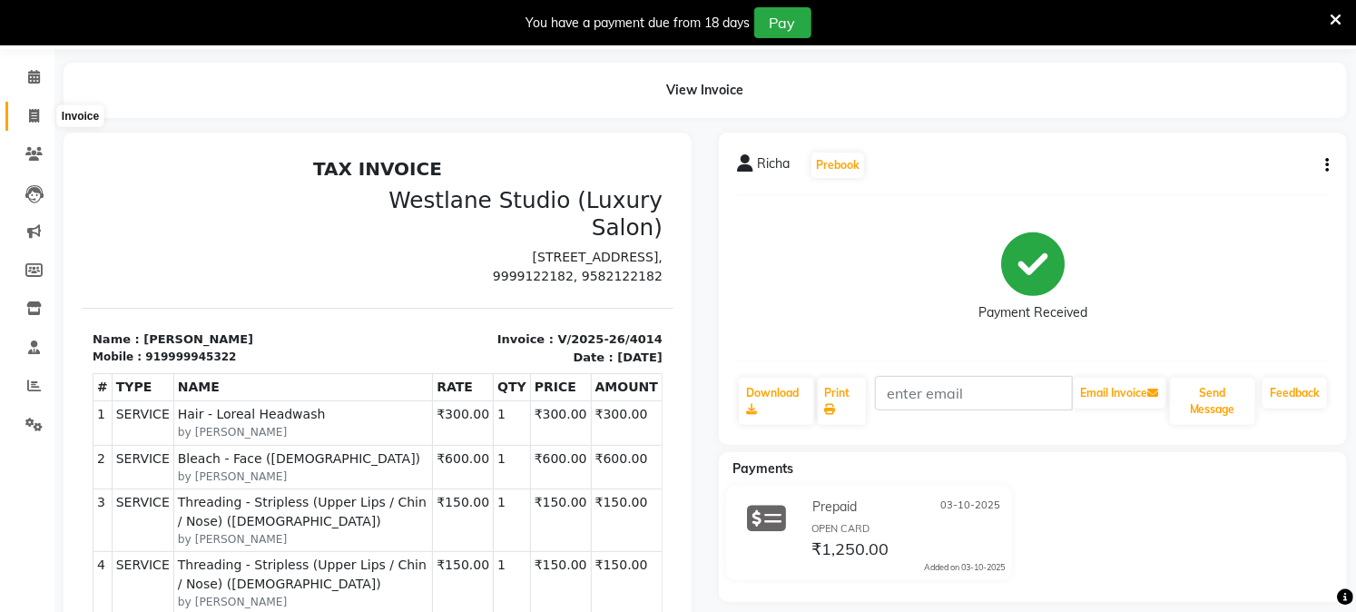
click at [32, 111] on icon at bounding box center [34, 116] width 10 height 14
select select "service"
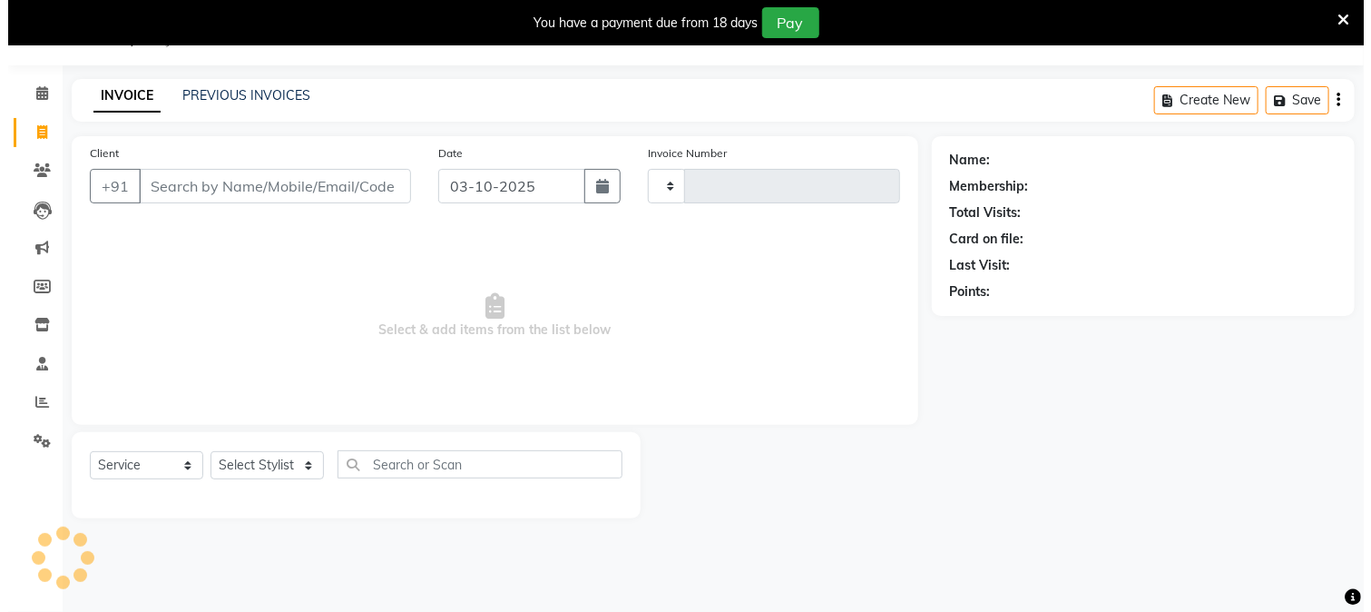
scroll to position [45, 0]
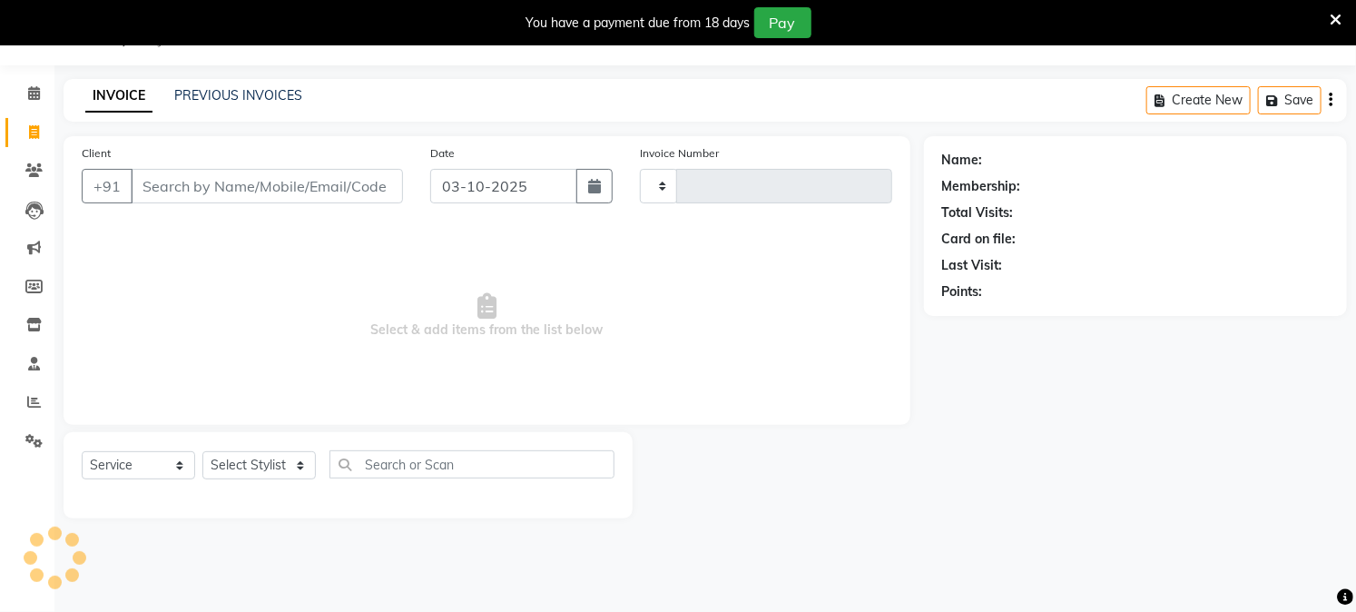
type input "4015"
select select "223"
click at [202, 91] on link "PREVIOUS INVOICES" at bounding box center [238, 95] width 128 height 16
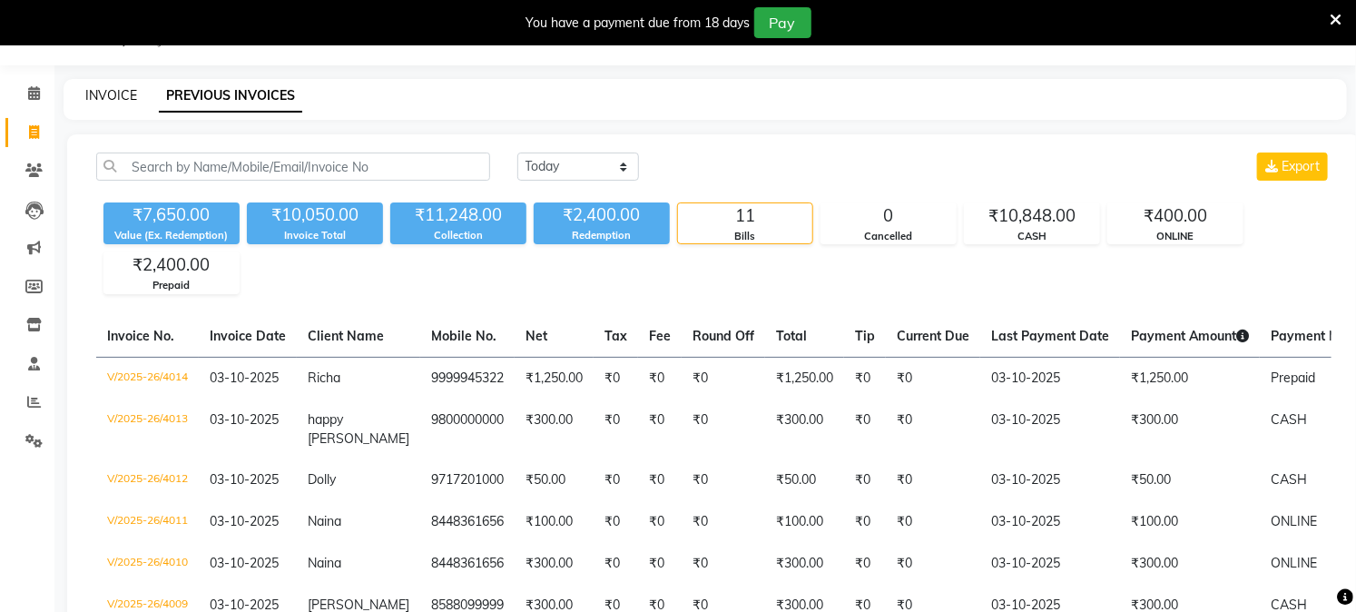
click at [93, 87] on link "INVOICE" at bounding box center [111, 95] width 52 height 16
select select "service"
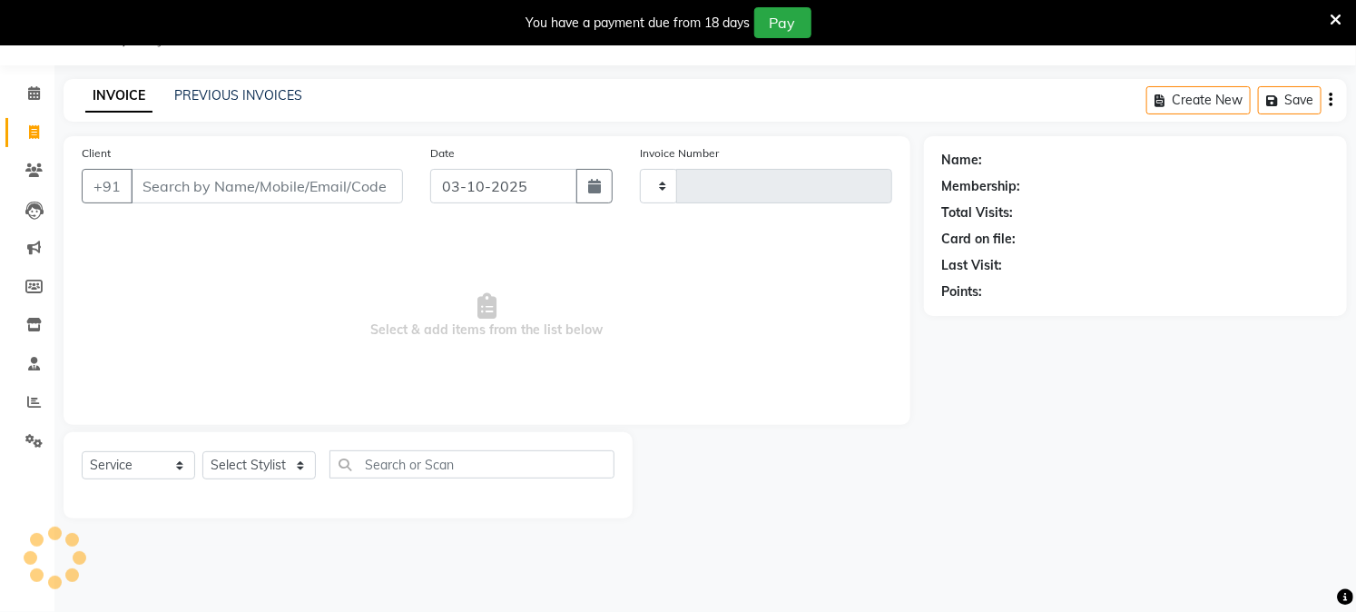
type input "4015"
select select "223"
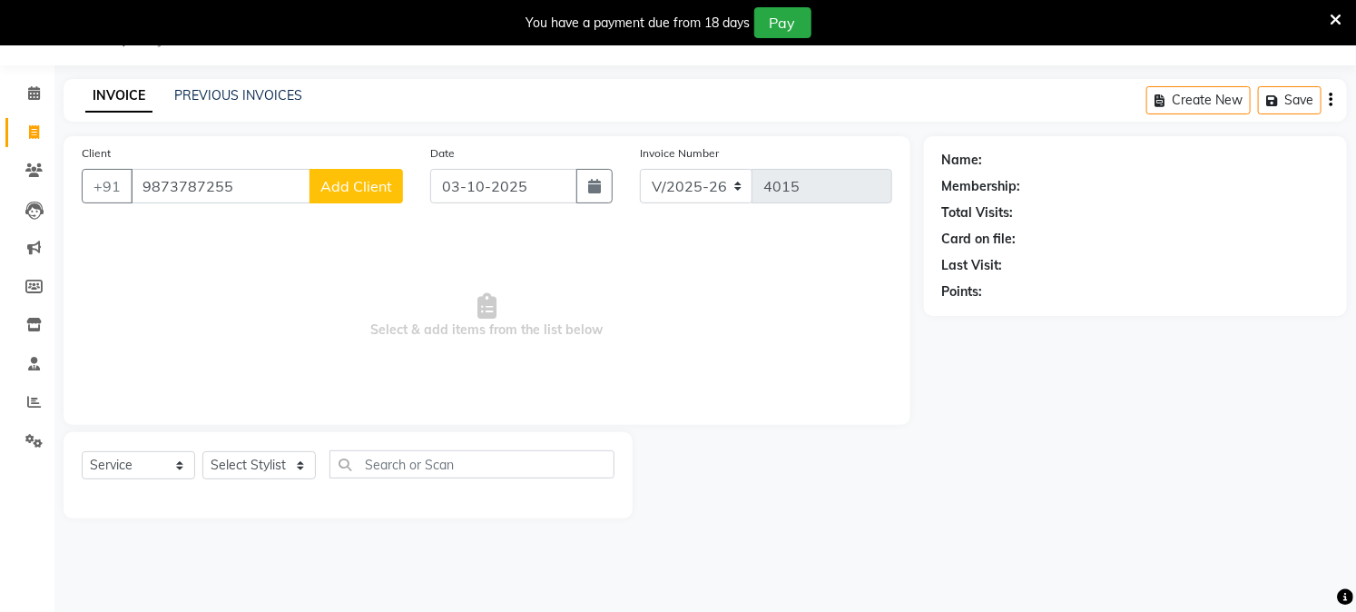
type input "9873787255"
click at [370, 183] on span "Add Client" at bounding box center [356, 186] width 72 height 18
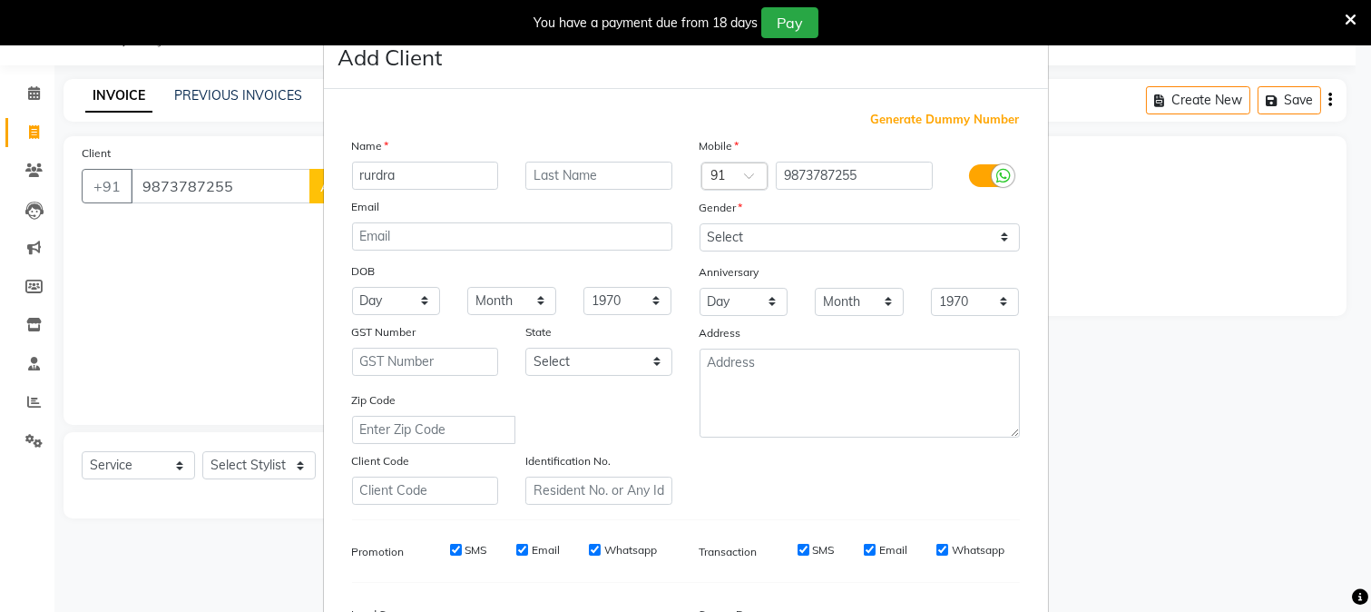
type input "rurdra"
click at [554, 173] on input "text" at bounding box center [598, 176] width 147 height 28
type input ","
click at [794, 237] on select "Select [DEMOGRAPHIC_DATA] [DEMOGRAPHIC_DATA] Other Prefer Not To Say" at bounding box center [860, 237] width 320 height 28
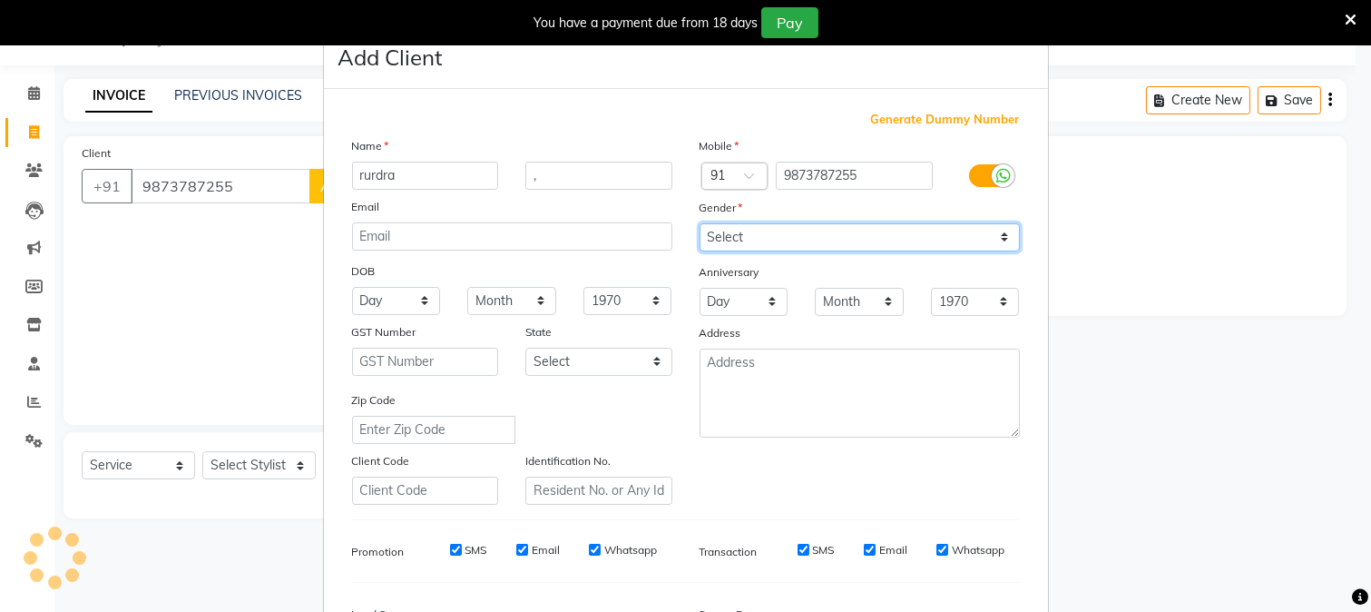
select select "[DEMOGRAPHIC_DATA]"
click at [700, 223] on select "Select [DEMOGRAPHIC_DATA] [DEMOGRAPHIC_DATA] Other Prefer Not To Say" at bounding box center [860, 237] width 320 height 28
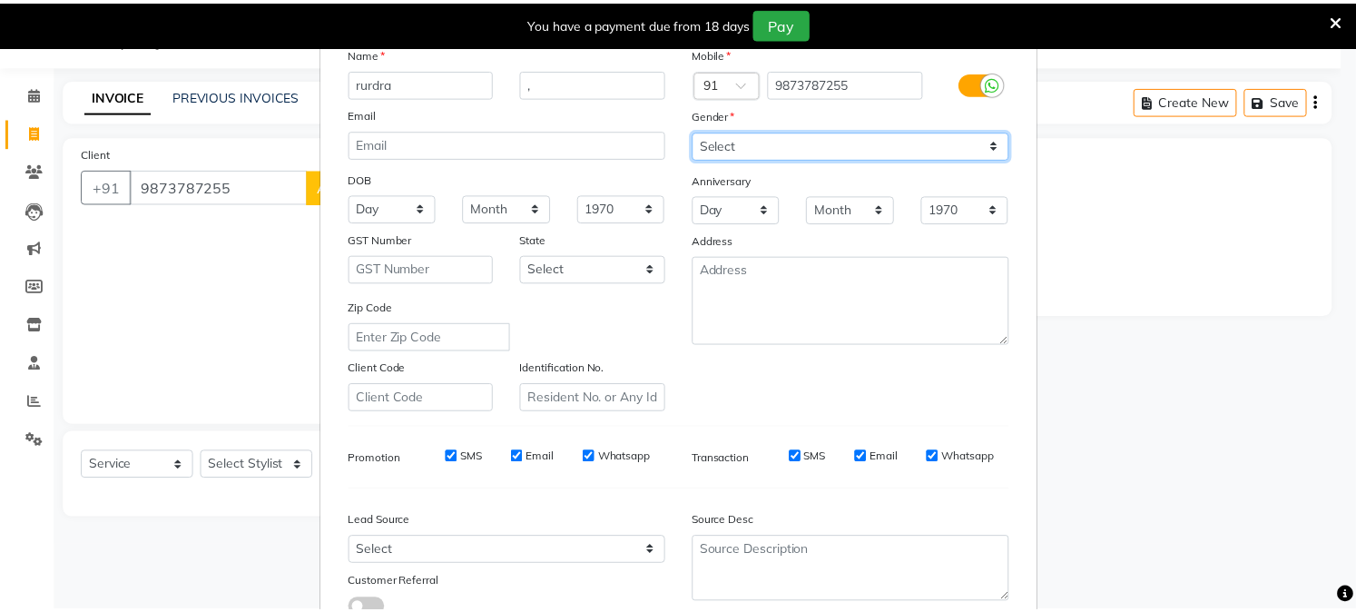
scroll to position [227, 0]
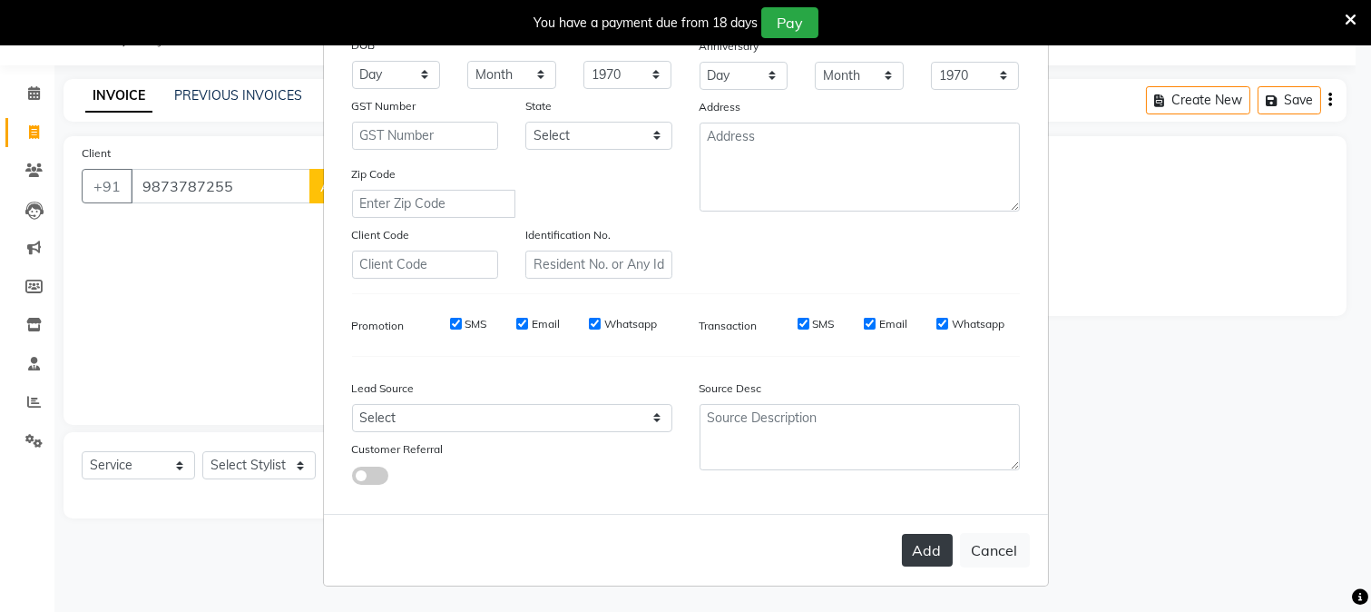
click at [902, 548] on button "Add" at bounding box center [927, 550] width 51 height 33
select select
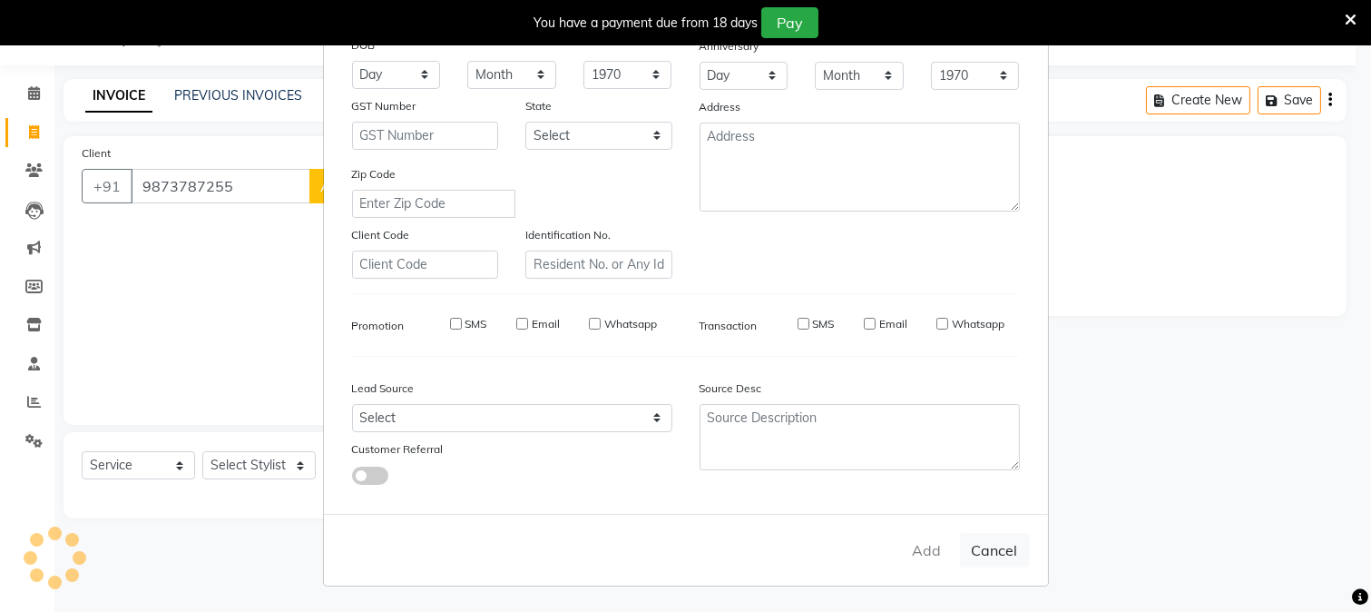
select select
checkbox input "false"
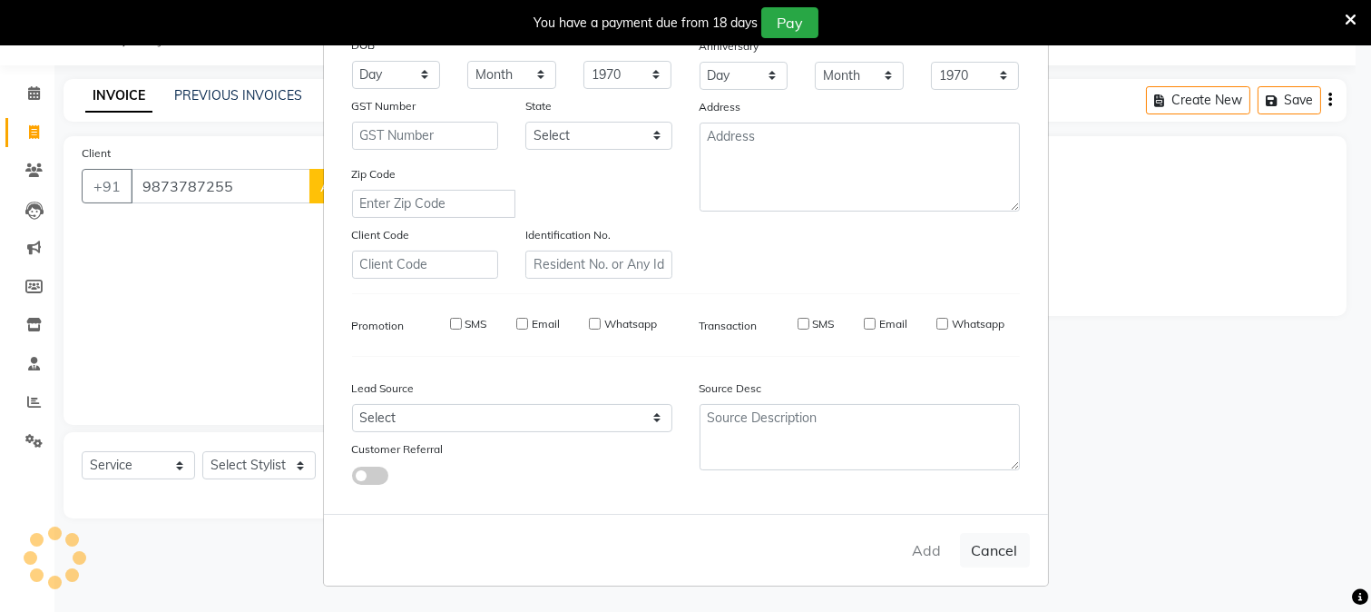
checkbox input "false"
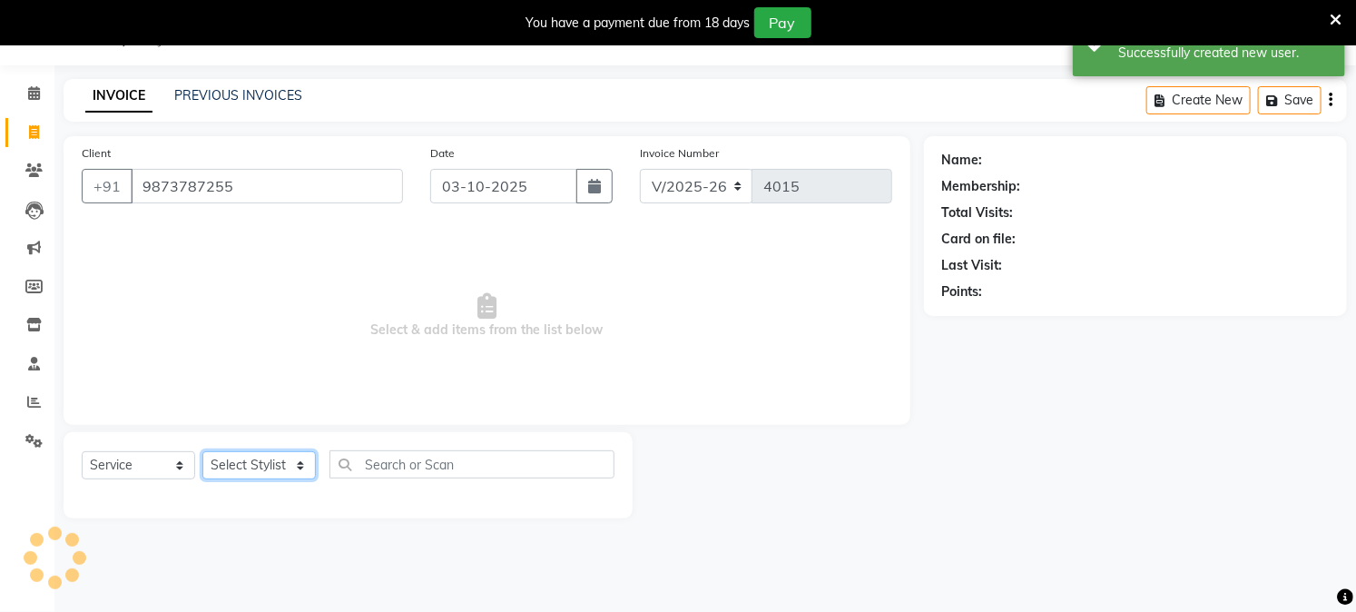
click at [236, 476] on select "Select Stylist Akash Amrita Anu Arun Gaurav [PERSON_NAME] KUNAL MANISH [PERSON_…" at bounding box center [258, 465] width 113 height 28
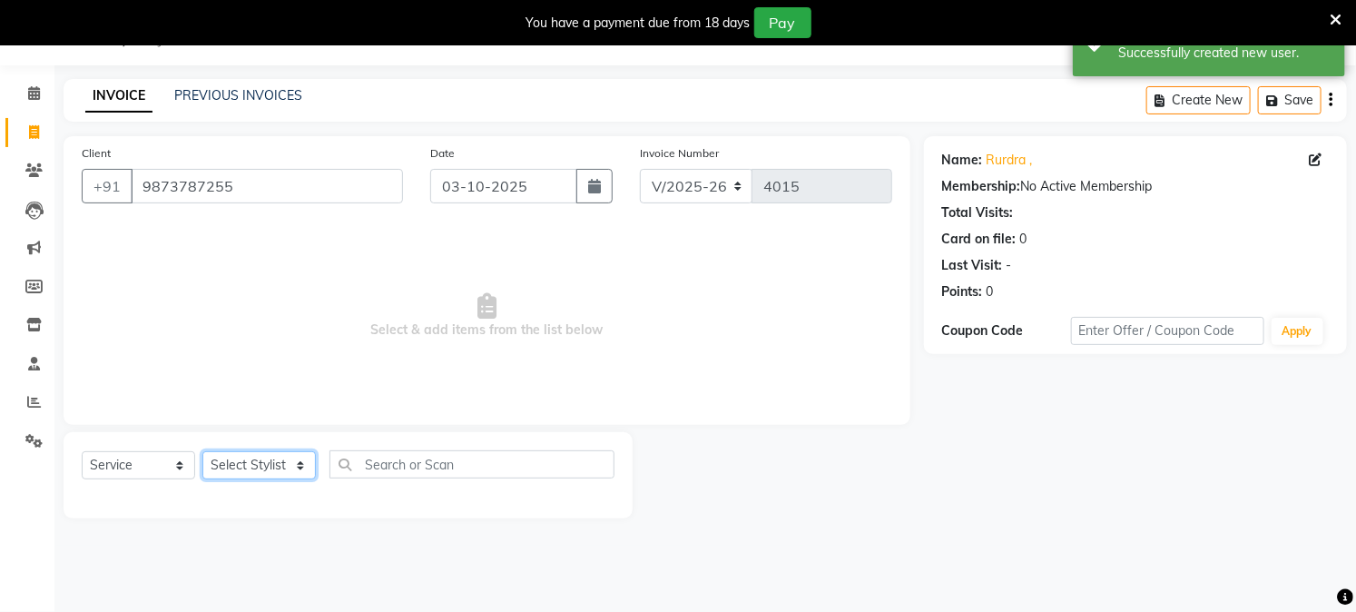
select select "8527"
click at [202, 452] on select "Select Stylist Akash Amrita Anu Arun Gaurav [PERSON_NAME] KUNAL MANISH [PERSON_…" at bounding box center [258, 465] width 113 height 28
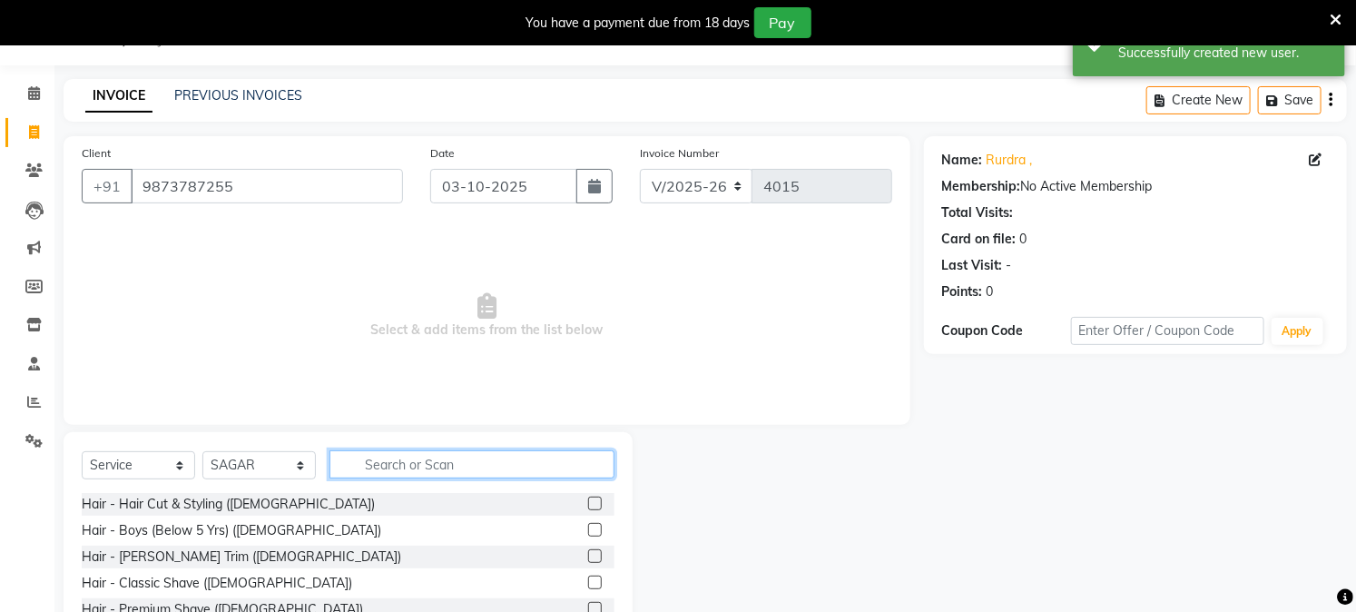
click at [431, 474] on input "text" at bounding box center [471, 464] width 285 height 28
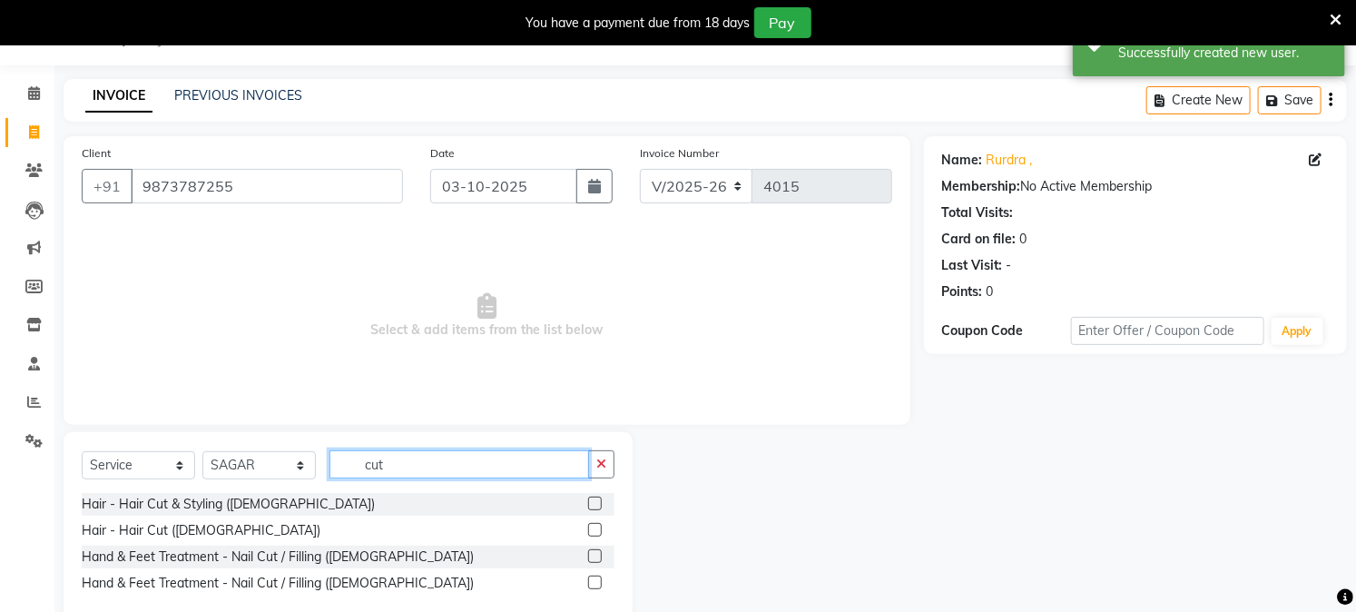
type input "cut"
click at [592, 504] on label at bounding box center [595, 503] width 14 height 14
click at [592, 504] on input "checkbox" at bounding box center [594, 504] width 12 height 12
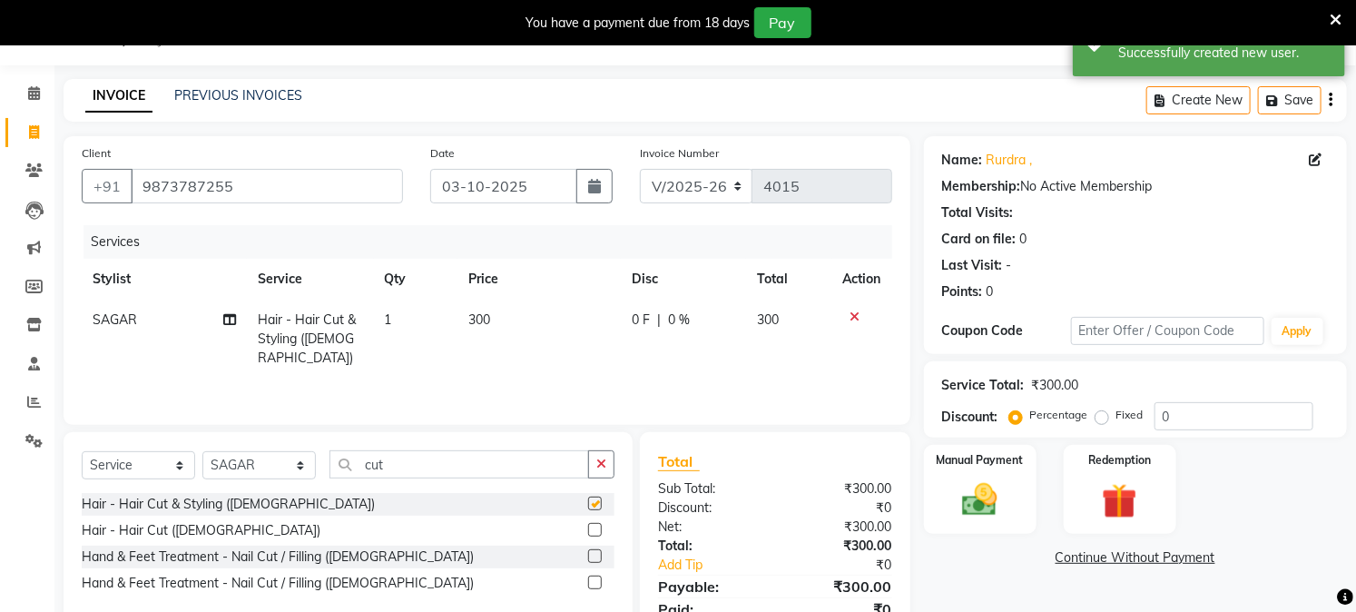
checkbox input "false"
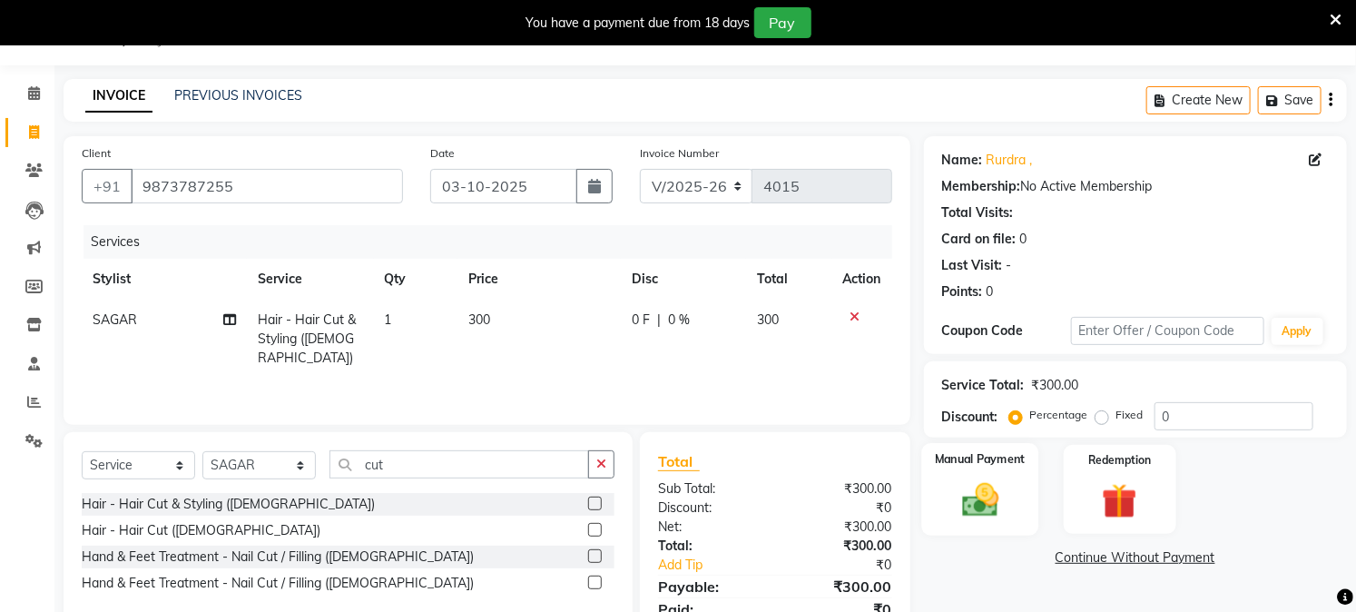
click at [1004, 500] on img at bounding box center [980, 500] width 60 height 42
click at [1181, 565] on span "ONLINE" at bounding box center [1170, 558] width 47 height 21
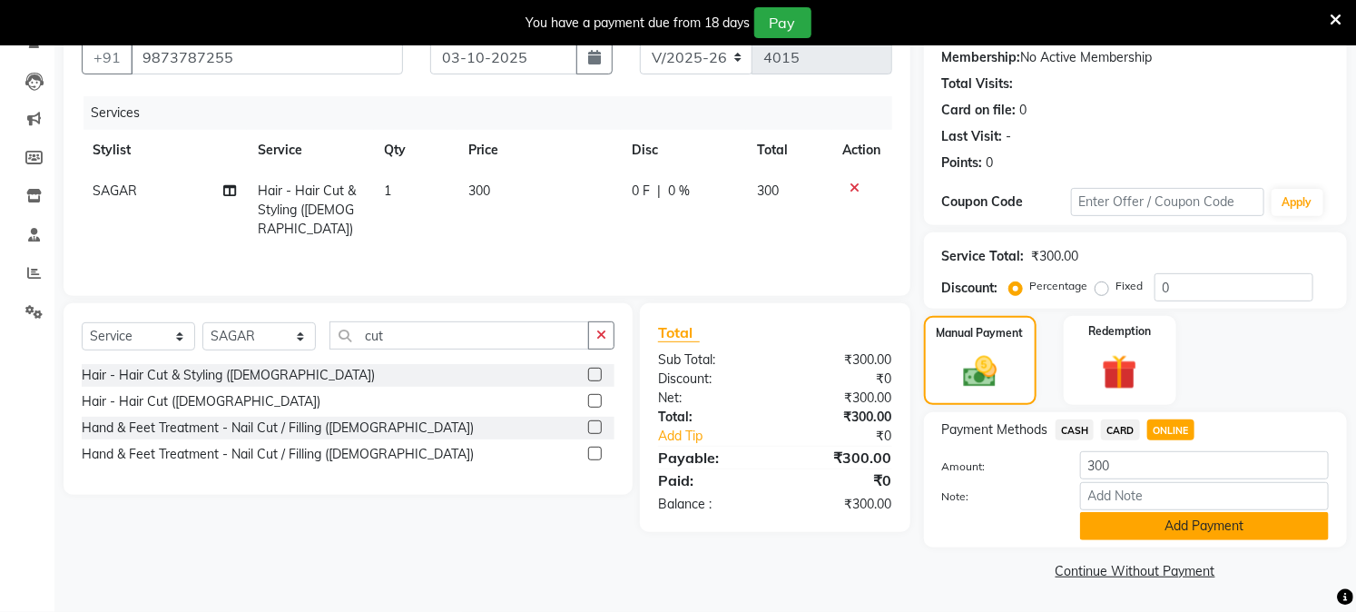
click at [1223, 519] on button "Add Payment" at bounding box center [1204, 526] width 249 height 28
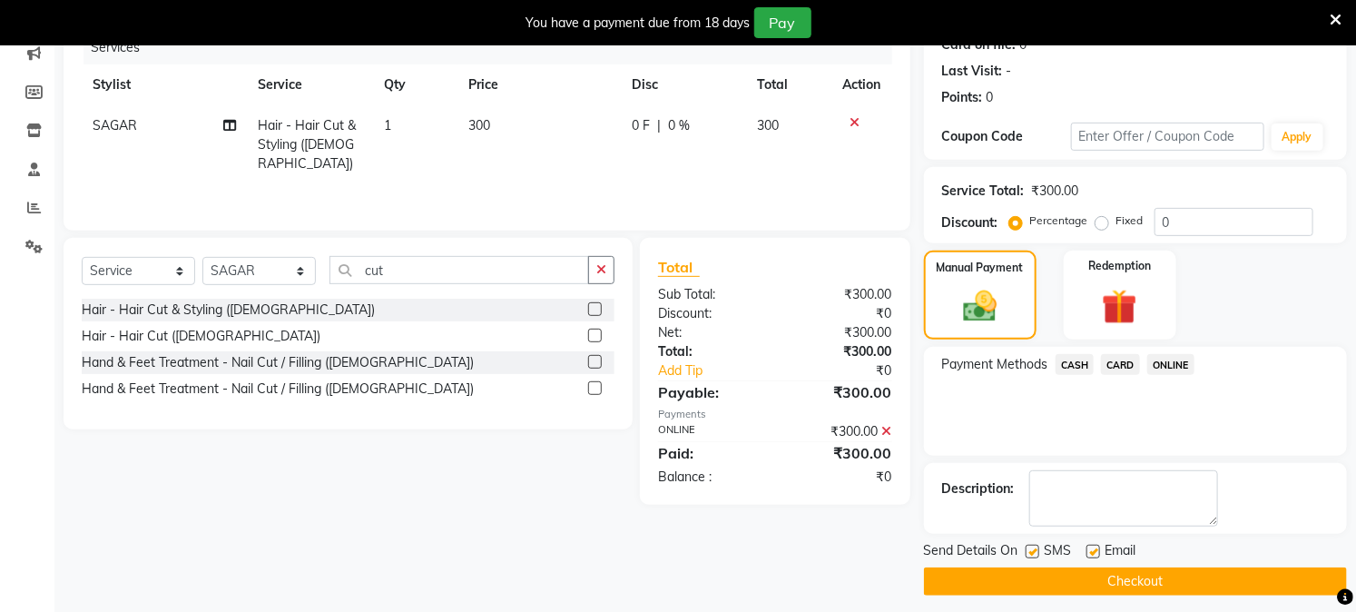
scroll to position [250, 0]
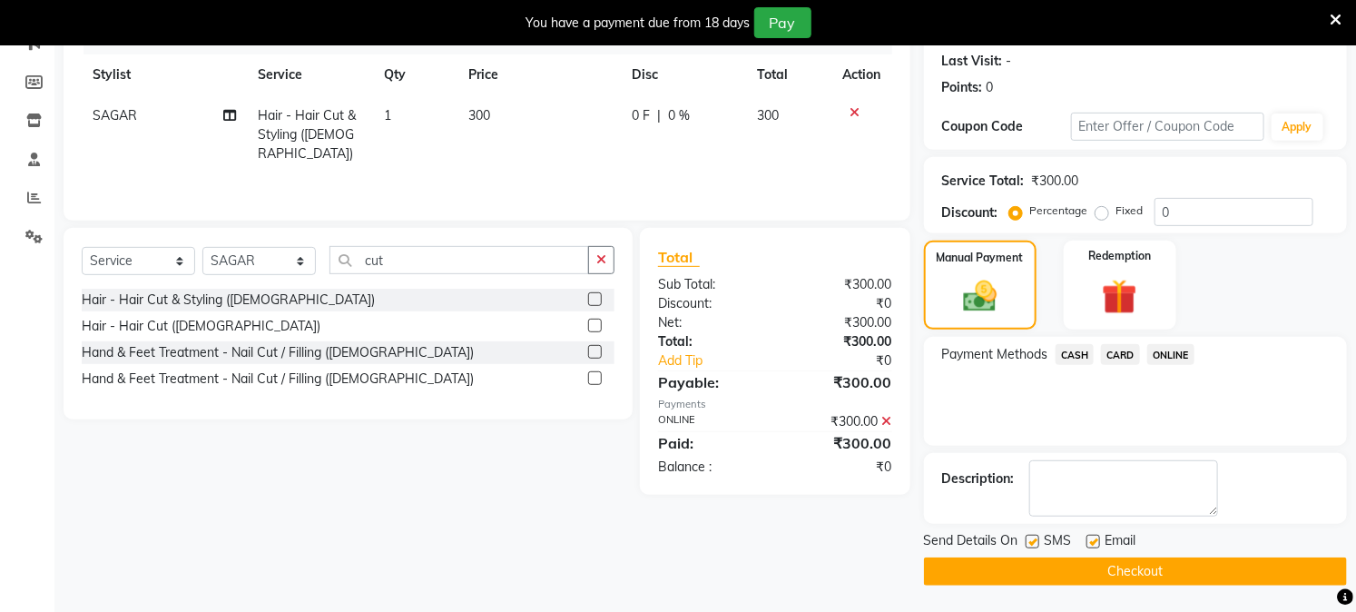
click at [1169, 572] on button "Checkout" at bounding box center [1135, 571] width 423 height 28
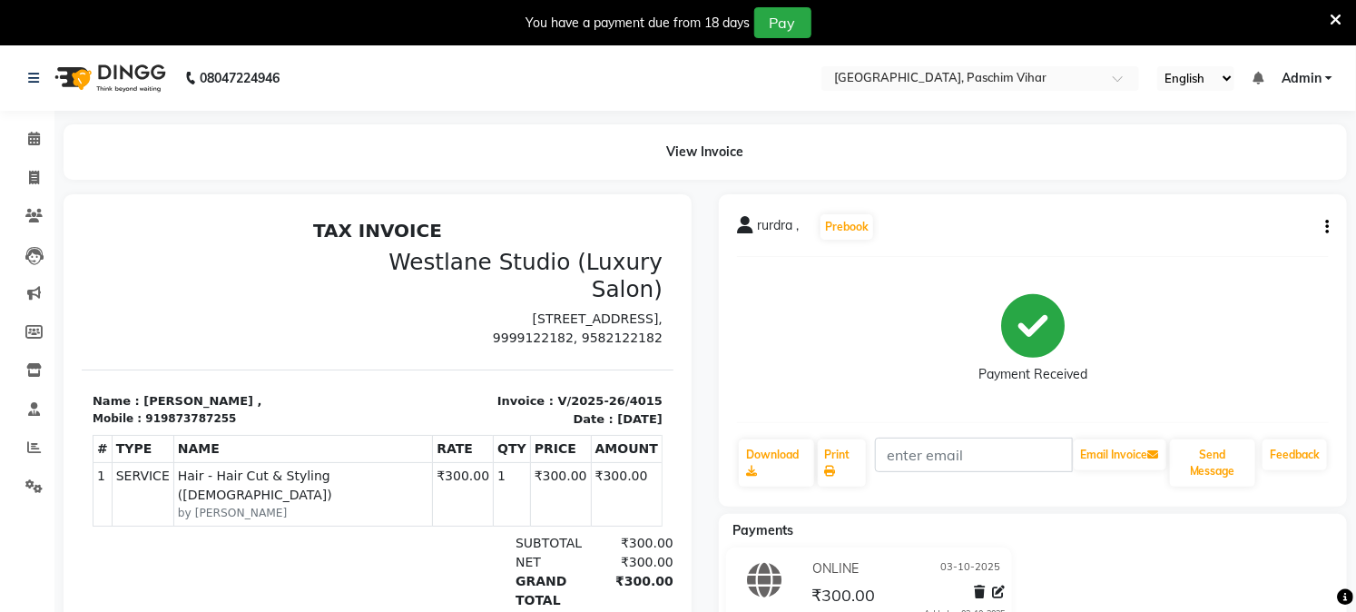
select select "223"
select select "service"
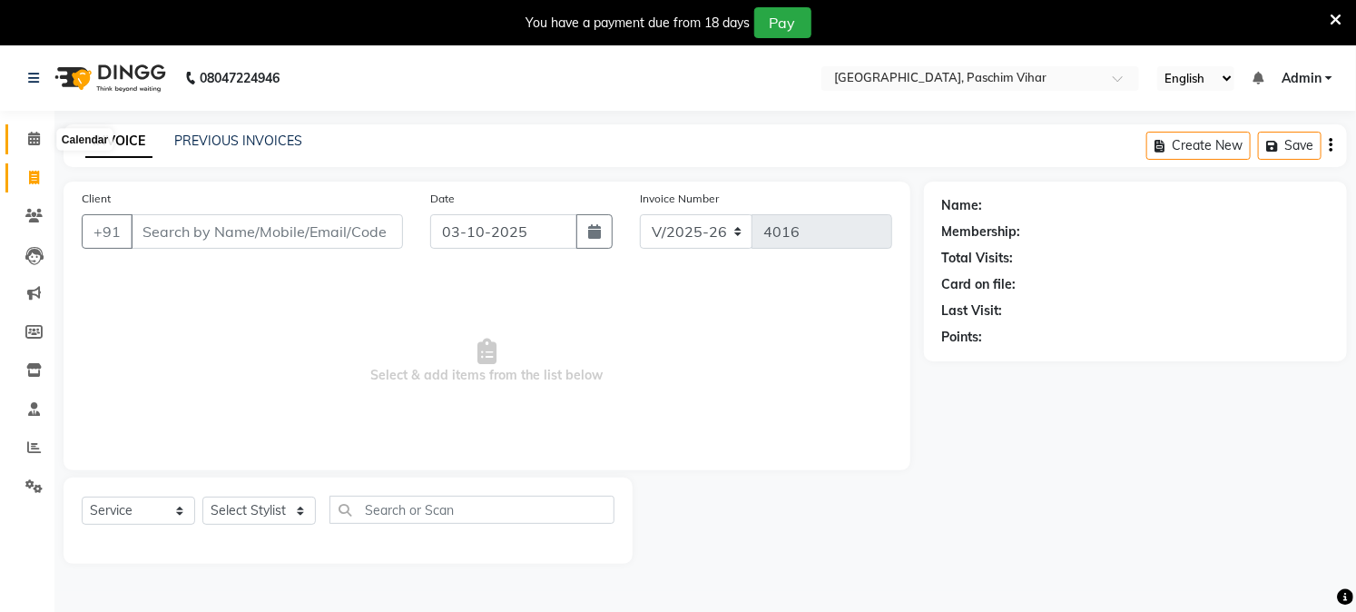
click at [25, 131] on span at bounding box center [34, 139] width 32 height 21
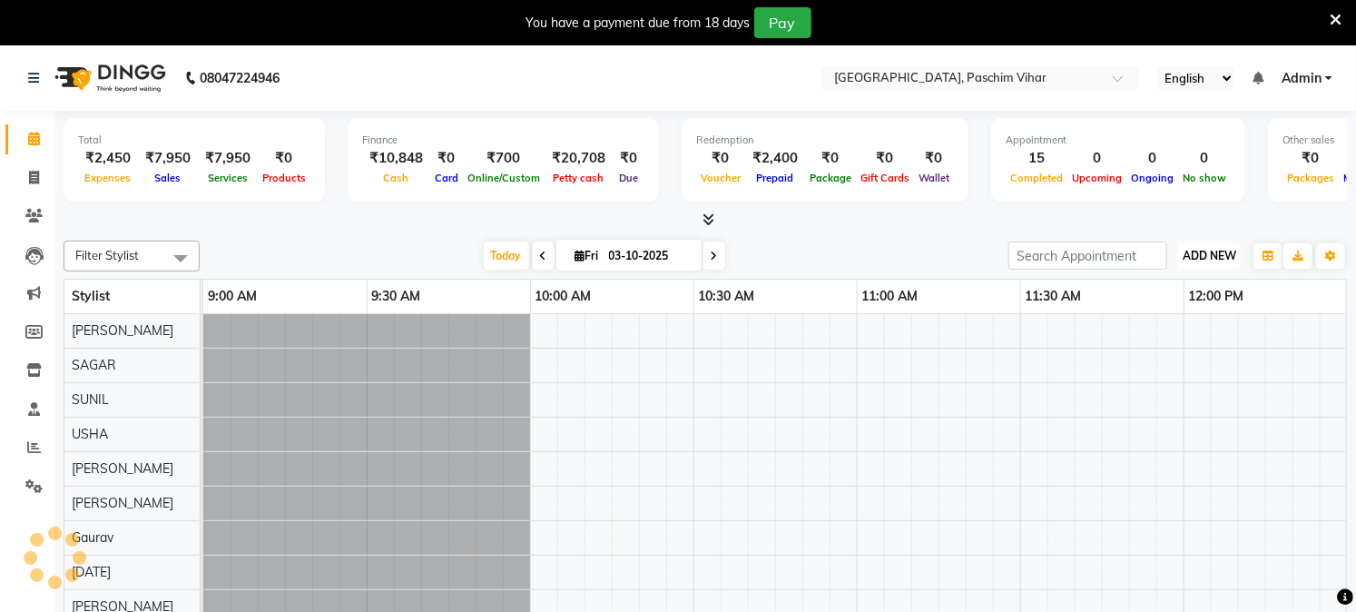
click at [1201, 251] on span "ADD NEW" at bounding box center [1210, 256] width 54 height 14
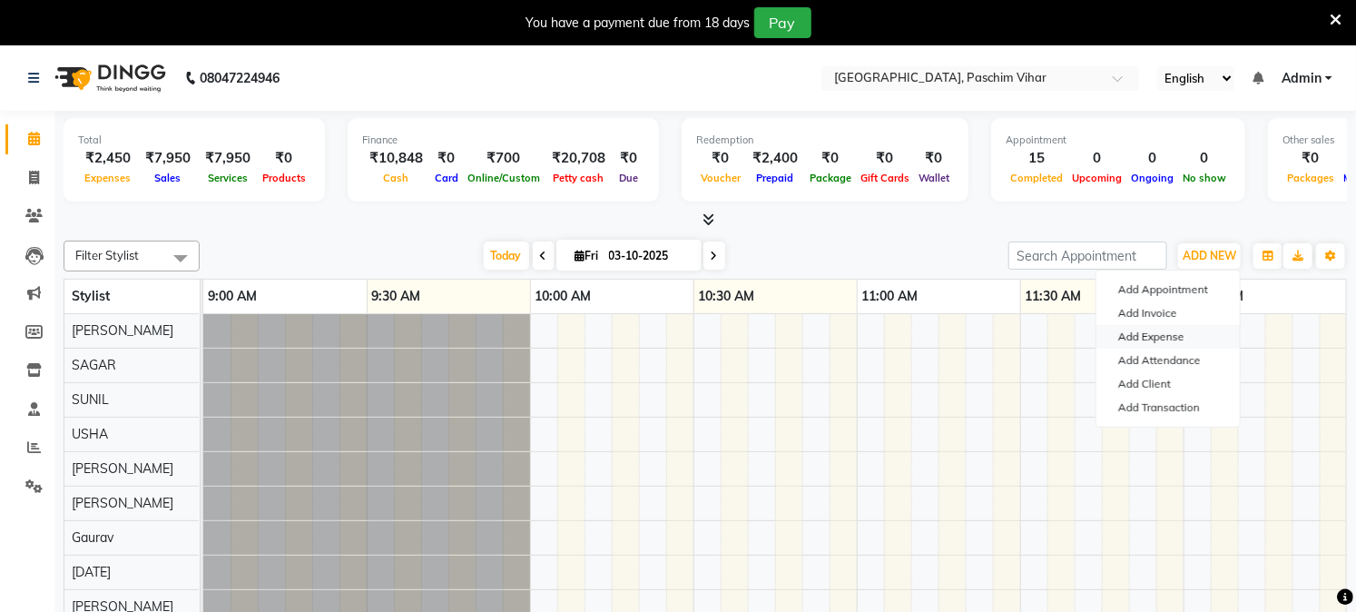
click at [1176, 337] on link "Add Expense" at bounding box center [1167, 337] width 143 height 24
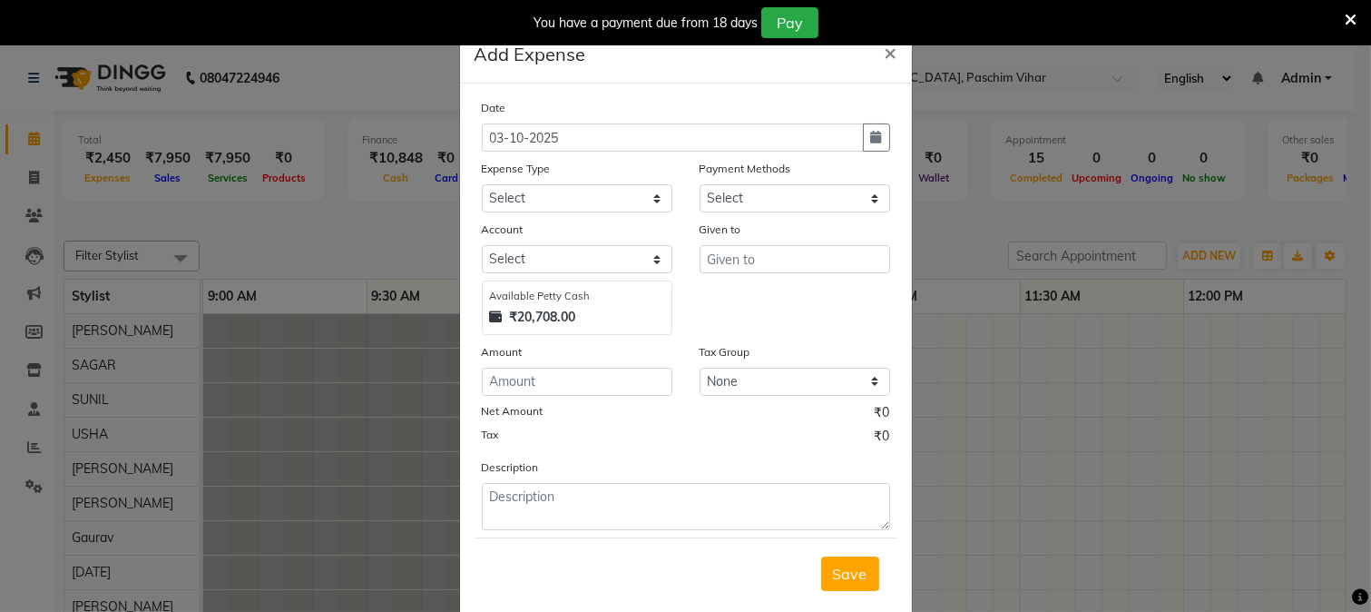
select select "1"
select select "2523"
click at [539, 202] on select "Select Advance Salary Bank charges Cash transfer to bank Cash transfer to hub C…" at bounding box center [577, 198] width 191 height 28
select select "87"
click at [482, 184] on select "Select Advance Salary Bank charges Cash transfer to bank Cash transfer to hub C…" at bounding box center [577, 198] width 191 height 28
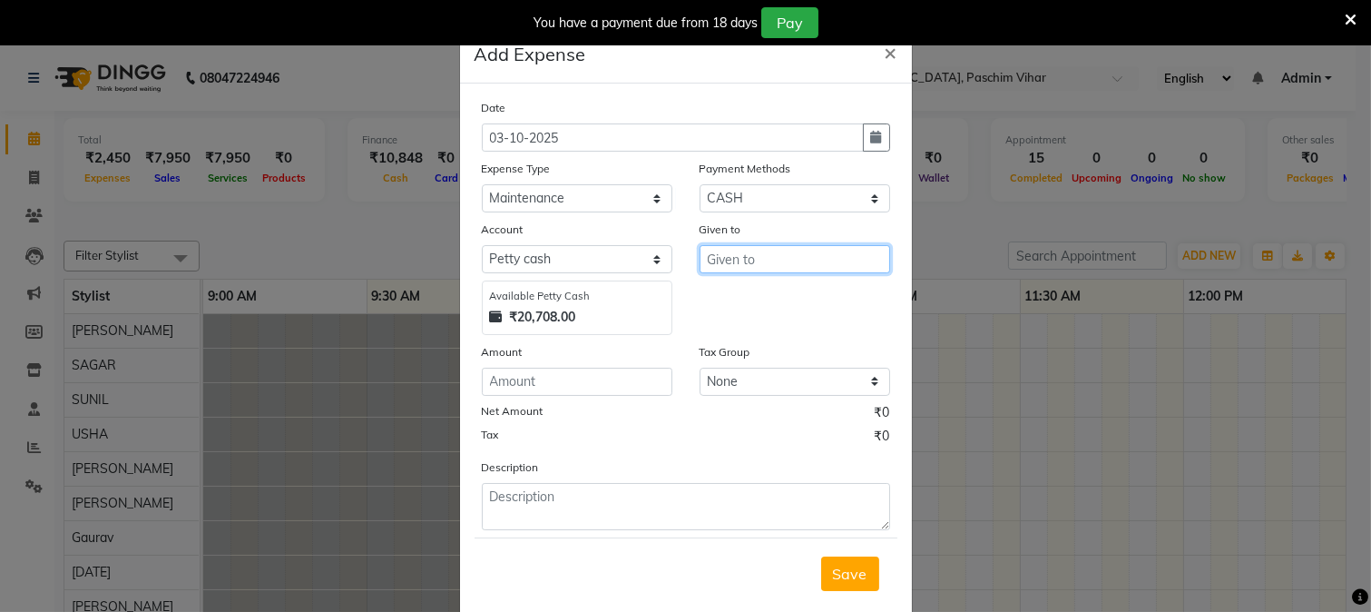
click at [741, 249] on input "text" at bounding box center [795, 259] width 191 height 28
type input "plumber"
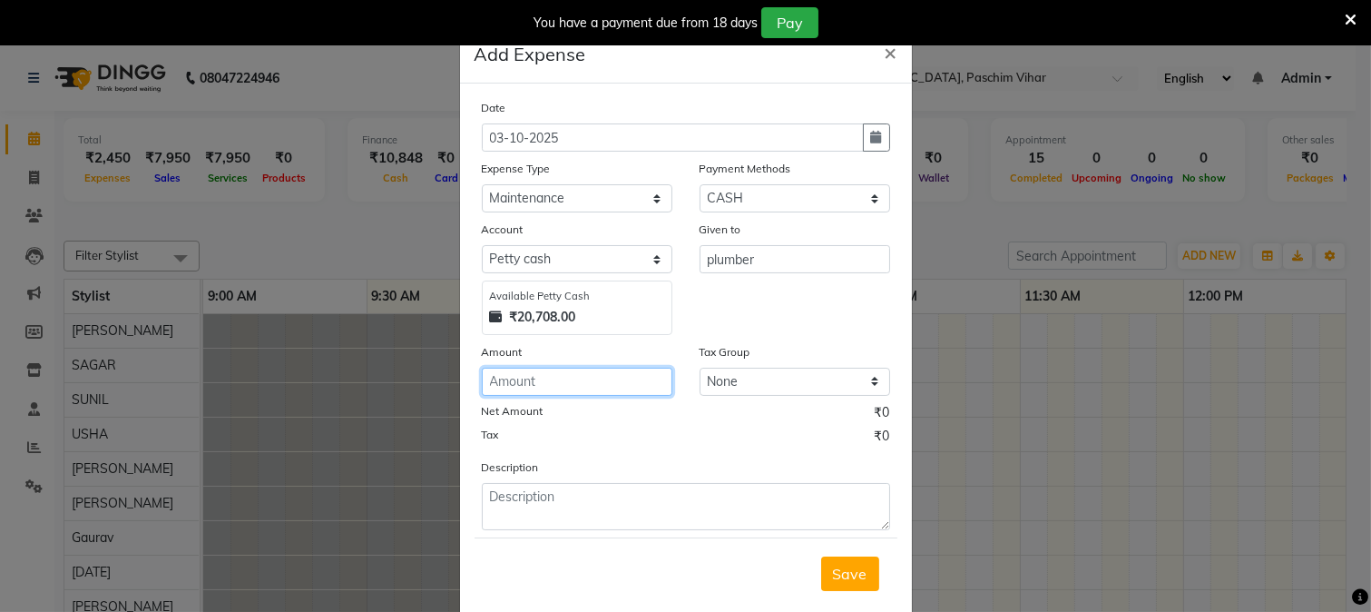
click at [645, 368] on input "number" at bounding box center [577, 382] width 191 height 28
type input "1800"
click at [840, 574] on span "Save" at bounding box center [850, 574] width 34 height 18
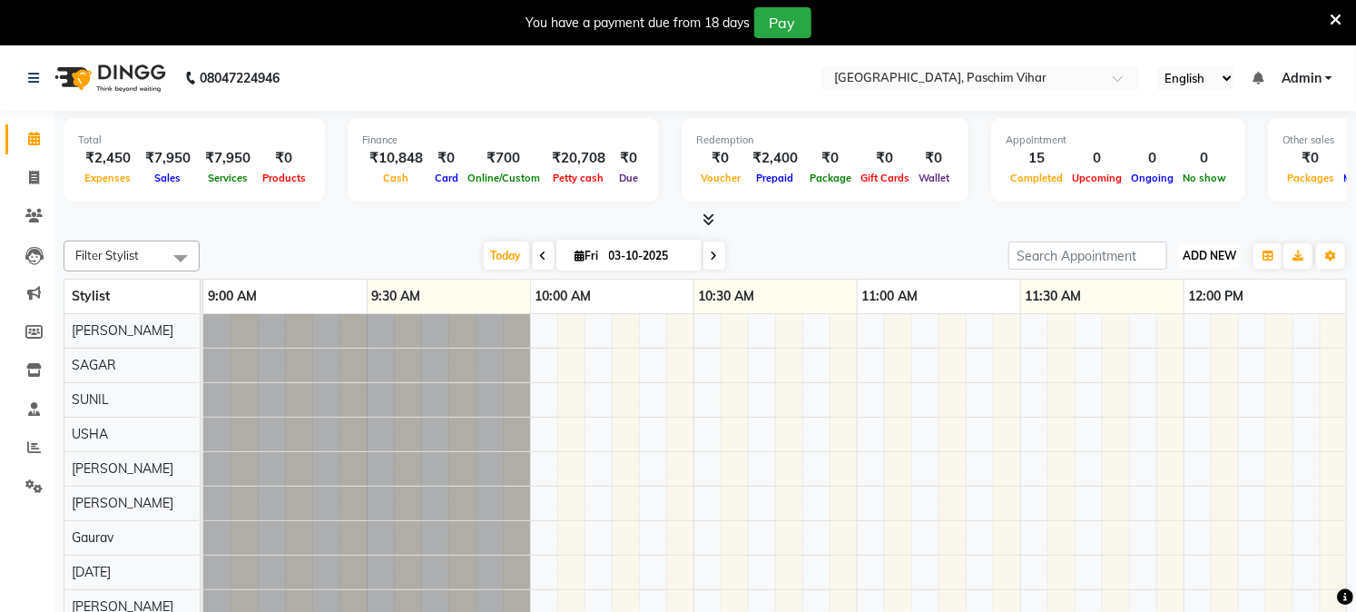
click at [1213, 251] on span "ADD NEW" at bounding box center [1210, 256] width 54 height 14
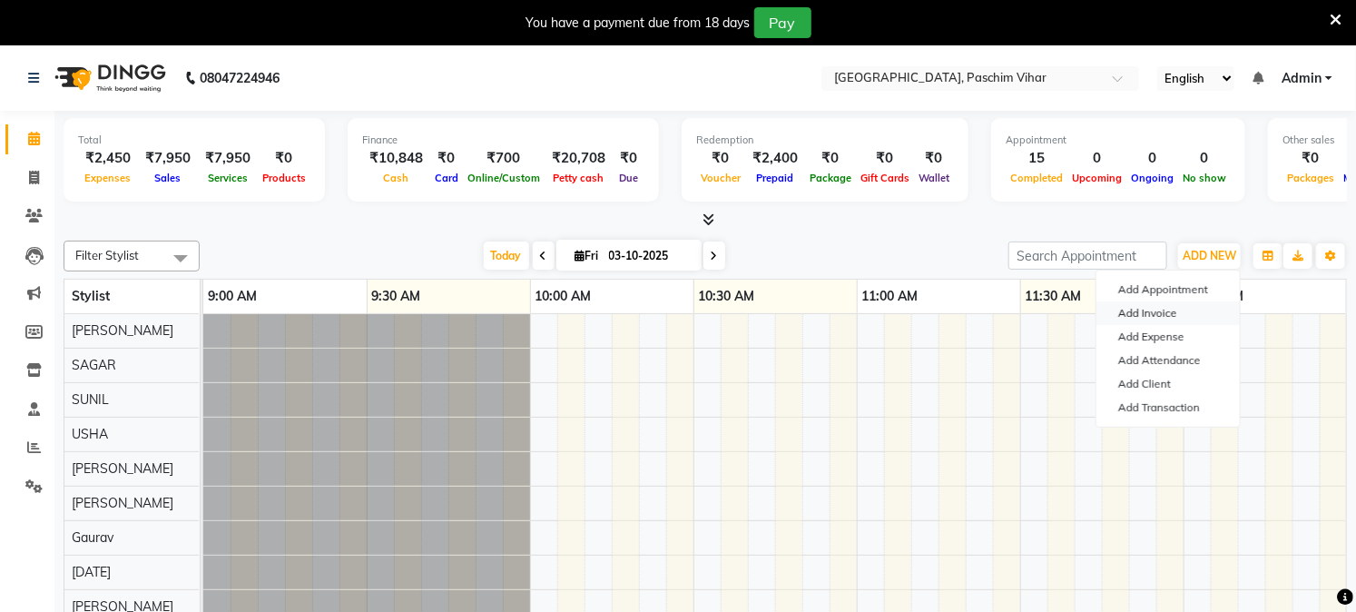
click at [1178, 314] on link "Add Invoice" at bounding box center [1167, 313] width 143 height 24
select select "service"
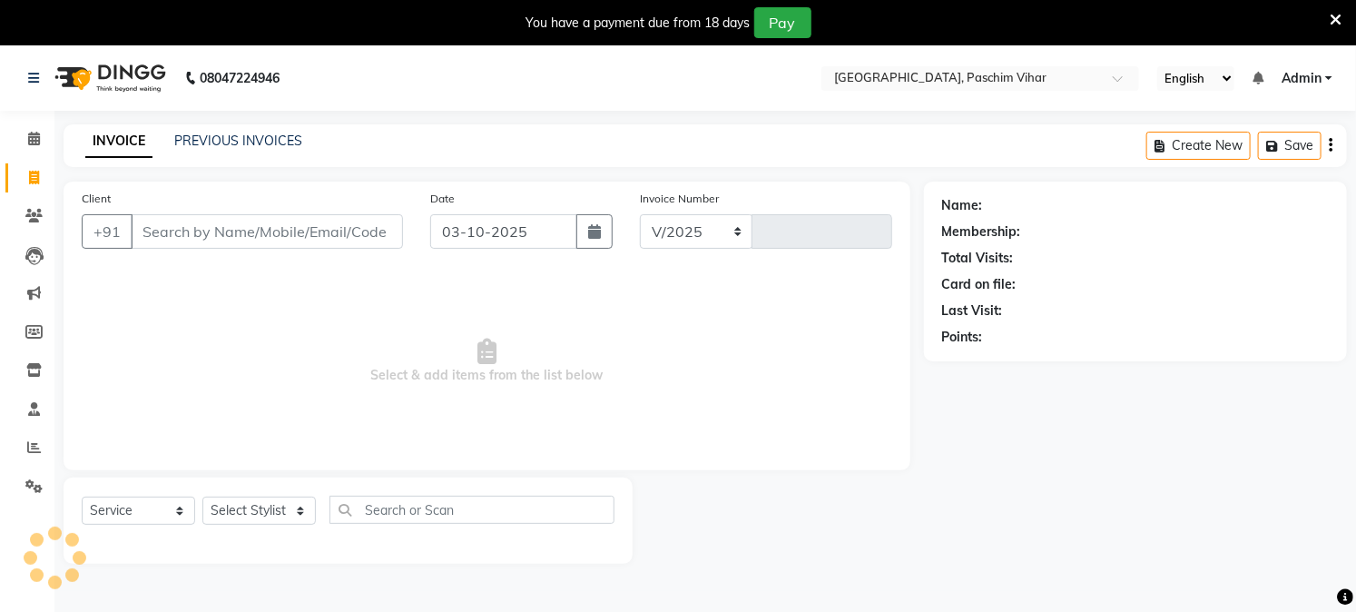
select select "223"
type input "4016"
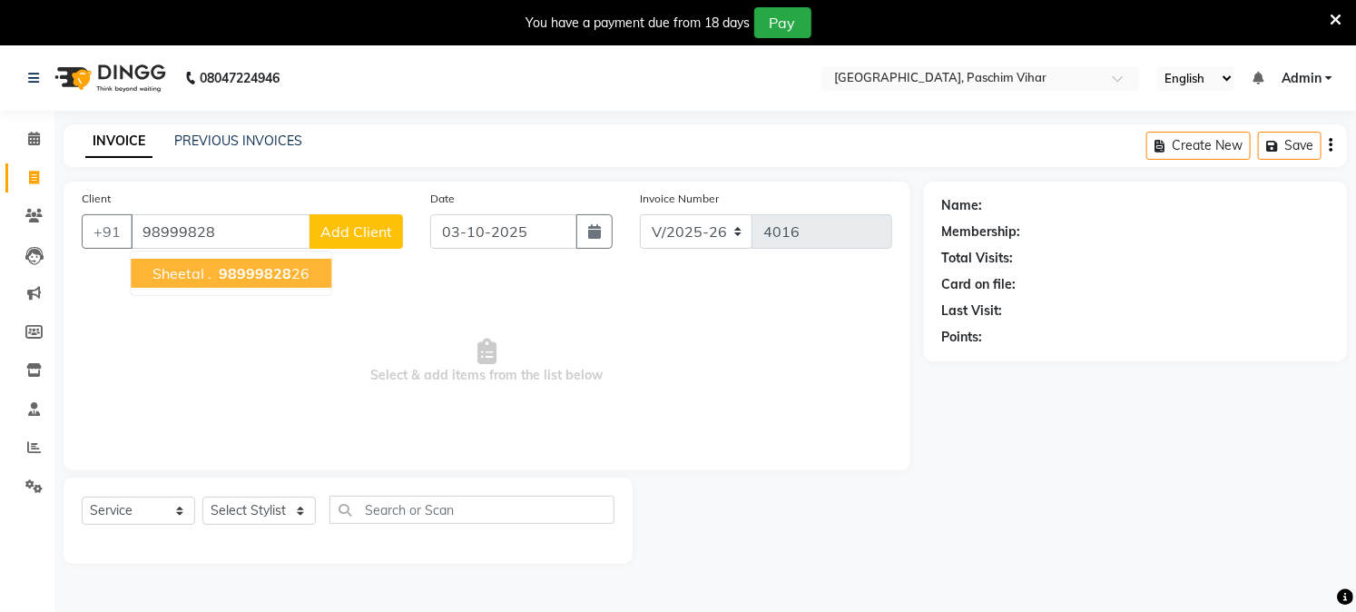
click at [194, 265] on span "sheetal ." at bounding box center [181, 273] width 59 height 18
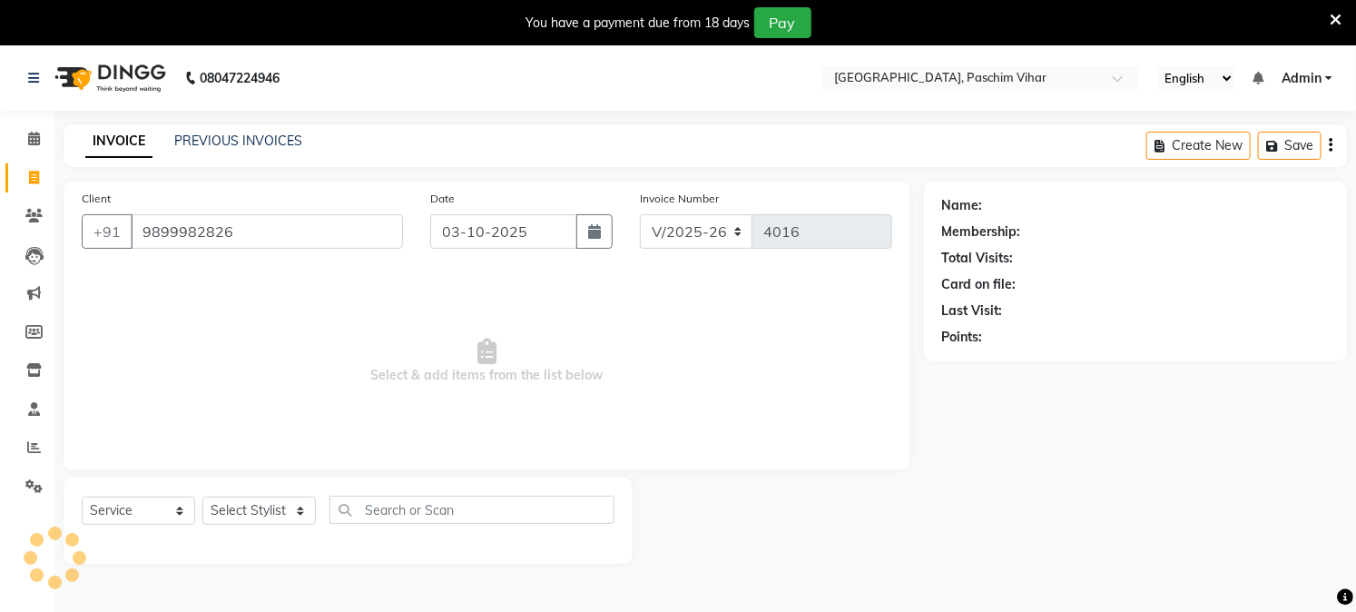
type input "9899982826"
click at [270, 502] on select "Select Stylist Akash Amrita Anu Arun Gaurav [PERSON_NAME] KUNAL MANISH [PERSON_…" at bounding box center [258, 510] width 113 height 28
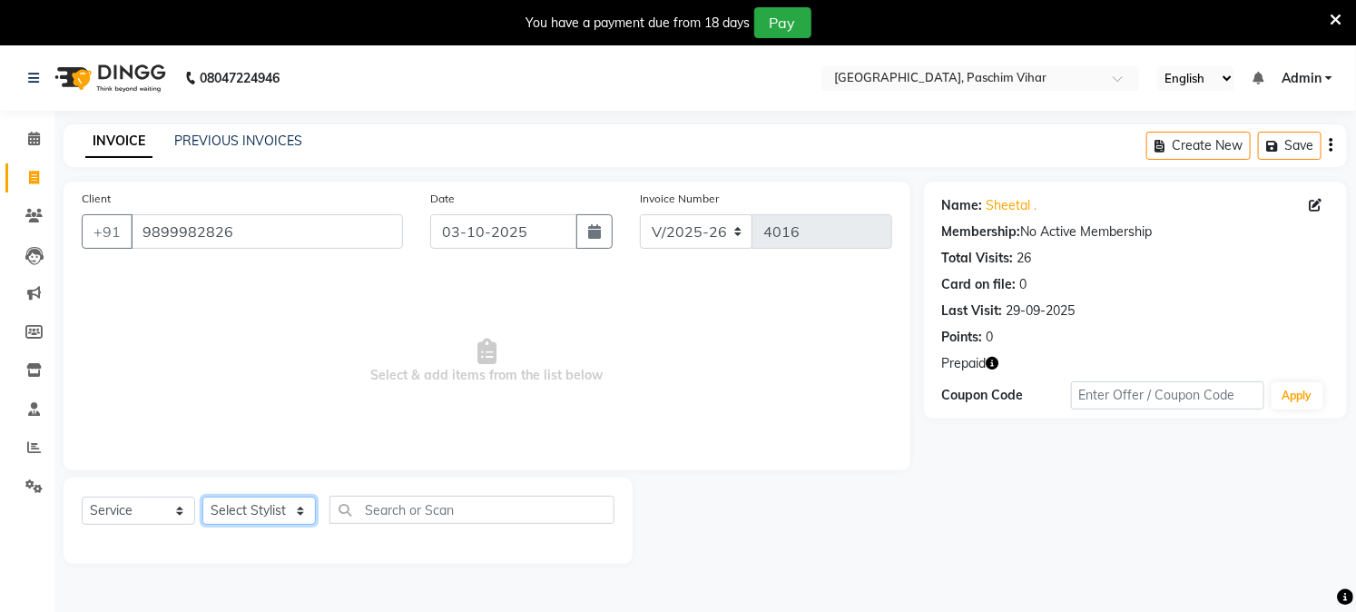
select select "92960"
click at [202, 497] on select "Select Stylist Akash Amrita Anu Arun Gaurav [PERSON_NAME] KUNAL MANISH [PERSON_…" at bounding box center [258, 510] width 113 height 28
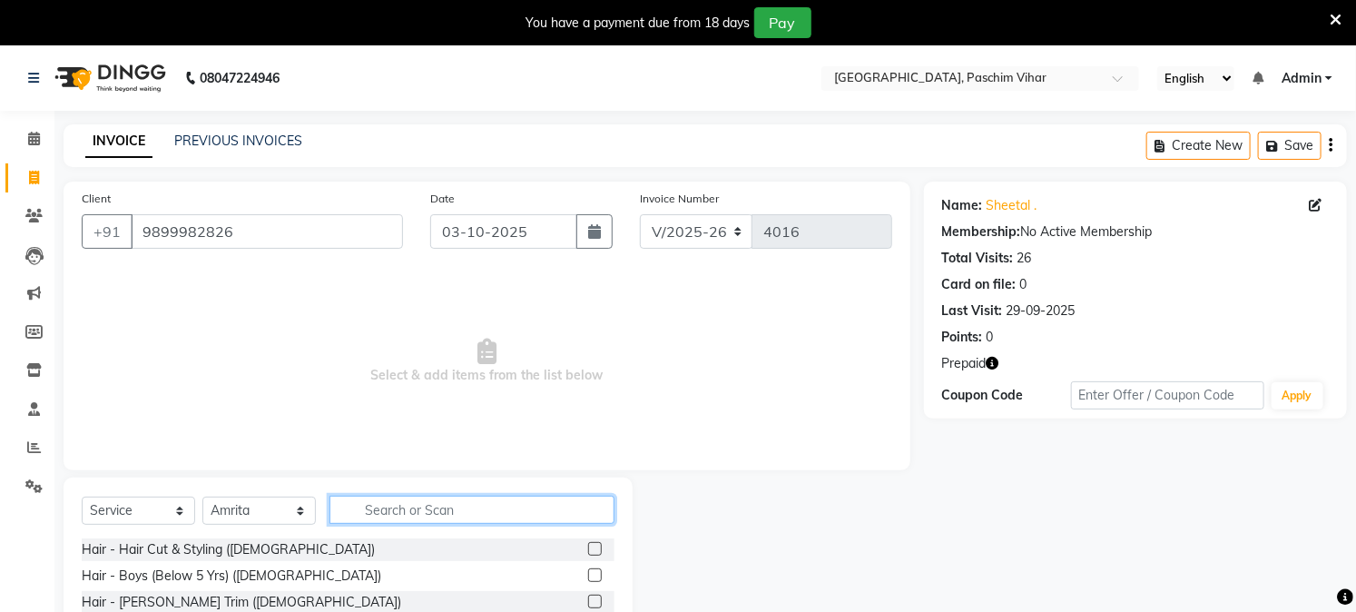
click at [384, 500] on input "text" at bounding box center [471, 510] width 285 height 28
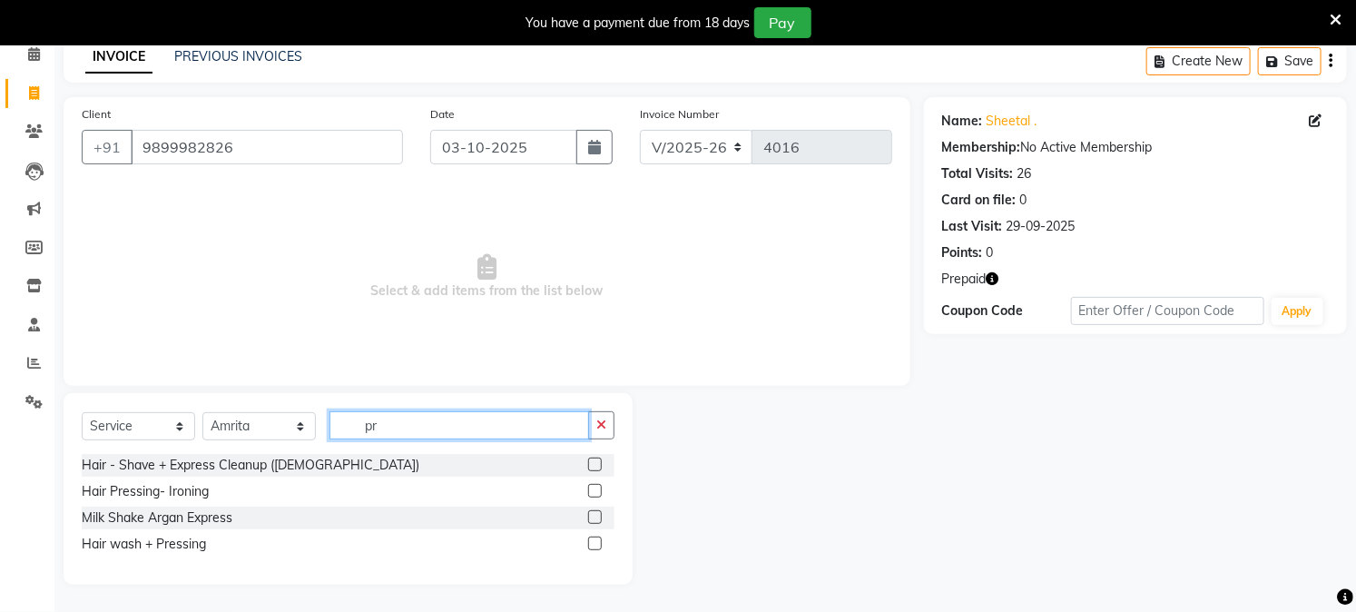
type input "p"
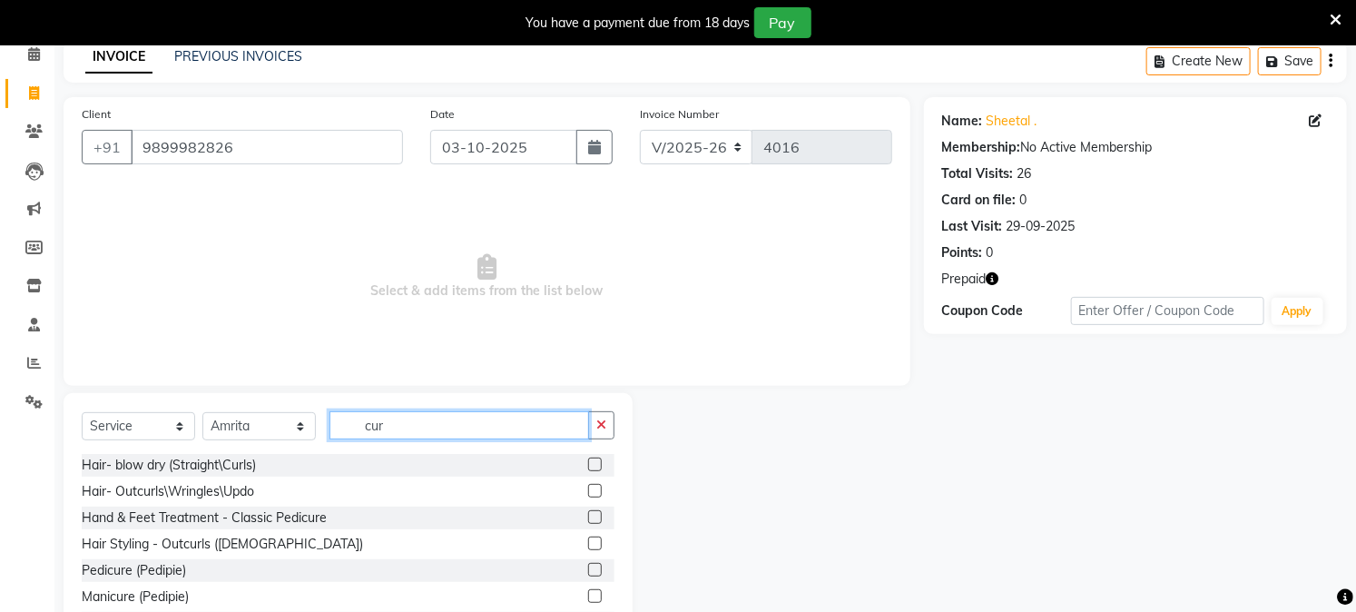
type input "cur"
click at [588, 487] on label at bounding box center [595, 491] width 14 height 14
click at [588, 487] on input "checkbox" at bounding box center [594, 492] width 12 height 12
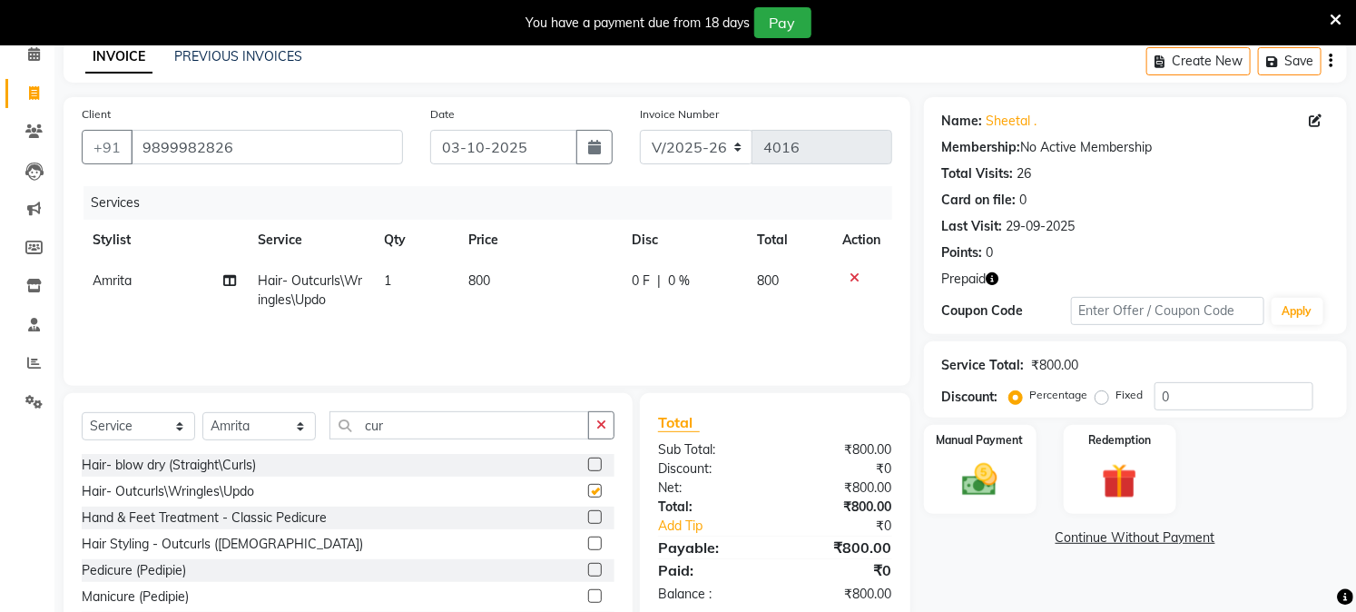
checkbox input "false"
click at [482, 297] on td "800" at bounding box center [538, 290] width 163 height 60
select select "92960"
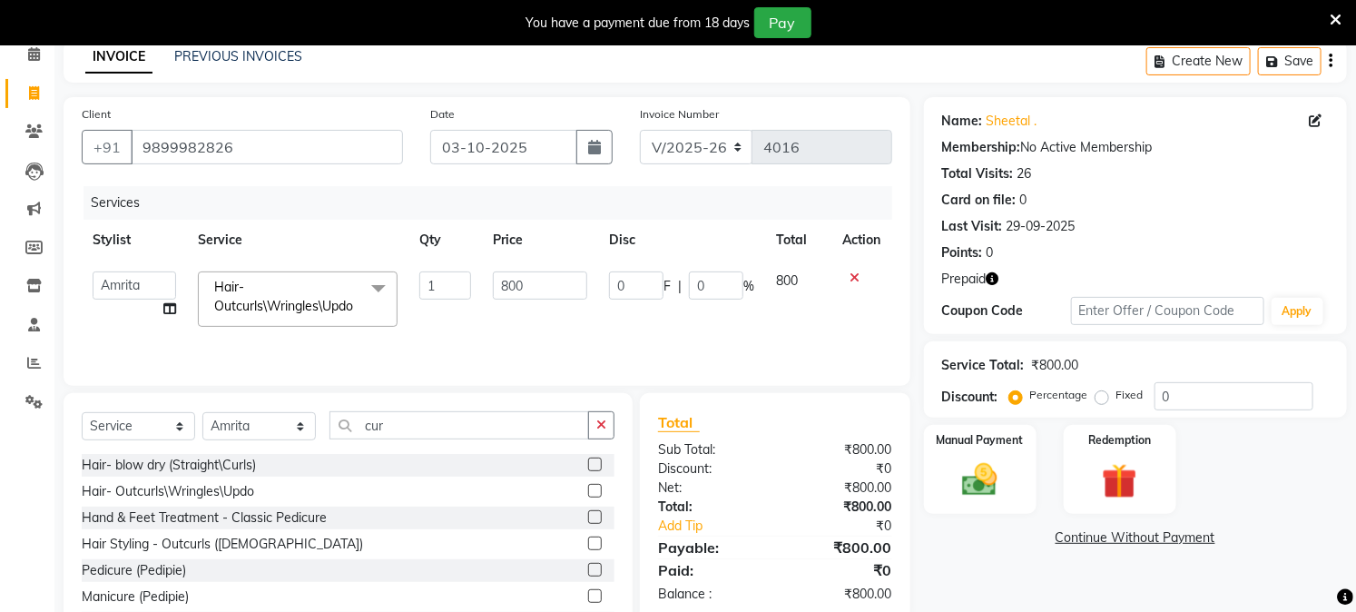
click at [486, 290] on td "800" at bounding box center [540, 298] width 116 height 77
click at [497, 281] on input "800" at bounding box center [540, 285] width 94 height 28
type input "600"
click at [585, 337] on div "Services Stylist Service Qty Price Disc Total Action Akash Amrita Anu Arun Gaur…" at bounding box center [487, 277] width 810 height 182
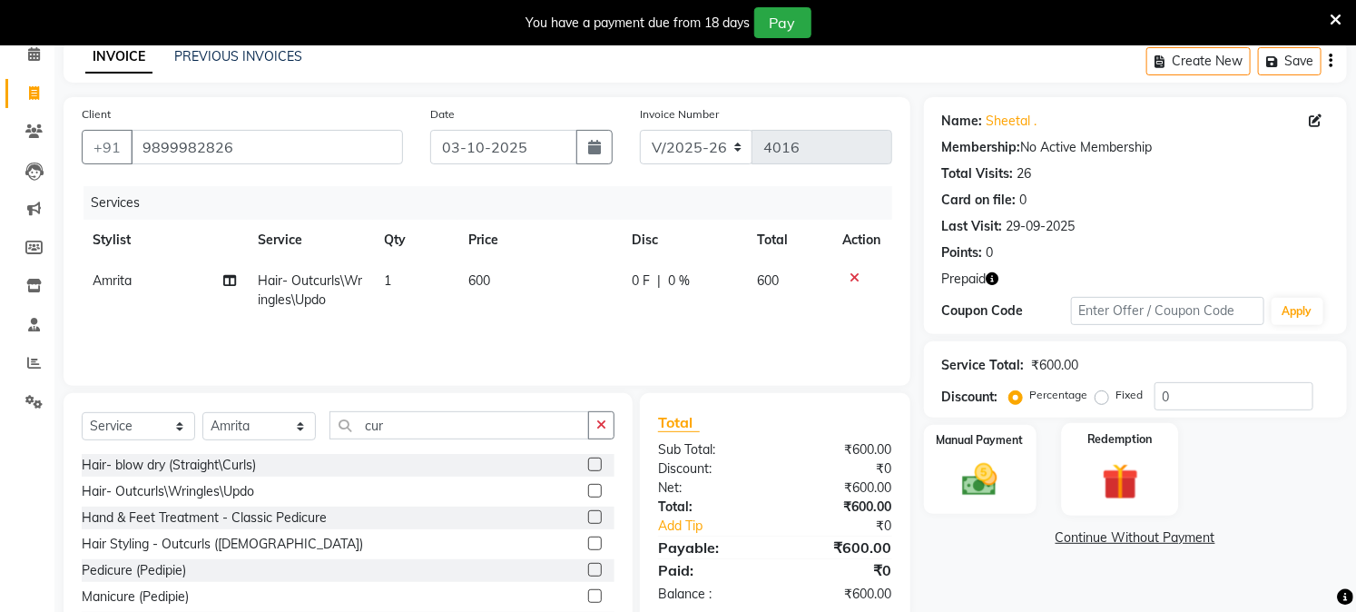
click at [1126, 494] on img at bounding box center [1120, 481] width 60 height 45
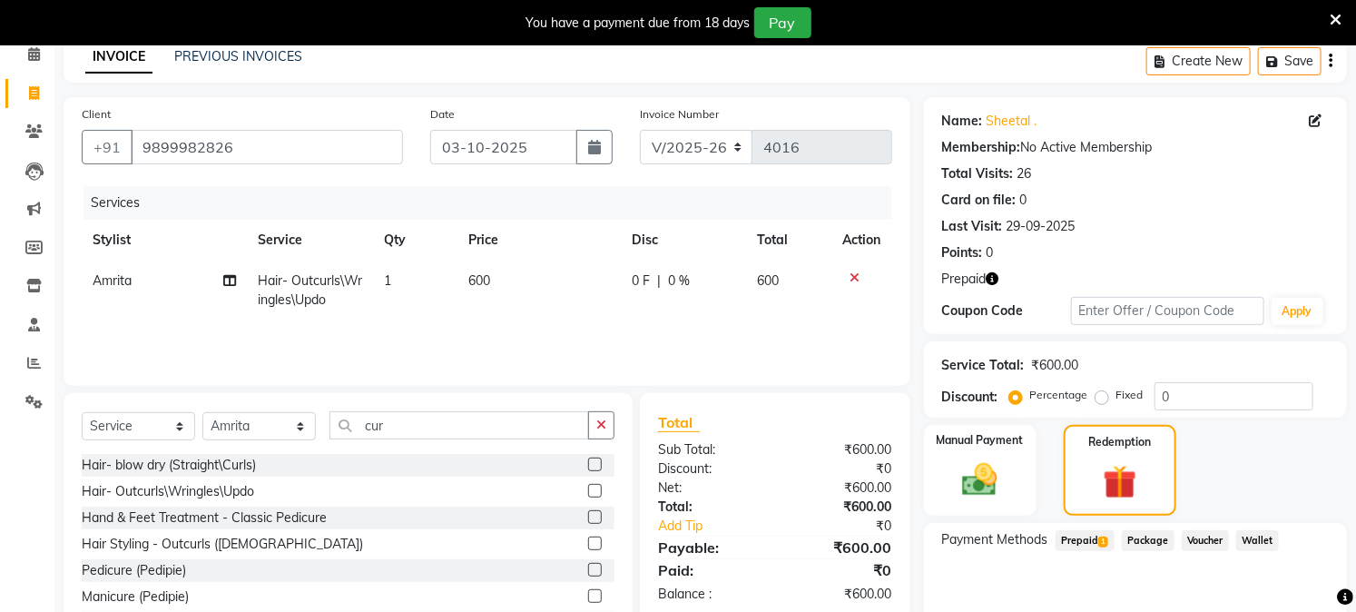
click at [1087, 541] on span "Prepaid 1" at bounding box center [1085, 540] width 59 height 21
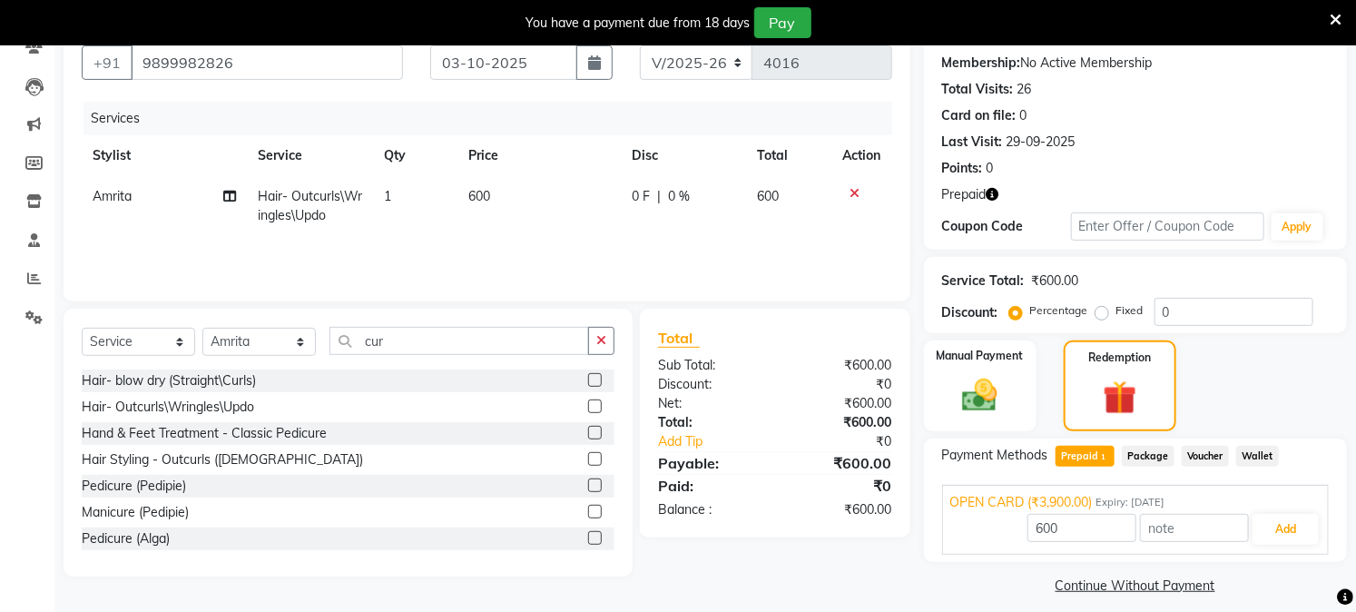
scroll to position [182, 0]
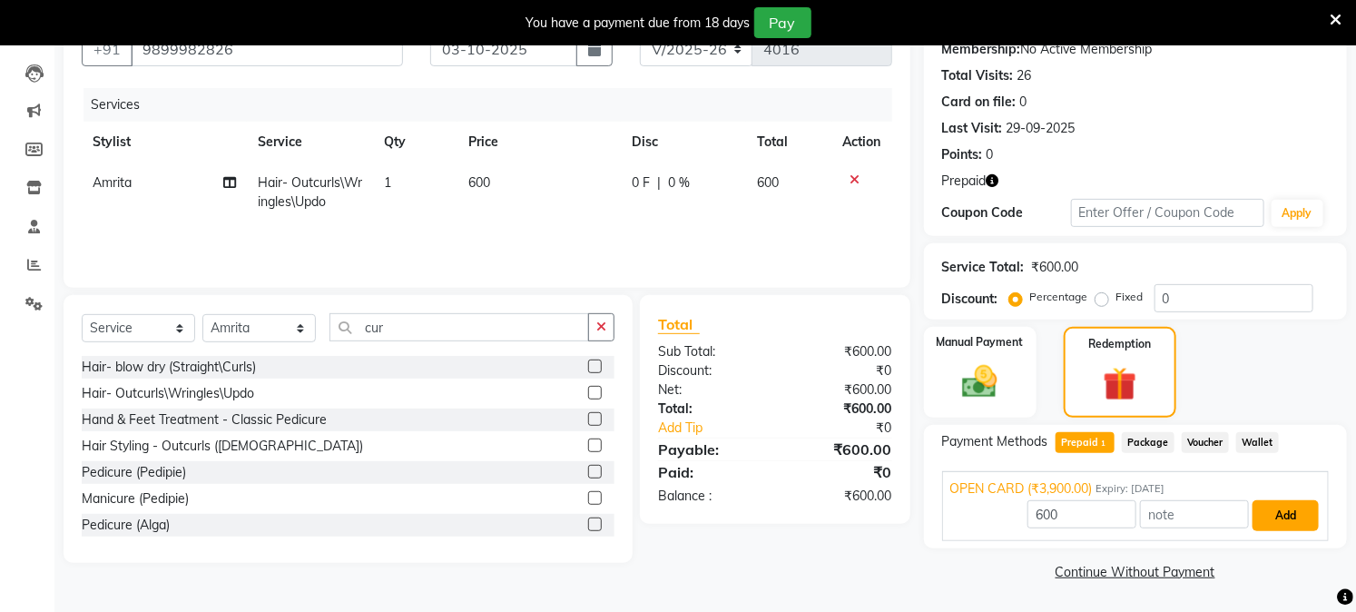
click at [1290, 519] on button "Add" at bounding box center [1285, 515] width 66 height 31
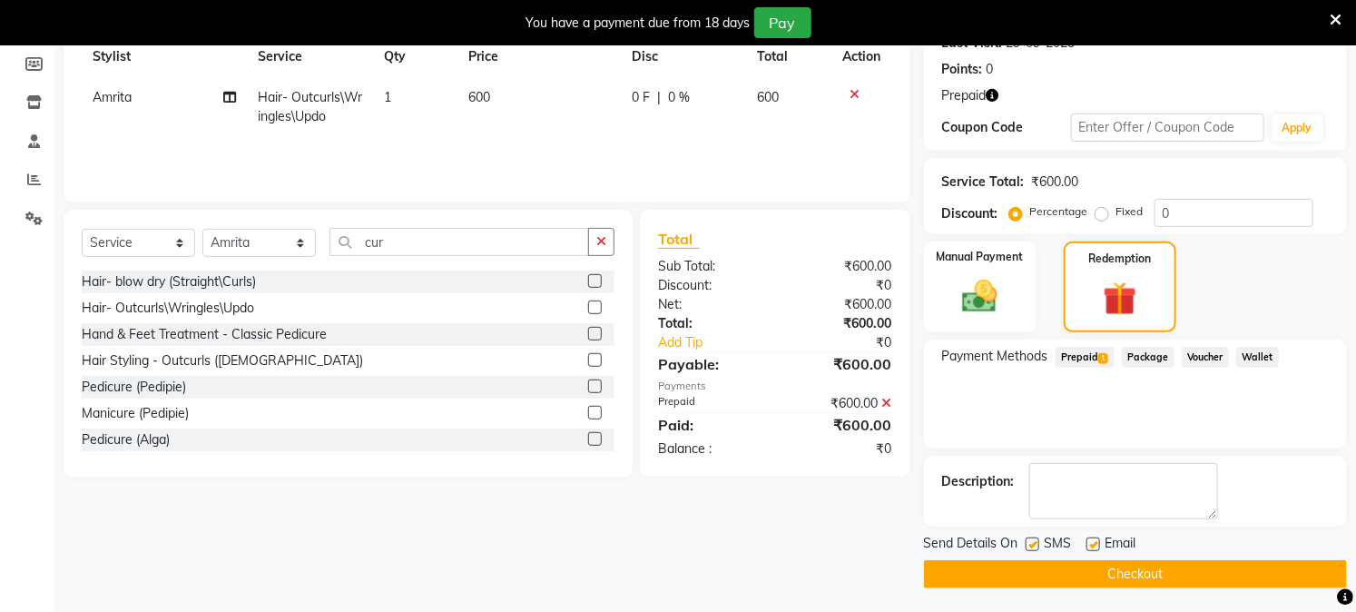
scroll to position [270, 0]
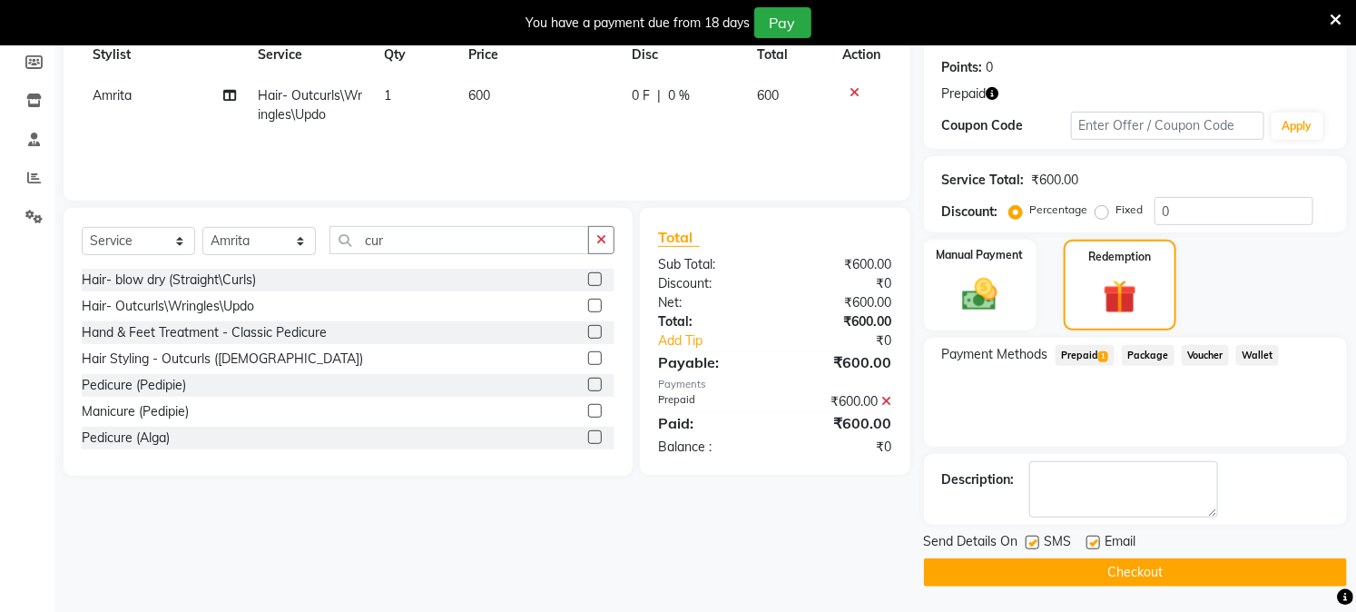
click at [1204, 572] on button "Checkout" at bounding box center [1135, 572] width 423 height 28
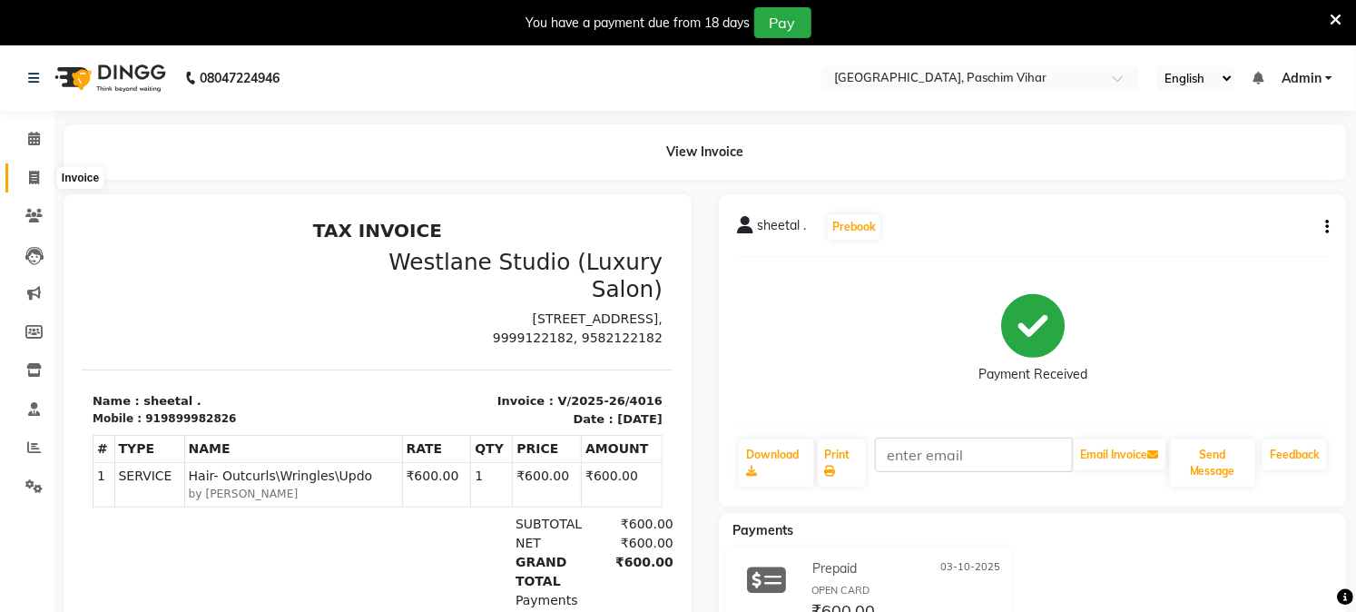
click at [25, 174] on span at bounding box center [34, 178] width 32 height 21
select select "service"
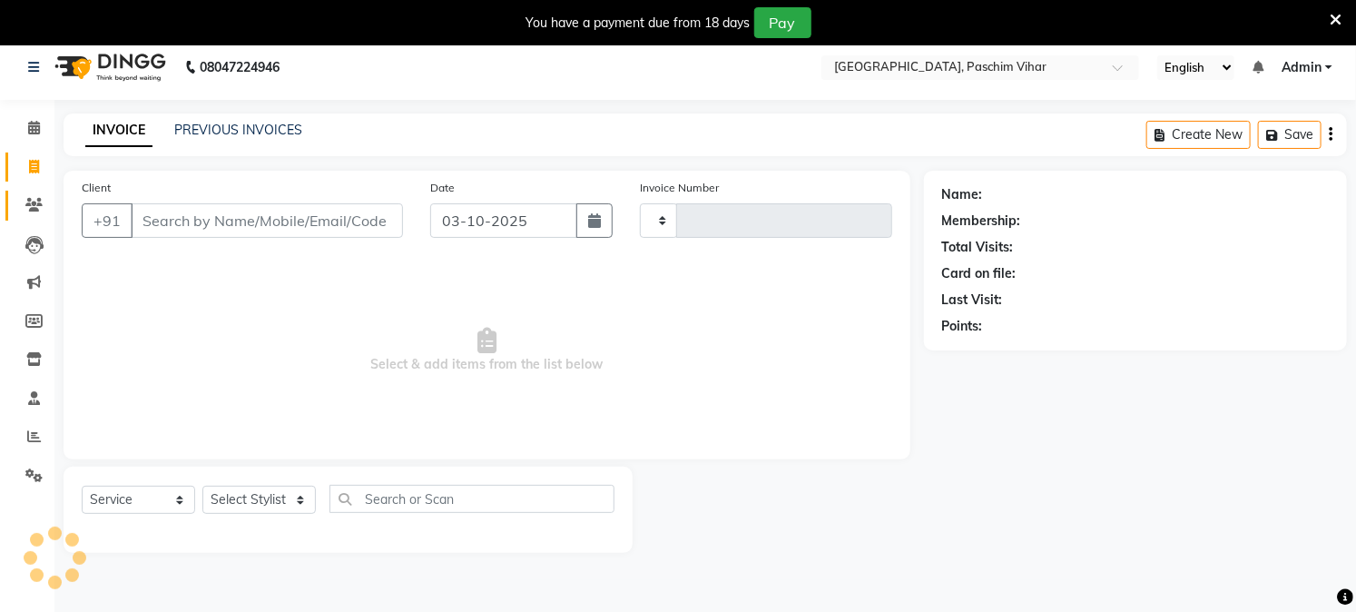
scroll to position [45, 0]
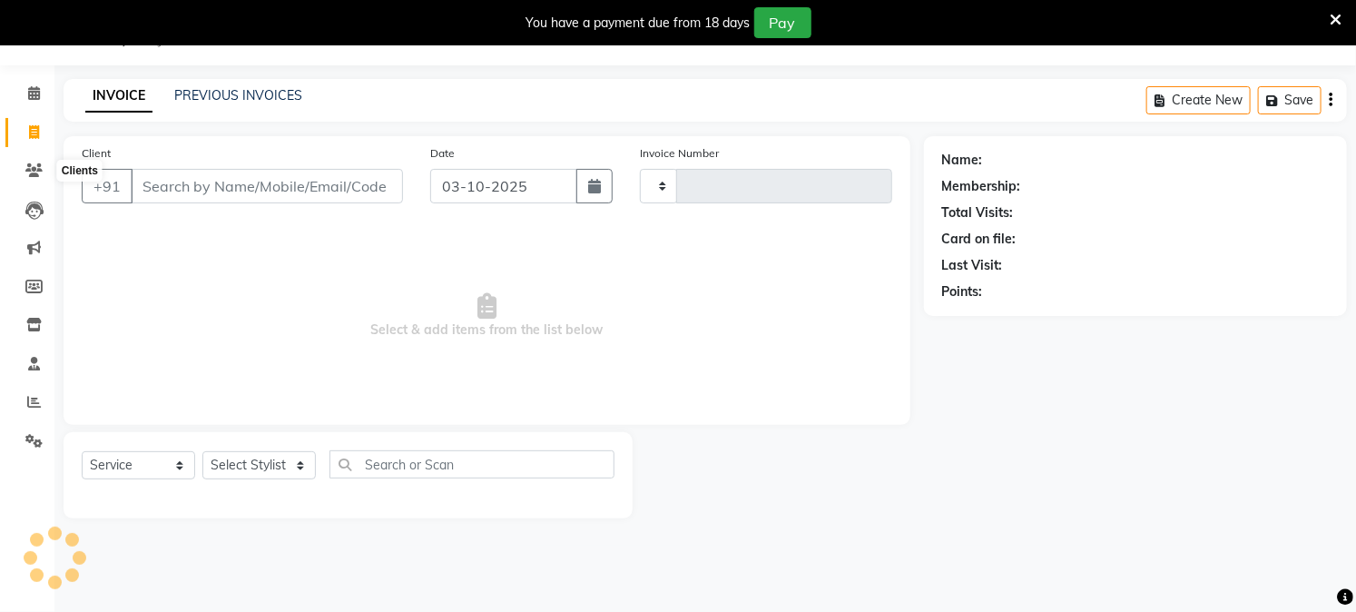
type input "4017"
select select "223"
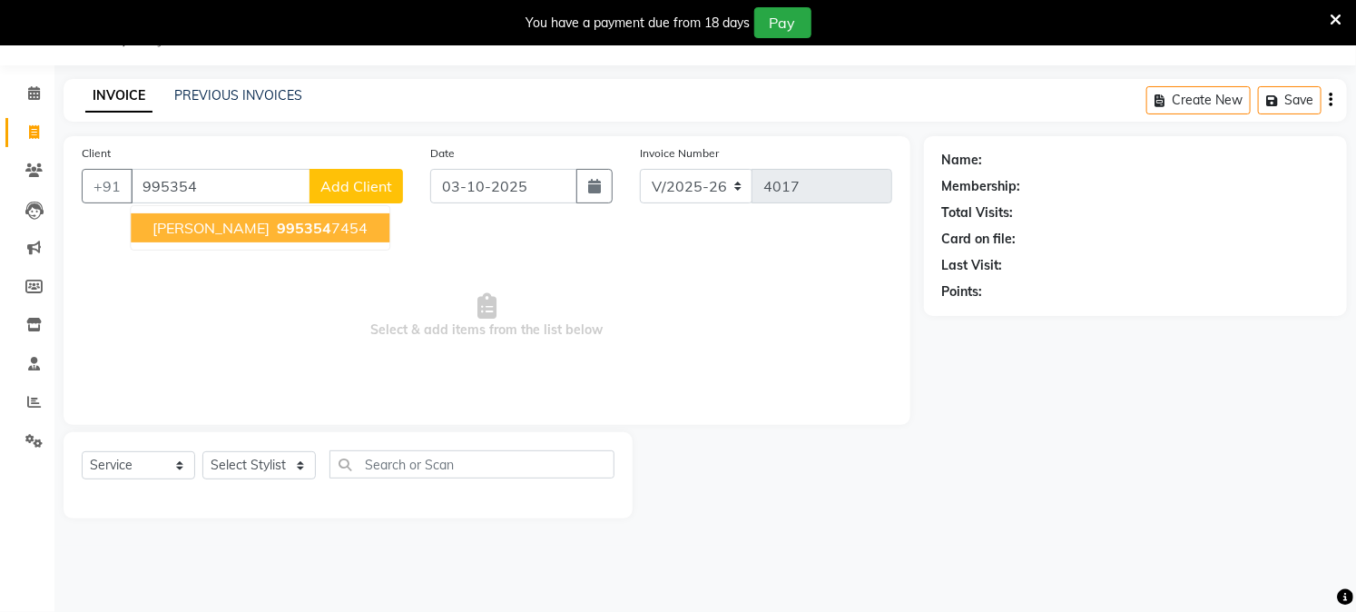
click at [221, 231] on span "[PERSON_NAME]" at bounding box center [210, 228] width 117 height 18
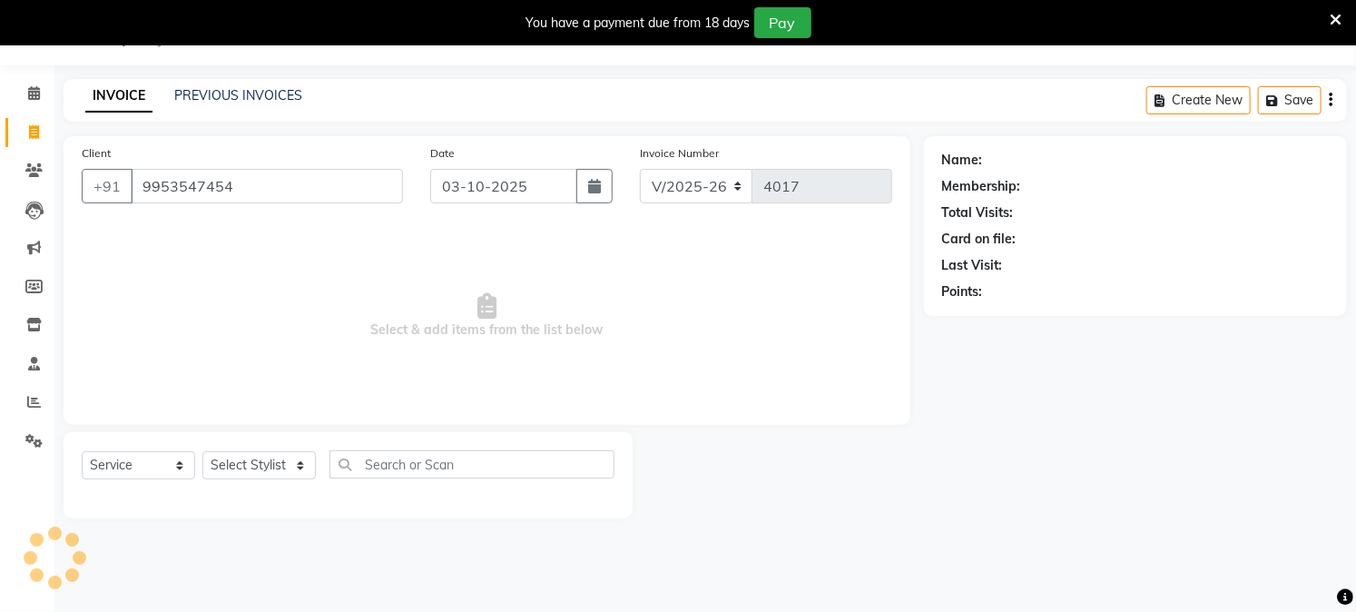
type input "9953547454"
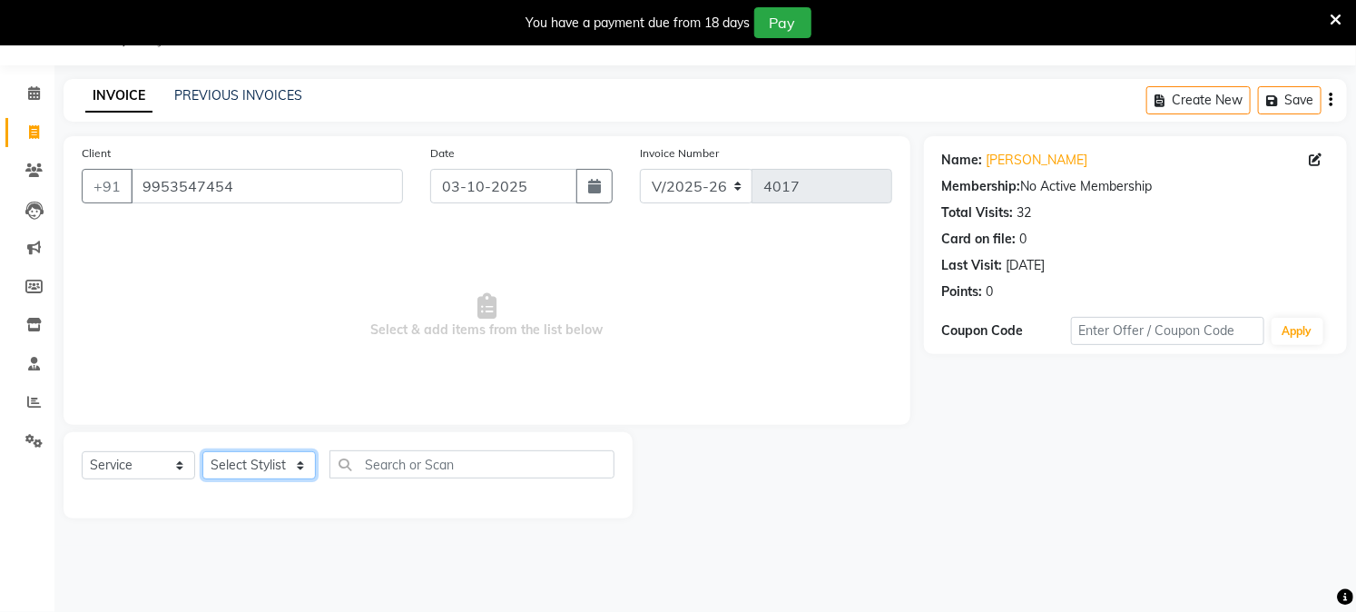
click at [270, 450] on div "Select Service Product Membership Package Voucher Prepaid Gift Card Select Styl…" at bounding box center [348, 471] width 533 height 43
select select "13723"
click at [202, 452] on select "Select Stylist Akash Amrita Anu Arun Gaurav [PERSON_NAME] KUNAL MANISH [PERSON_…" at bounding box center [258, 465] width 113 height 28
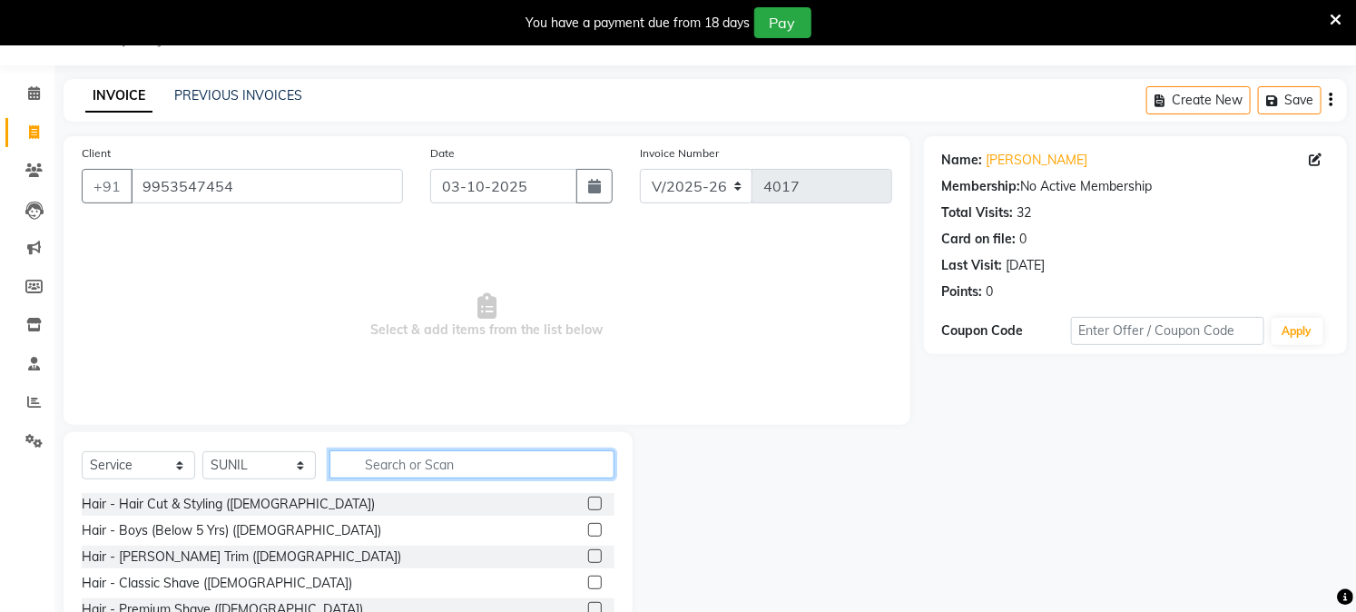
click at [404, 461] on input "text" at bounding box center [471, 464] width 285 height 28
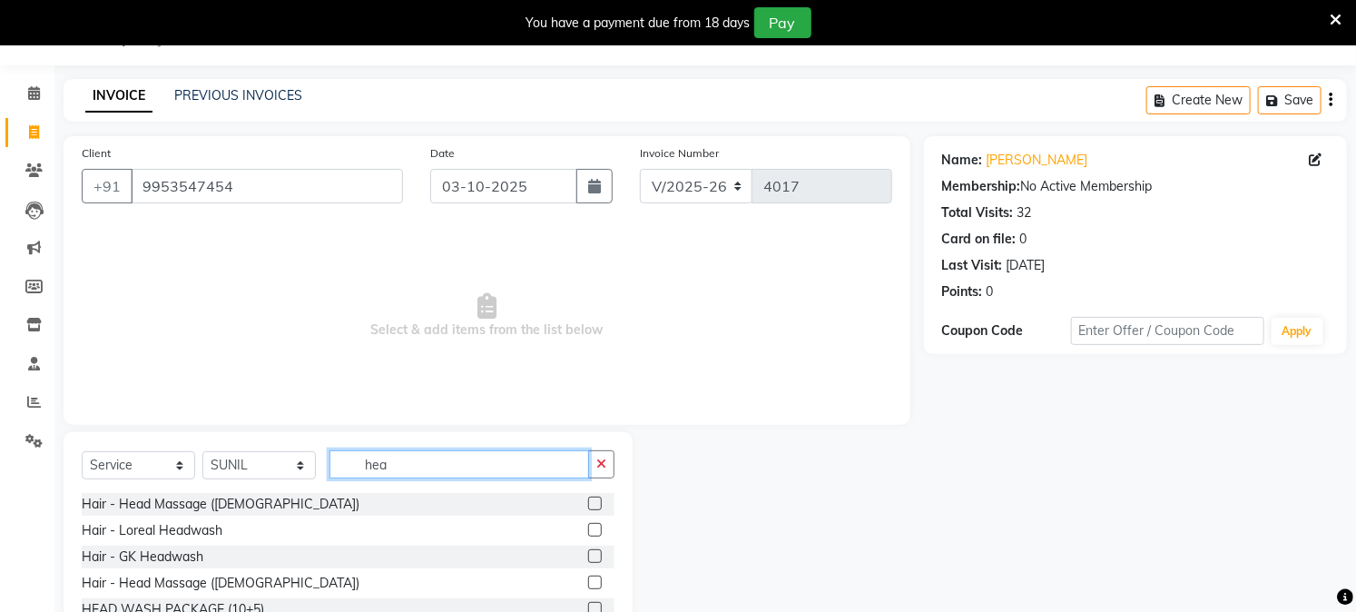
type input "hea"
click at [588, 585] on label at bounding box center [595, 582] width 14 height 14
click at [588, 585] on input "checkbox" at bounding box center [594, 583] width 12 height 12
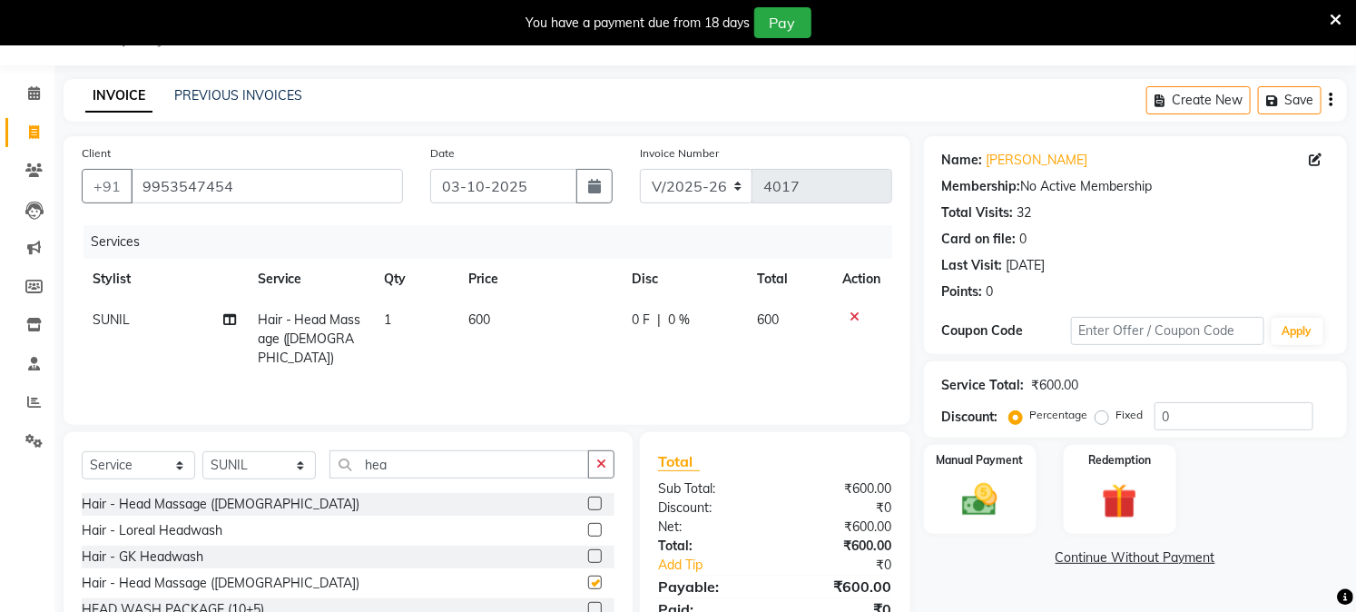
checkbox input "false"
click at [493, 322] on td "600" at bounding box center [538, 339] width 163 height 79
select select "13723"
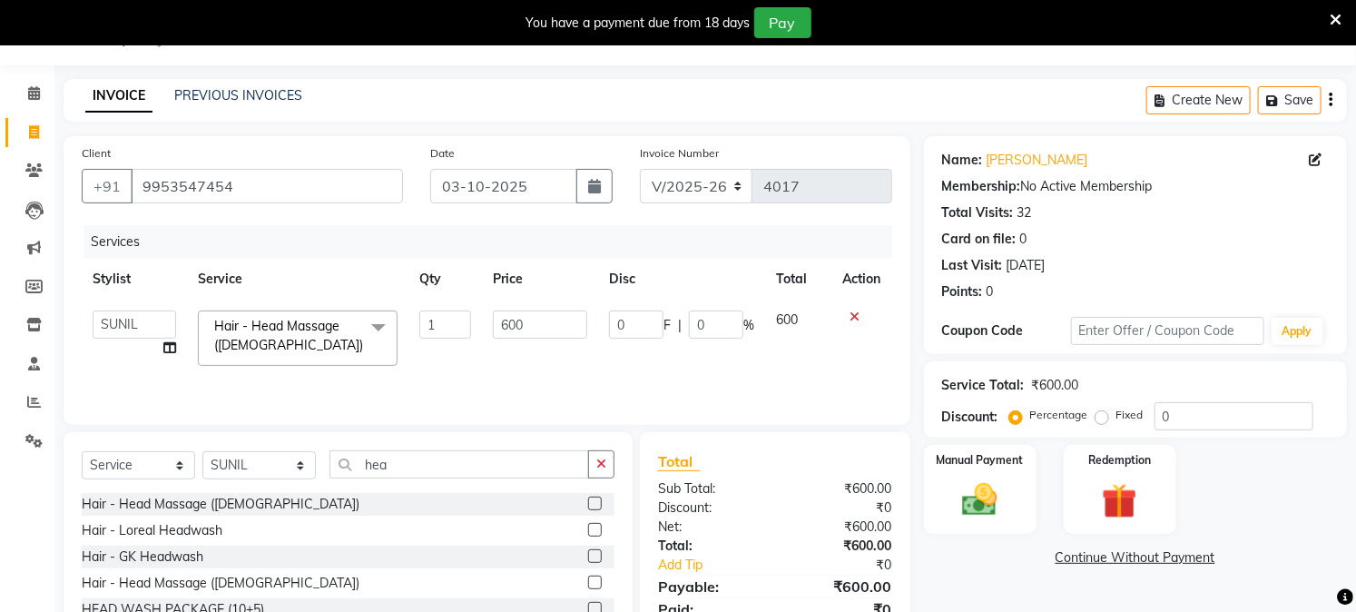
click at [493, 321] on input "600" at bounding box center [540, 324] width 94 height 28
type input "300"
click at [574, 386] on div "Services Stylist Service Qty Price Disc Total Action Akash Amrita Anu Arun Gaur…" at bounding box center [487, 316] width 810 height 182
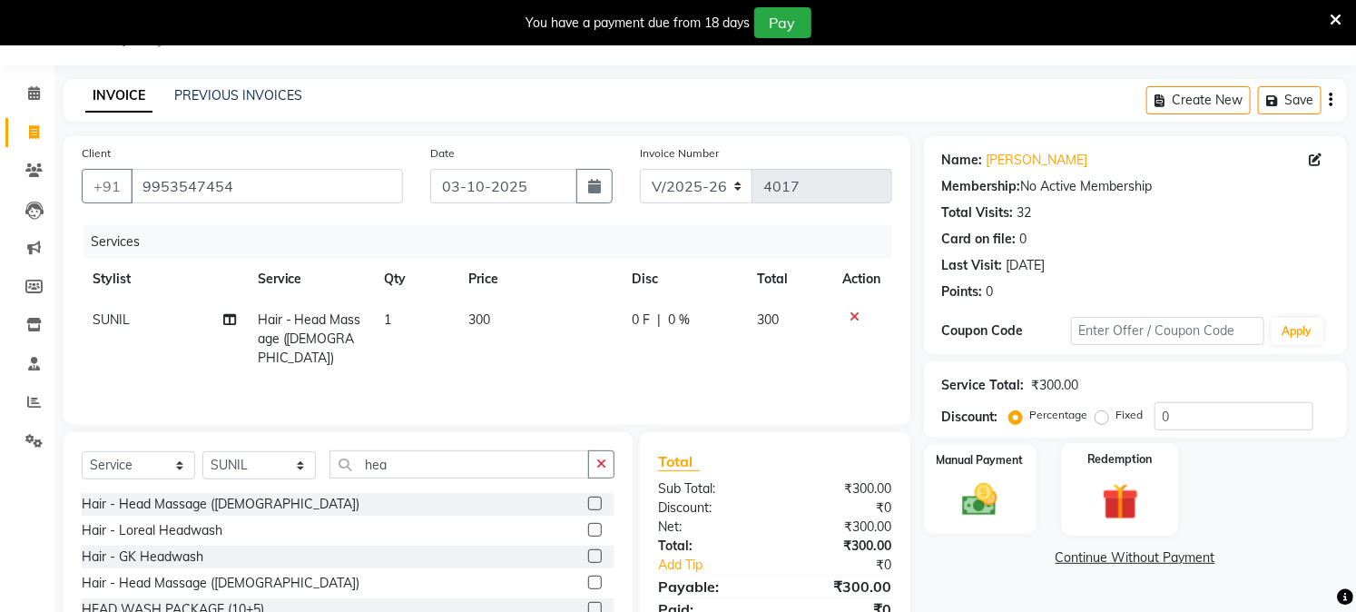
click at [1127, 506] on img at bounding box center [1120, 501] width 60 height 45
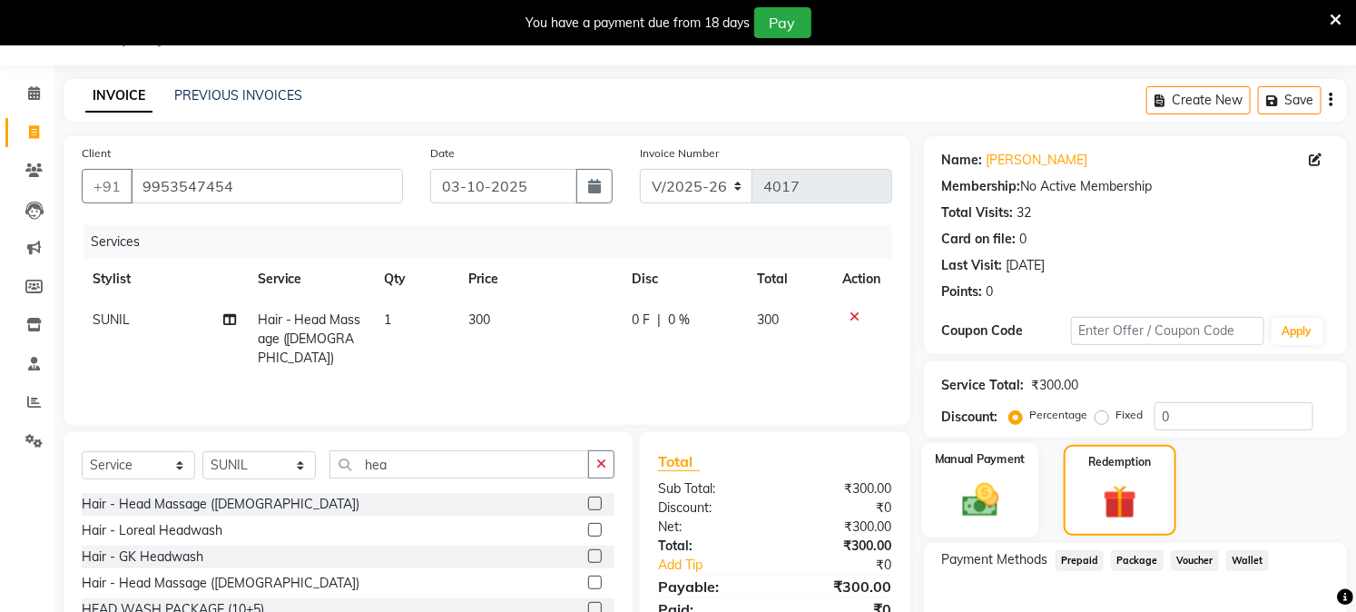
click at [990, 506] on img at bounding box center [980, 500] width 60 height 42
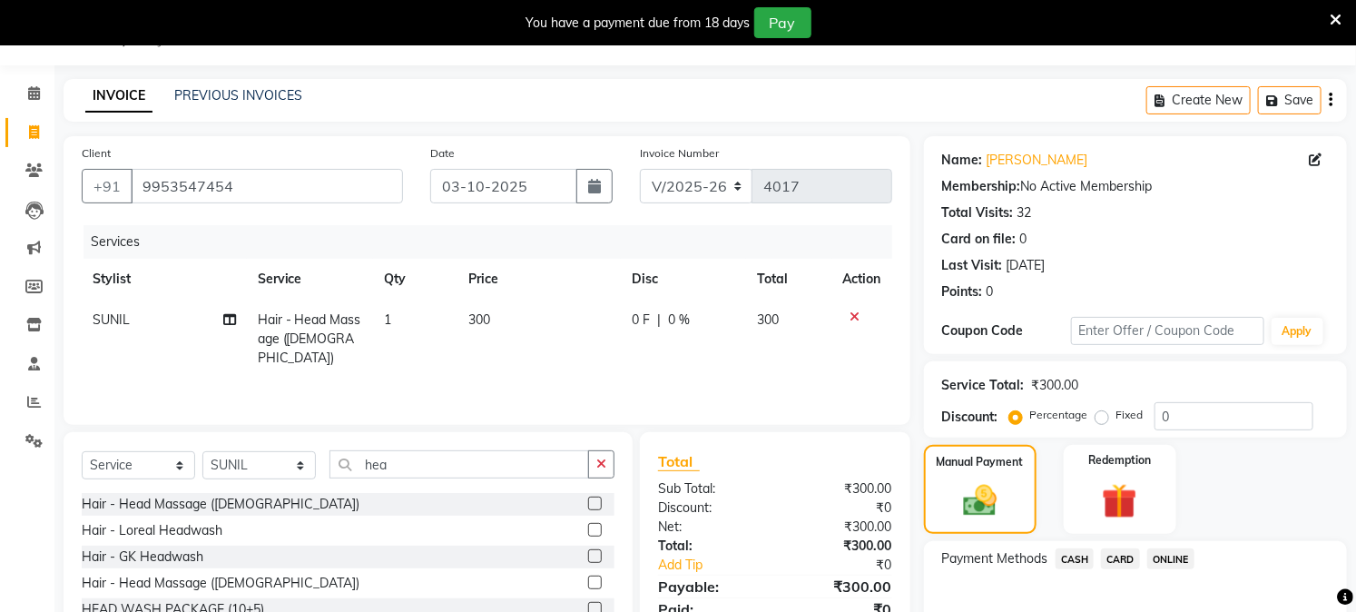
click at [1159, 552] on span "ONLINE" at bounding box center [1170, 558] width 47 height 21
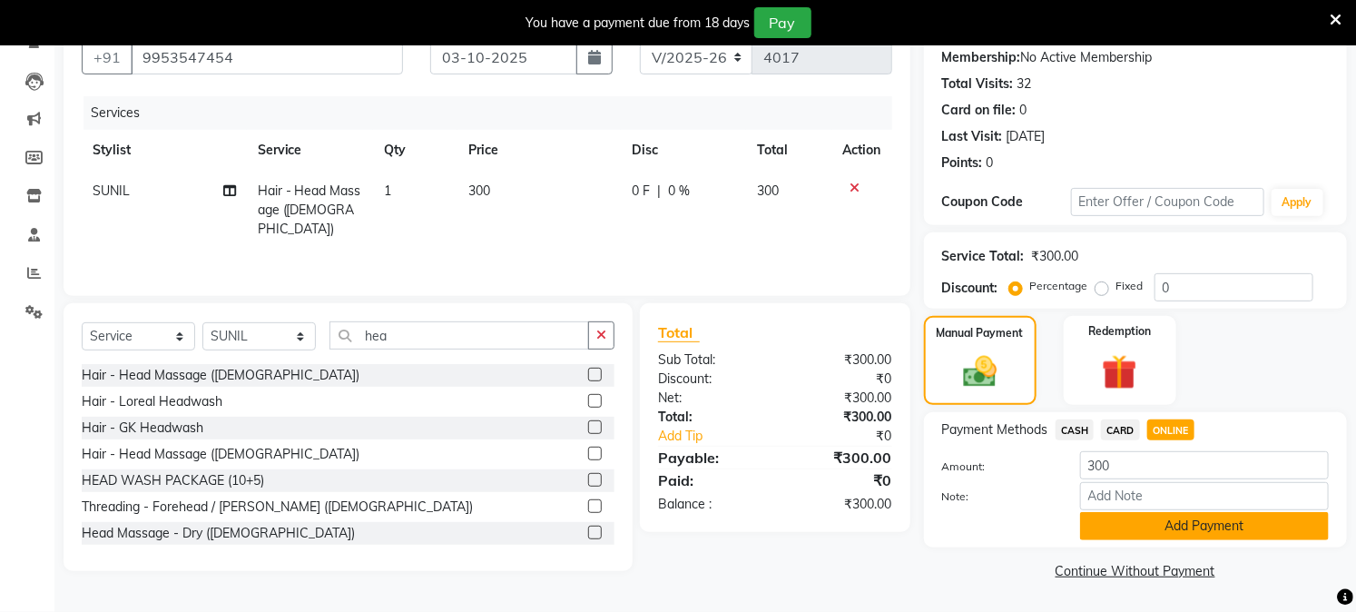
click at [1187, 518] on button "Add Payment" at bounding box center [1204, 526] width 249 height 28
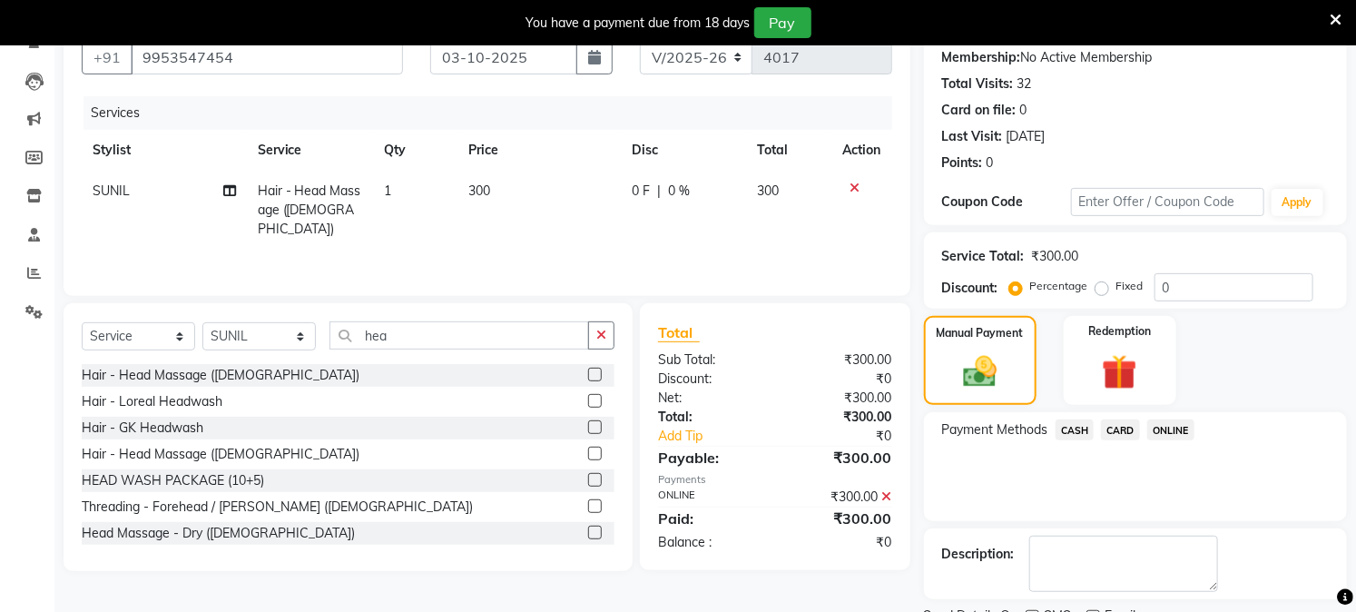
scroll to position [250, 0]
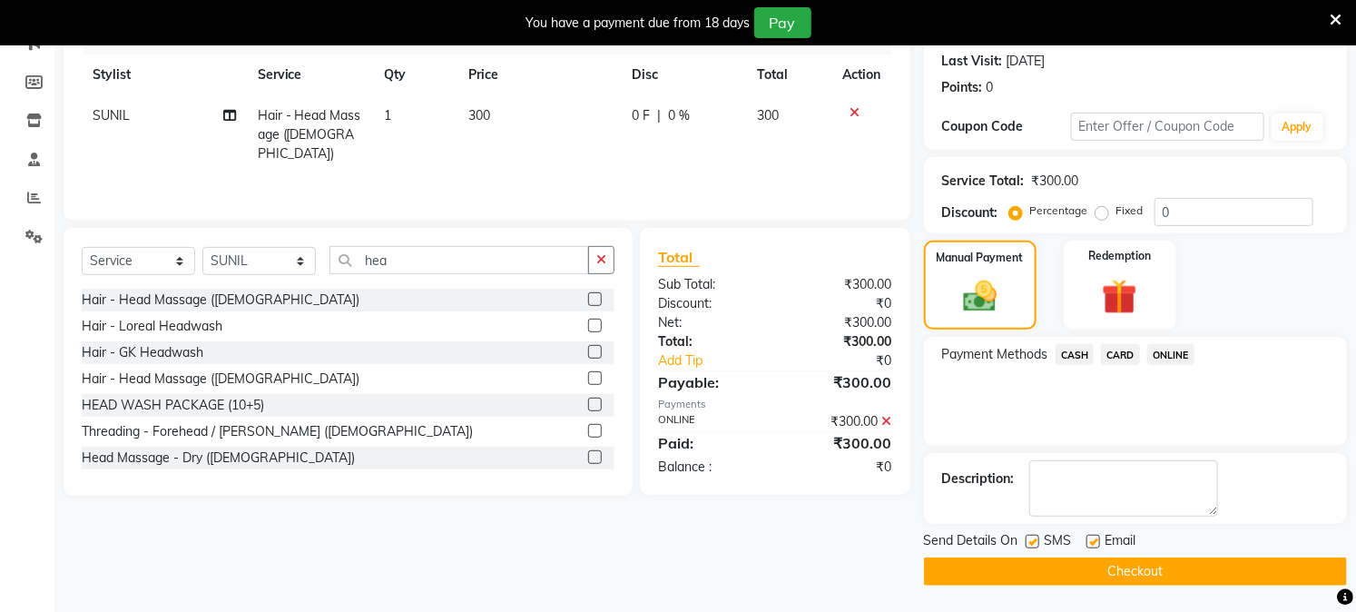
click at [1174, 574] on button "Checkout" at bounding box center [1135, 571] width 423 height 28
